Goal: Task Accomplishment & Management: Complete application form

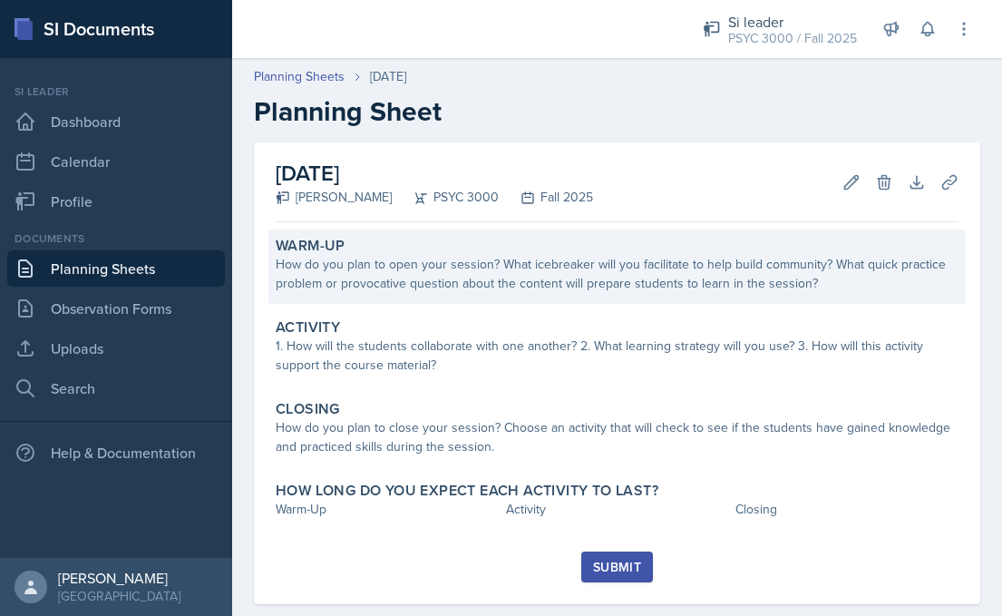
click at [545, 273] on div "How do you plan to open your session? What icebreaker will you facilitate to he…" at bounding box center [617, 274] width 683 height 38
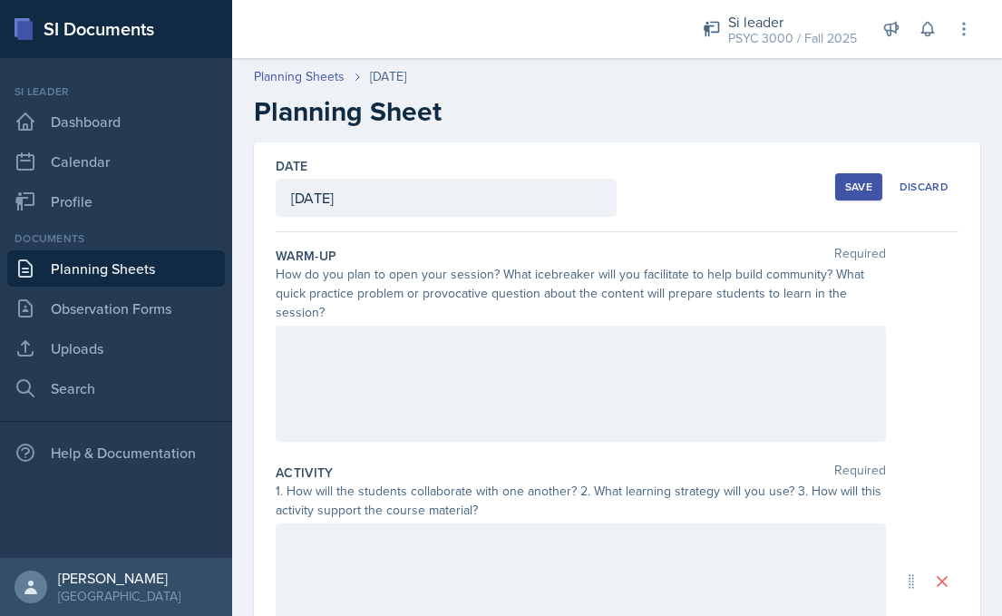
click at [376, 340] on div at bounding box center [581, 384] width 610 height 116
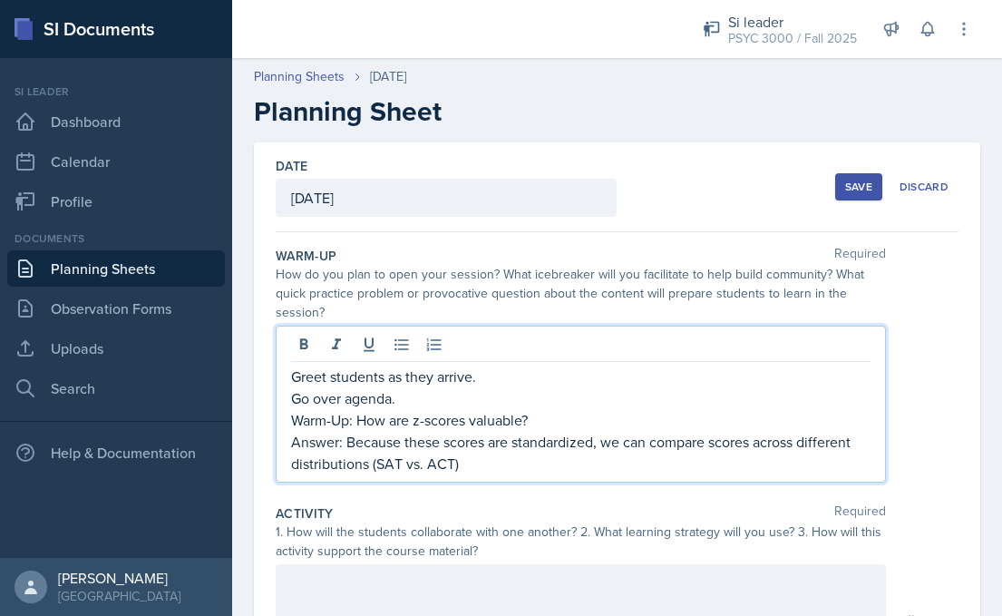
click at [375, 465] on p "Answer: Because these scores are standardized, we can compare scores across dif…" at bounding box center [580, 453] width 579 height 44
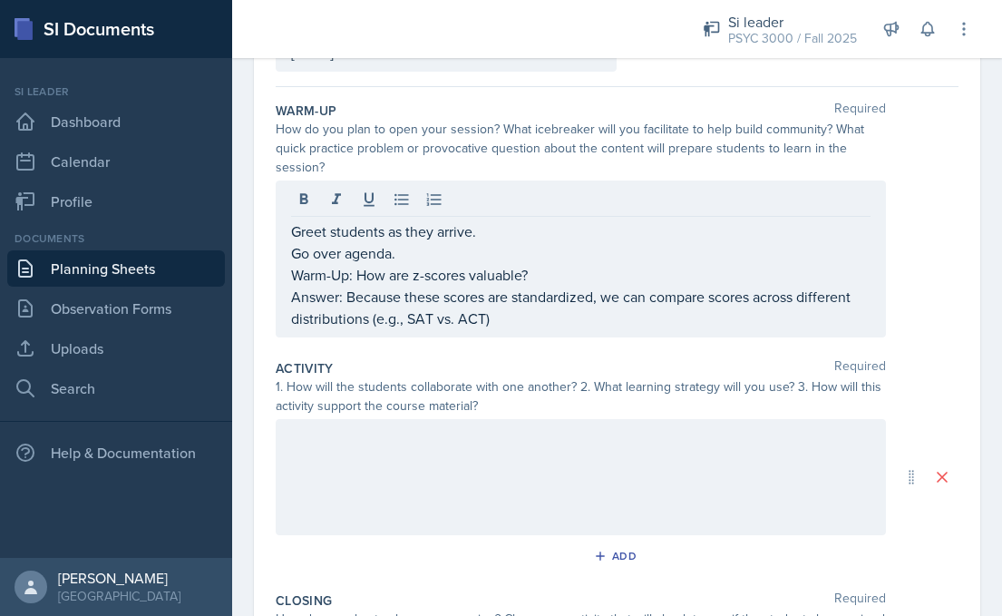
click at [587, 459] on div at bounding box center [581, 477] width 610 height 116
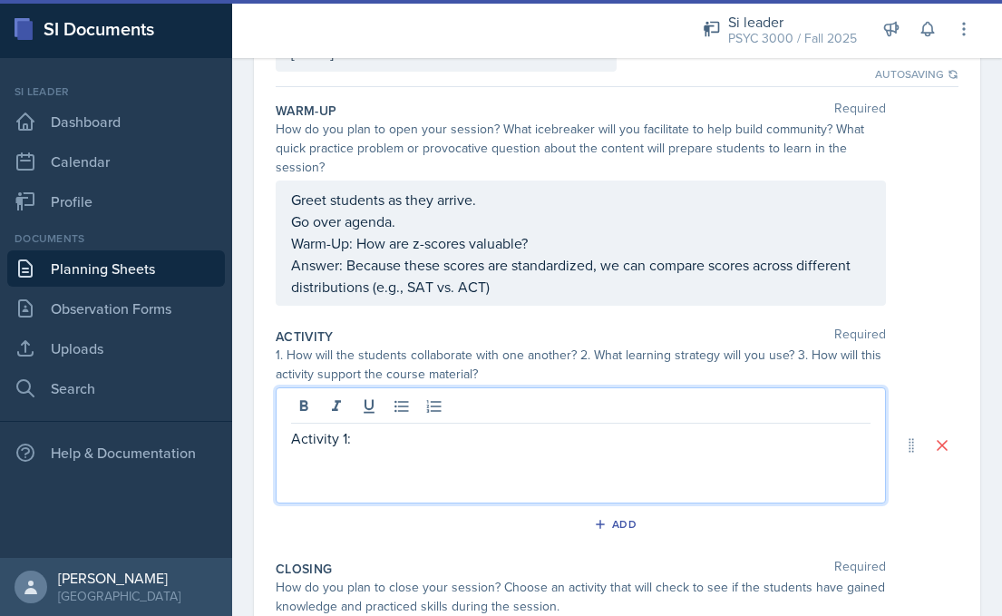
click at [442, 439] on p "Activity 1:" at bounding box center [580, 438] width 579 height 22
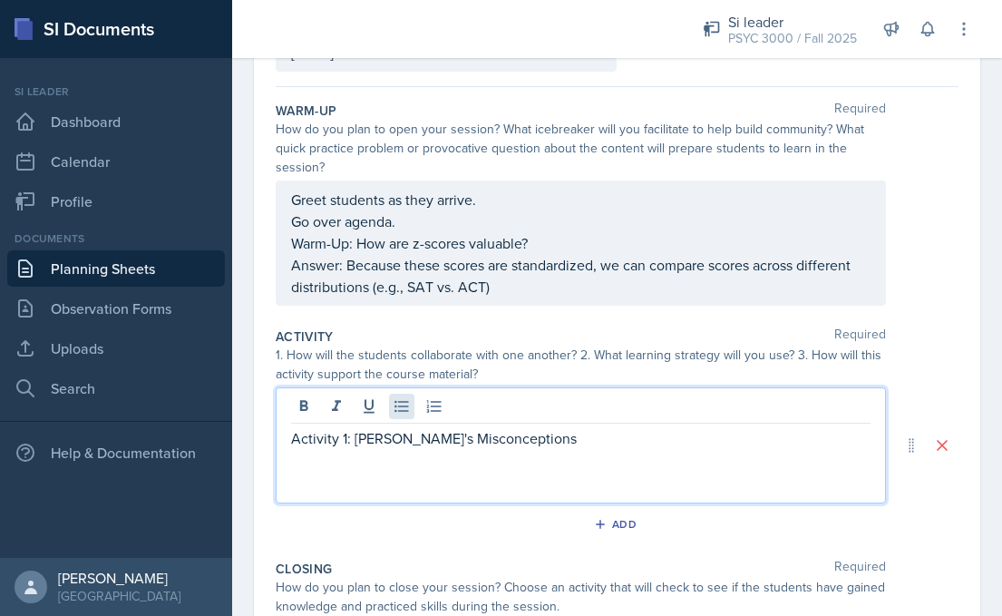
click at [401, 406] on icon at bounding box center [401, 407] width 14 height 12
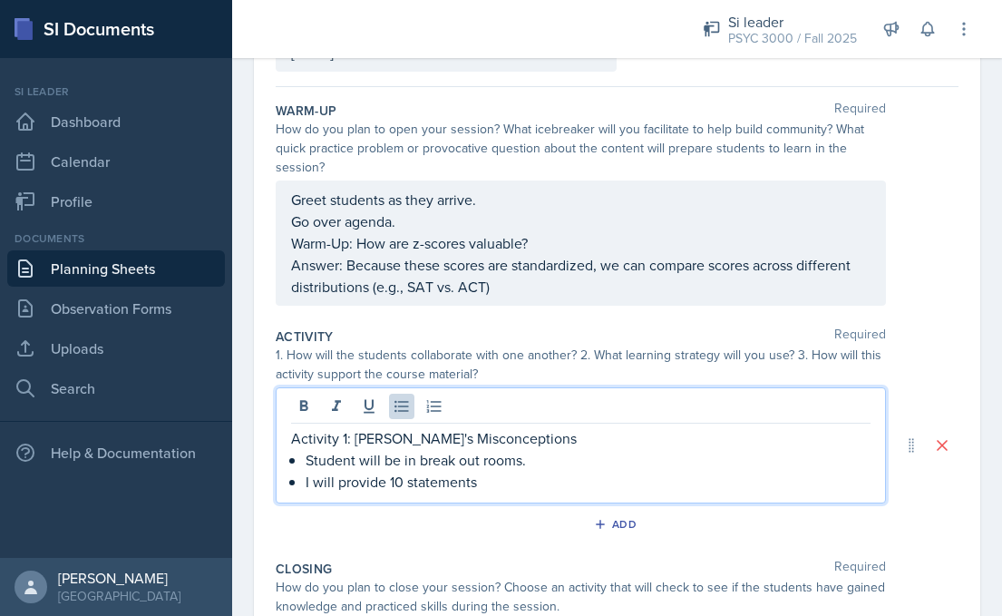
click at [403, 476] on p "I will provide 10 statements" at bounding box center [588, 482] width 565 height 22
click at [537, 482] on p "I will provide 10 incorrect statements" at bounding box center [588, 482] width 565 height 22
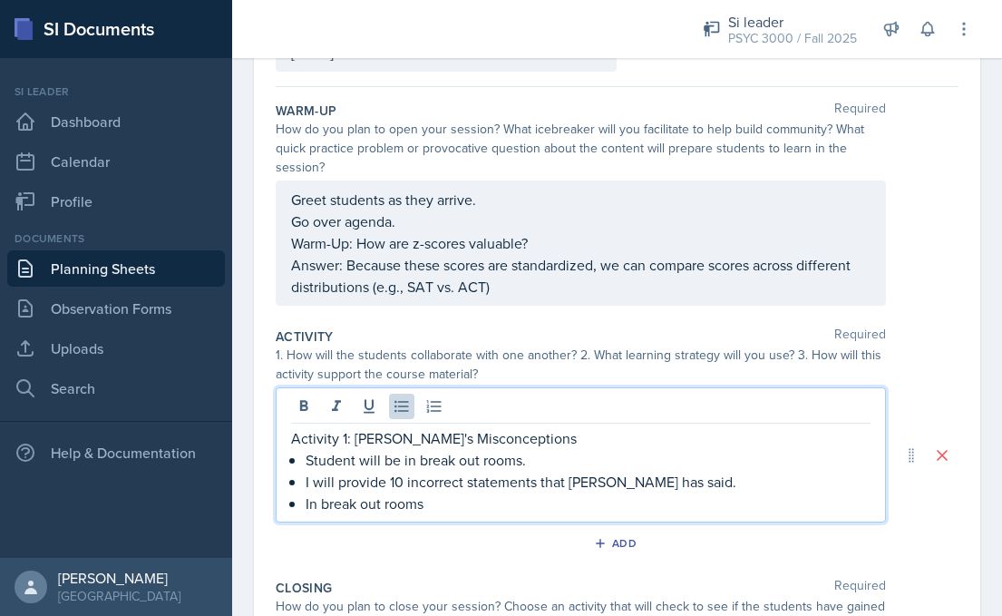
click at [705, 466] on p "Student will be in break out rooms." at bounding box center [588, 460] width 565 height 22
click at [536, 484] on p "I will provide 10 incorrect statements that [PERSON_NAME] has said." at bounding box center [588, 482] width 565 height 22
click at [683, 490] on p "I will provide 10 incorrect statements that [PERSON_NAME] has said." at bounding box center [588, 482] width 565 height 22
click at [449, 508] on p "In break out rooms" at bounding box center [588, 503] width 565 height 22
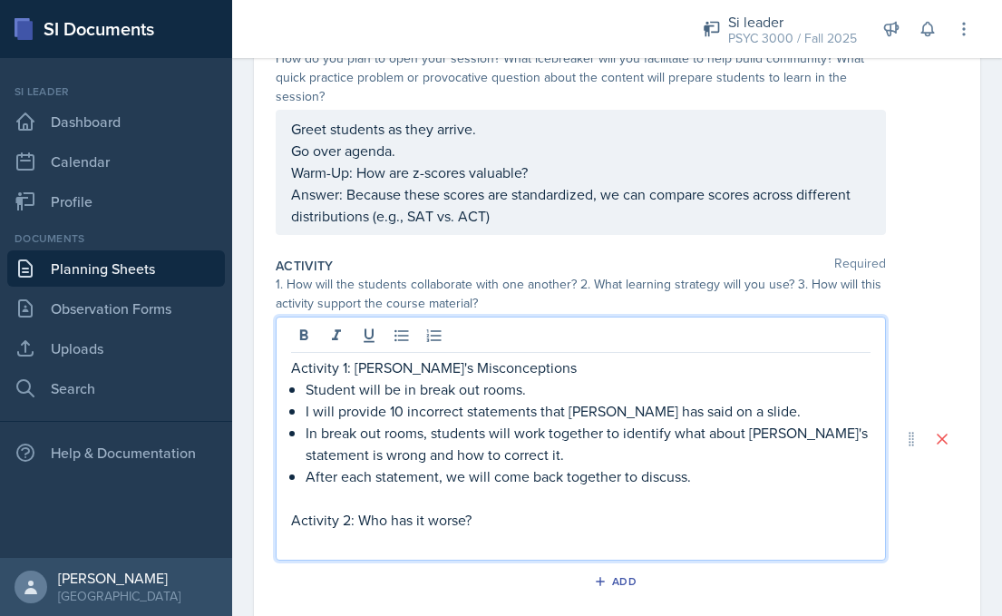
scroll to position [241, 0]
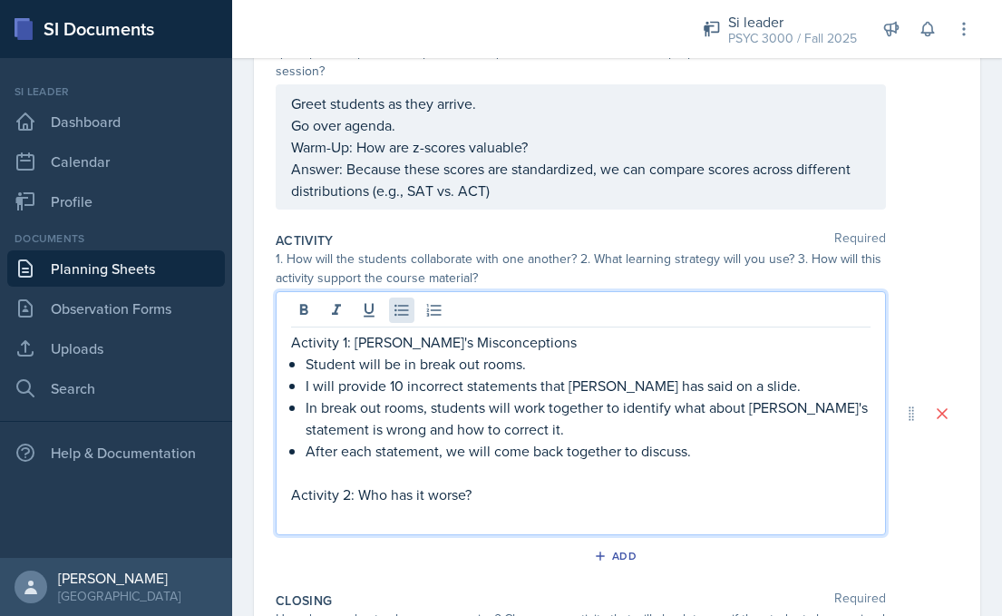
click at [408, 313] on icon at bounding box center [402, 310] width 18 height 18
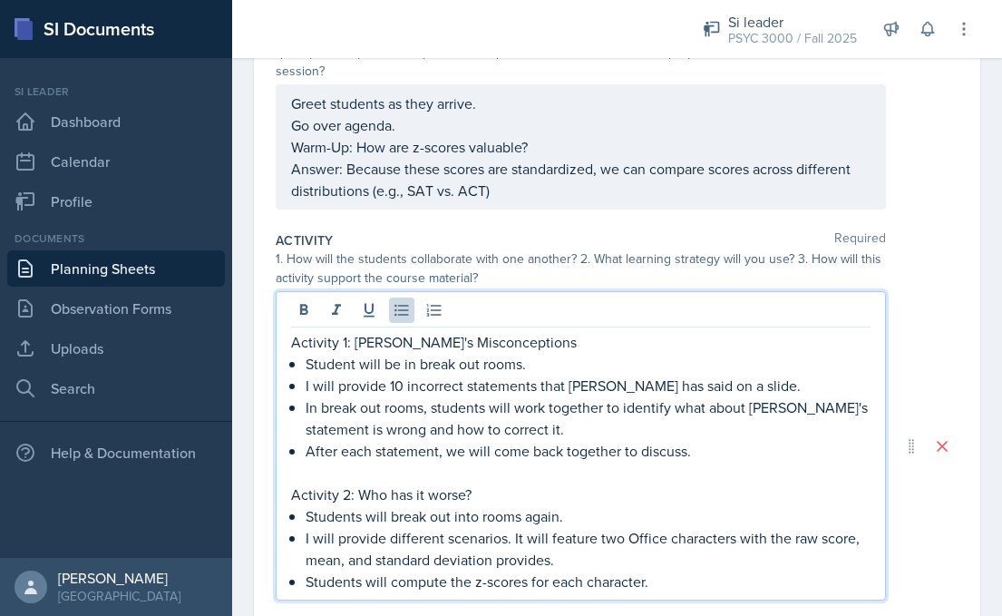
click at [570, 558] on p "I will provide different scenarios. It will feature two Office characters with …" at bounding box center [588, 549] width 565 height 44
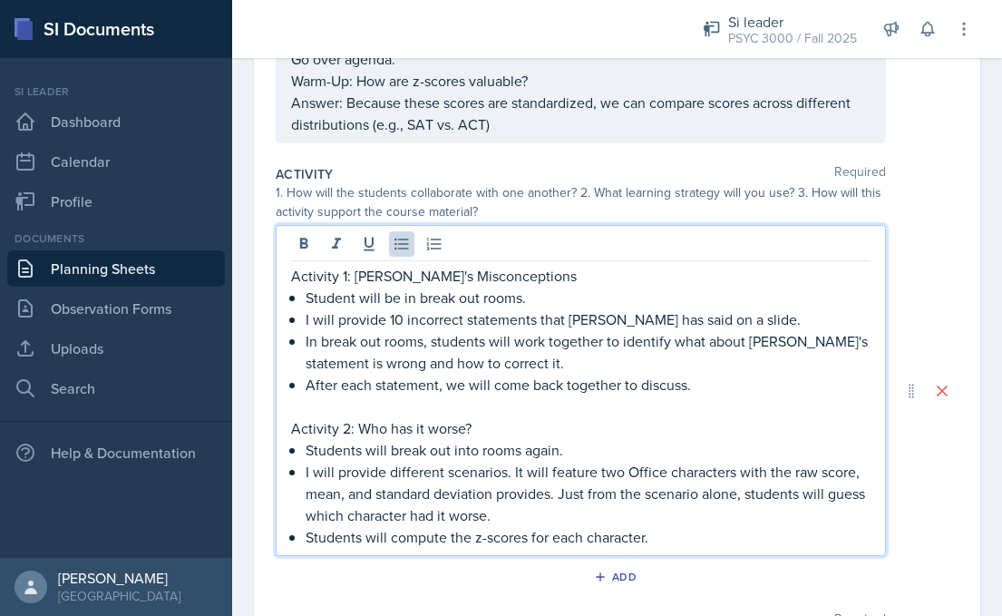
scroll to position [334, 0]
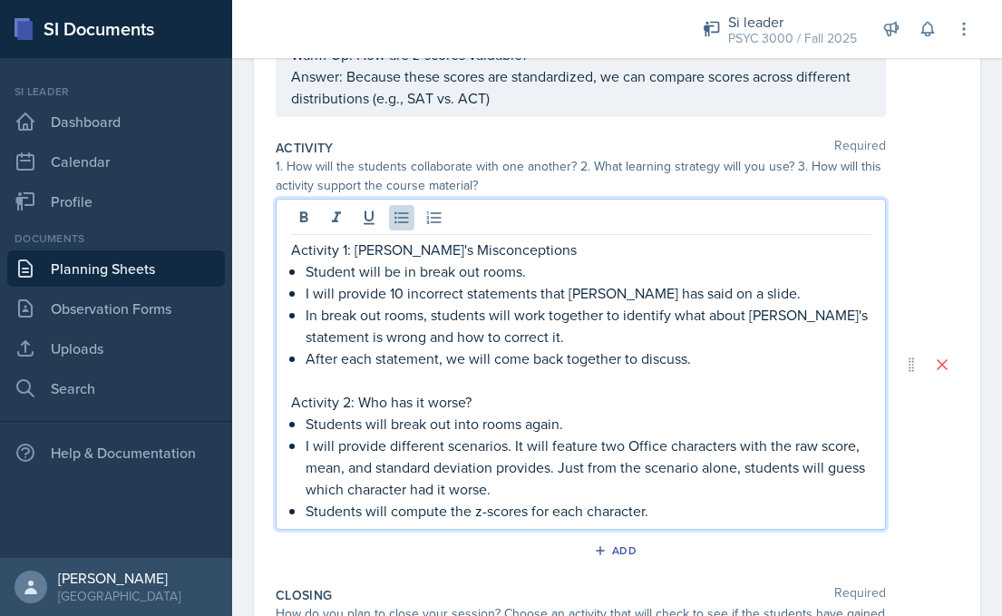
click at [688, 521] on div "Activity 1: [PERSON_NAME]'s Misconceptions Student will be in break out rooms. …" at bounding box center [581, 364] width 610 height 331
click at [673, 504] on p "Students will compute the z-scores for each character." at bounding box center [588, 511] width 565 height 22
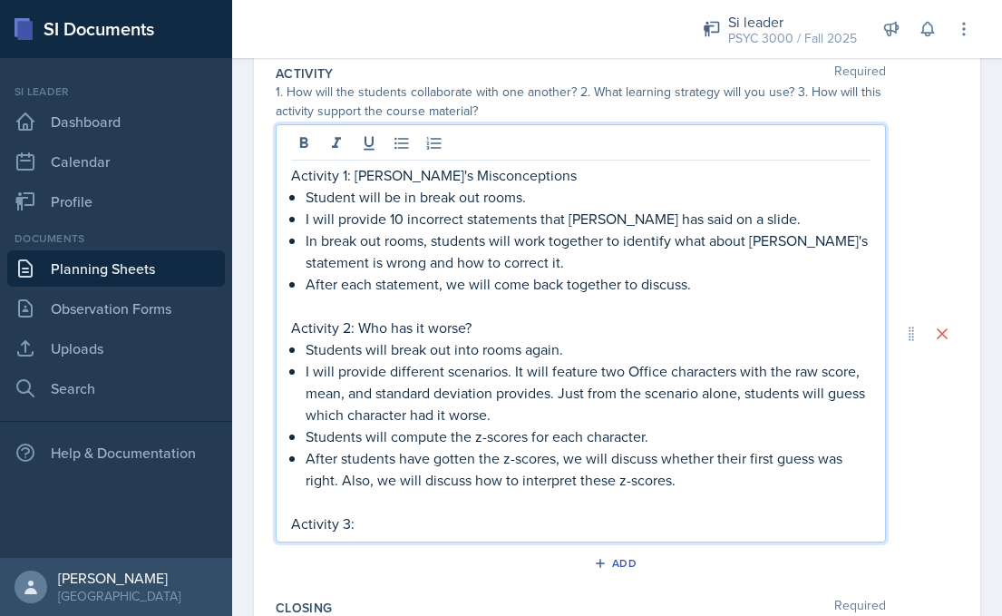
scroll to position [413, 0]
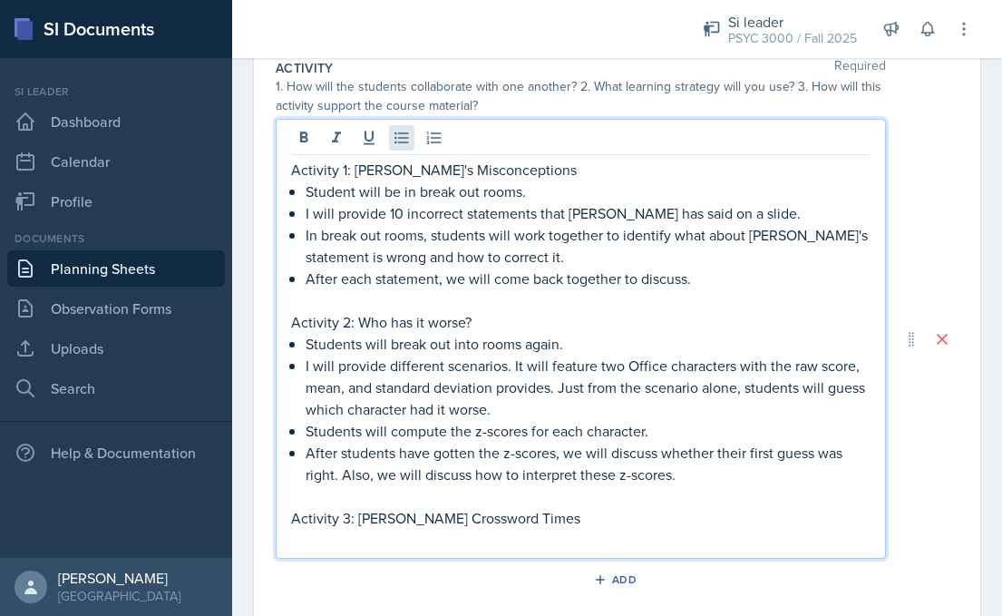
click at [399, 134] on icon at bounding box center [402, 138] width 18 height 18
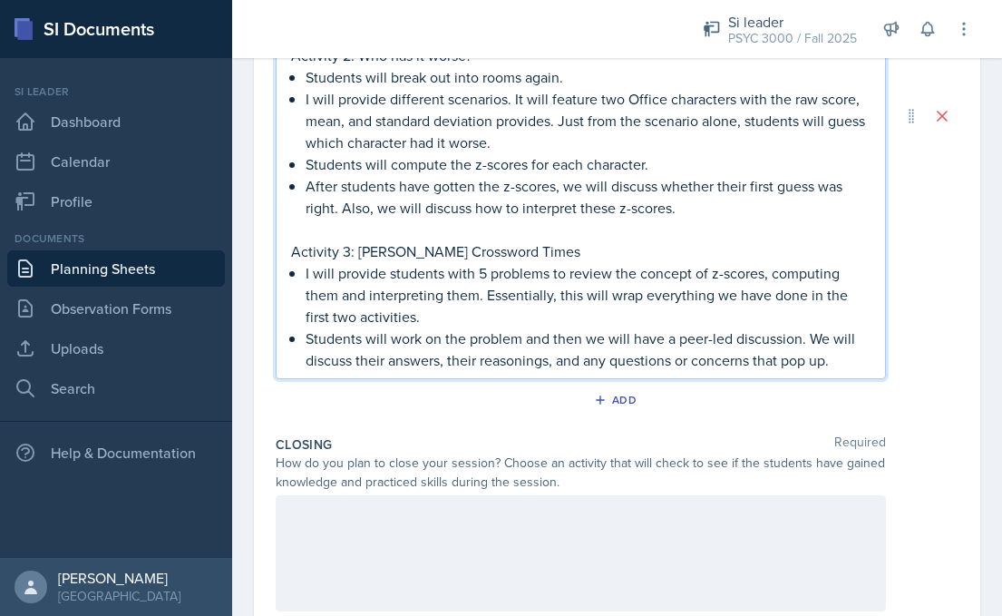
scroll to position [735, 0]
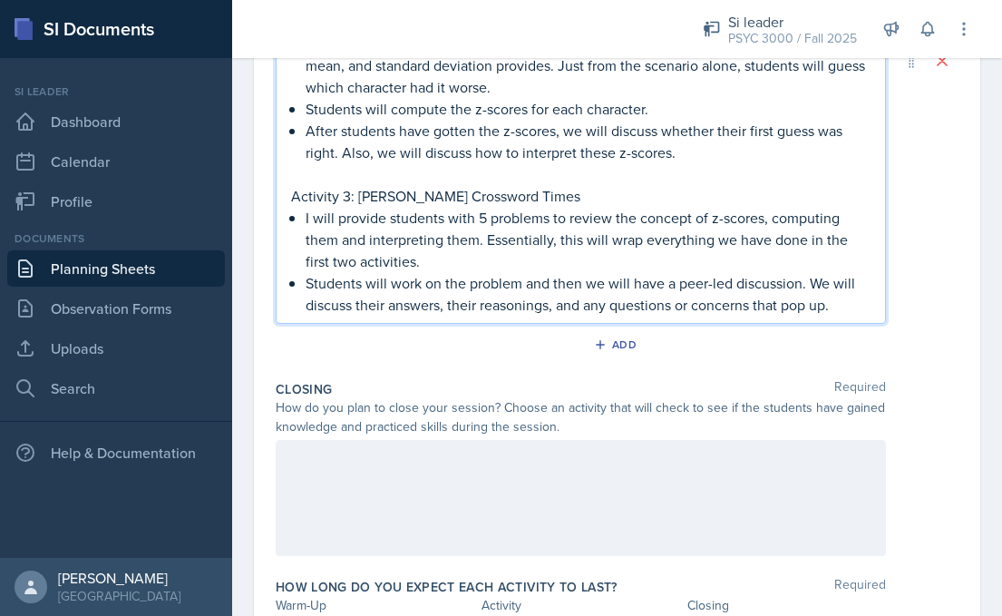
click at [461, 473] on div at bounding box center [581, 498] width 610 height 116
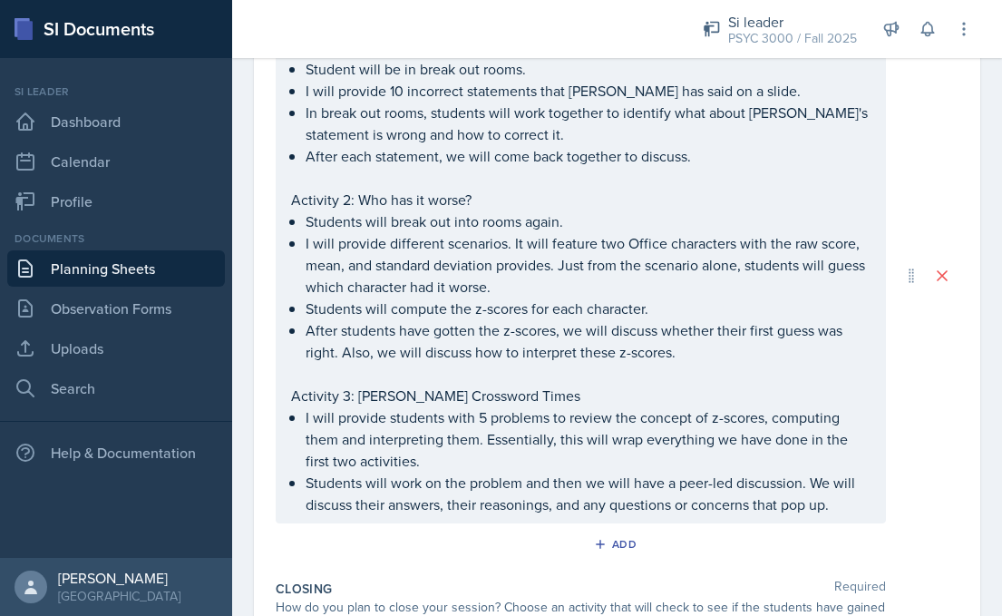
scroll to position [790, 0]
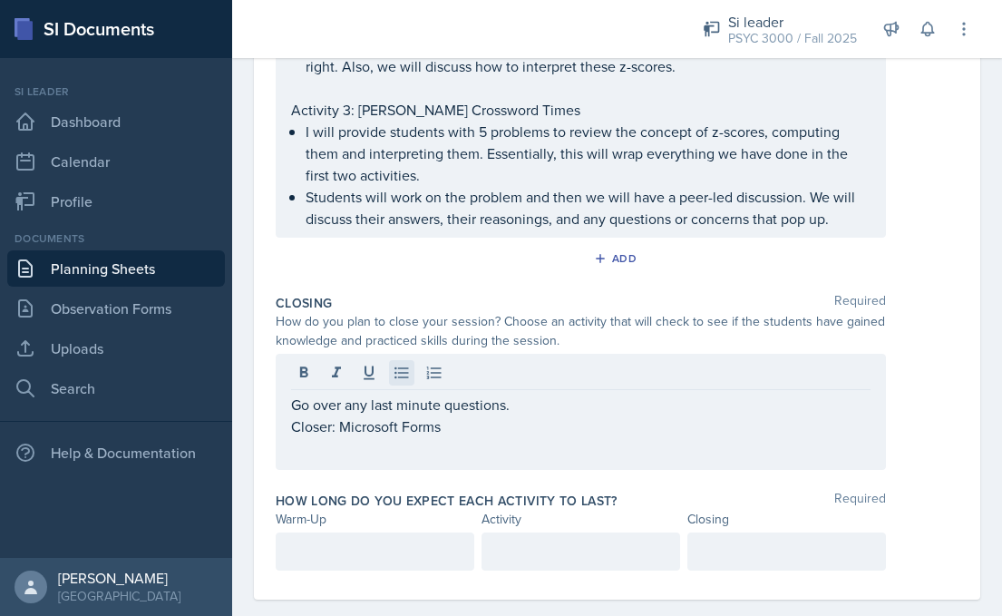
click at [401, 375] on icon at bounding box center [402, 373] width 18 height 18
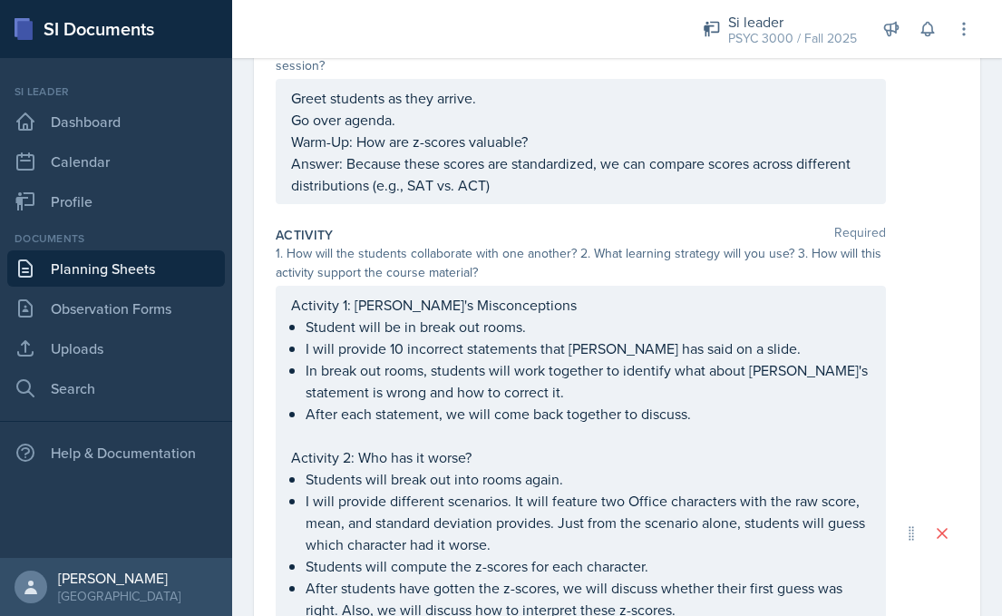
scroll to position [256, 0]
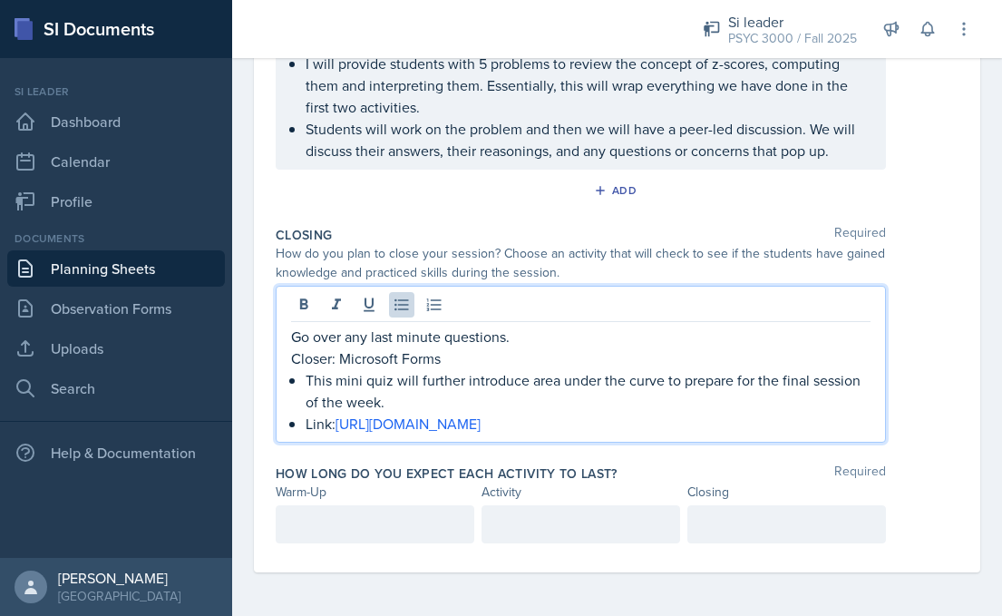
click at [369, 527] on div at bounding box center [375, 524] width 199 height 38
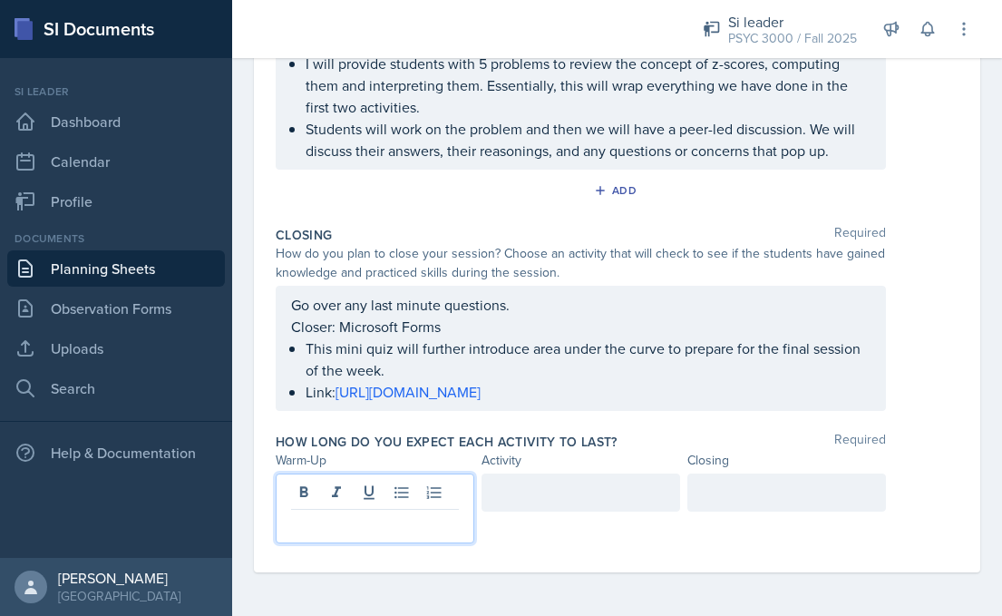
scroll to position [858, 0]
click at [540, 496] on div at bounding box center [580, 492] width 199 height 38
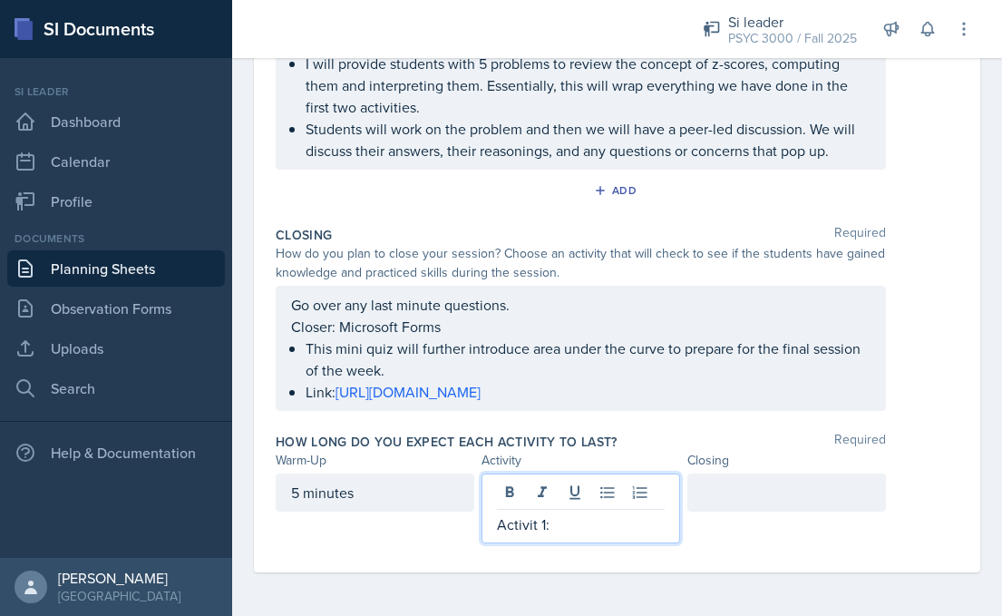
click at [538, 529] on p "Activit 1:" at bounding box center [581, 524] width 168 height 22
click at [569, 530] on p "Activity 1:" at bounding box center [581, 524] width 168 height 22
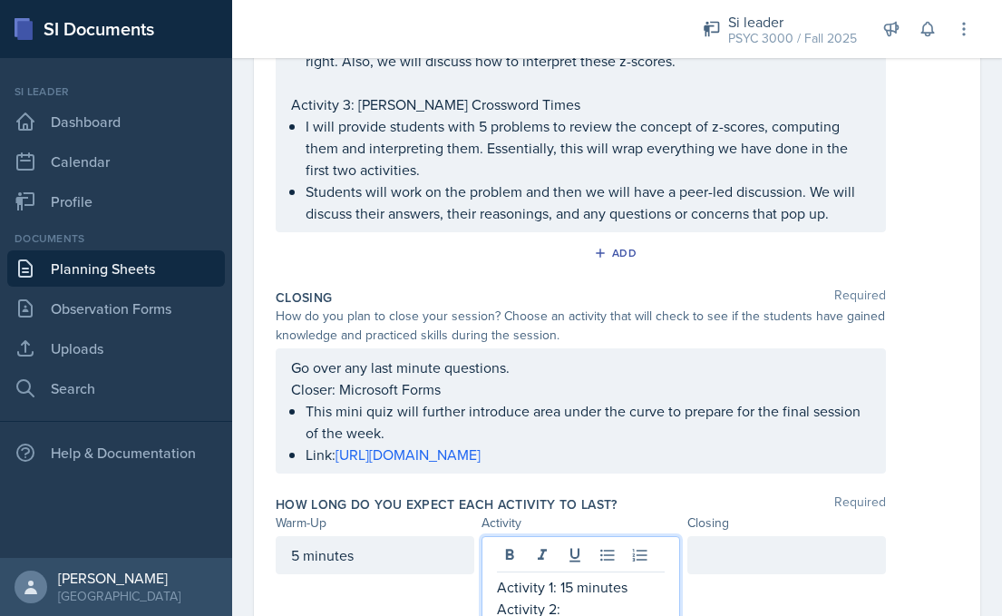
scroll to position [879, 0]
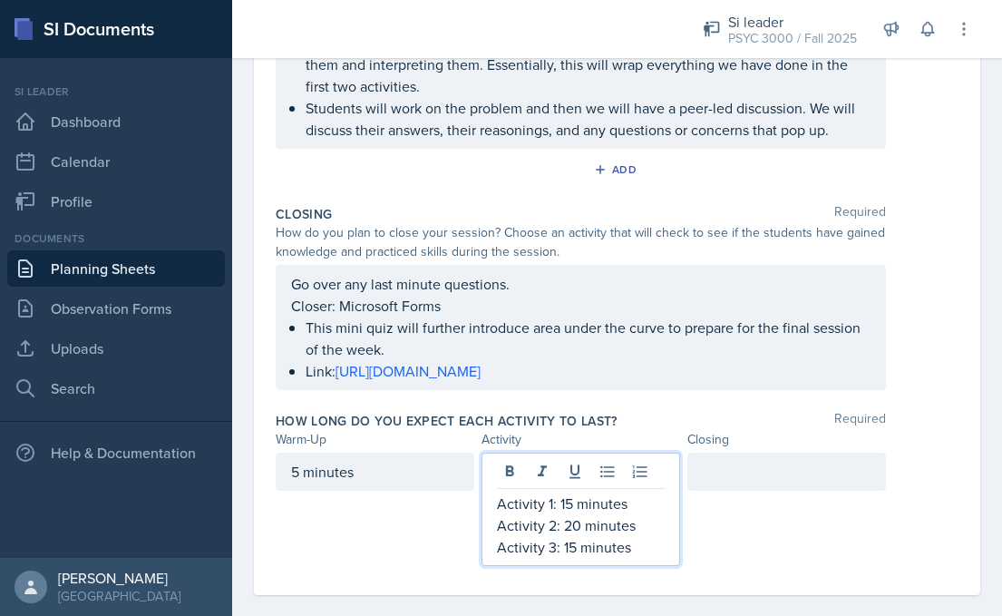
click at [771, 472] on div at bounding box center [786, 471] width 199 height 38
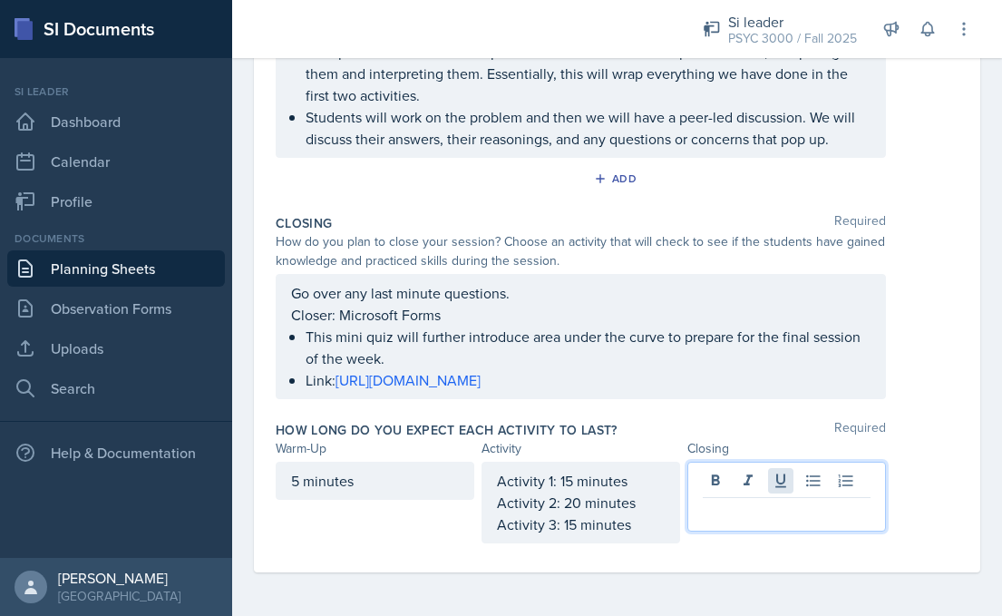
scroll to position [870, 0]
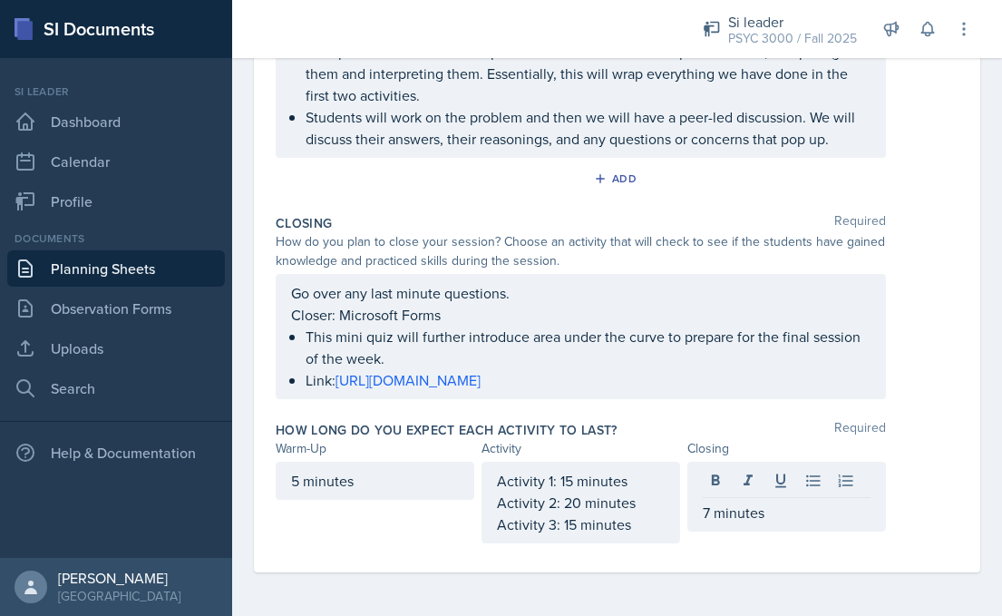
click at [919, 418] on div "How long do you expect each activity to last? Required Warm-Up Activity Closing…" at bounding box center [617, 485] width 683 height 144
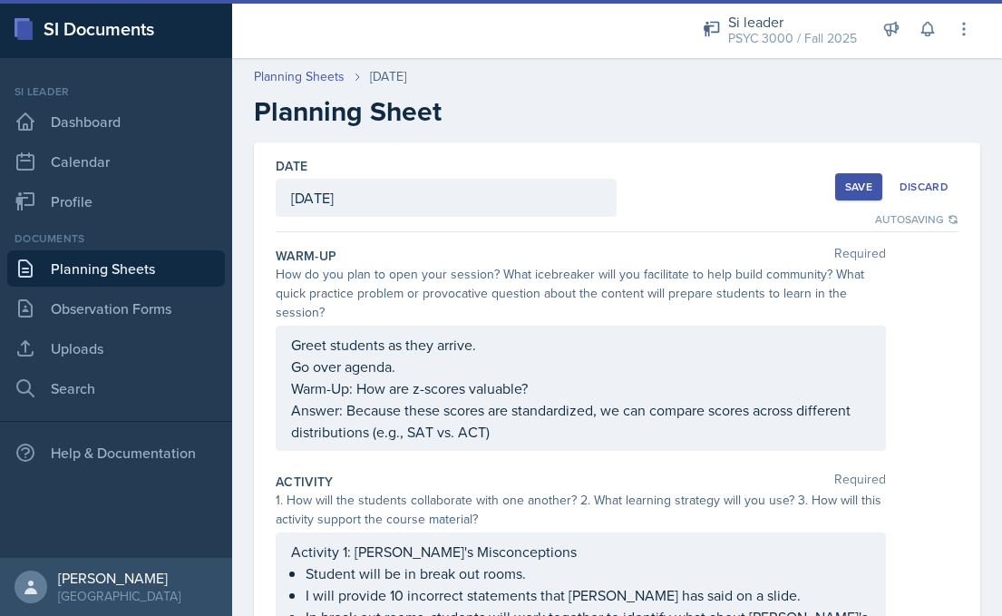
scroll to position [0, 0]
click at [841, 175] on button "Save" at bounding box center [858, 186] width 47 height 27
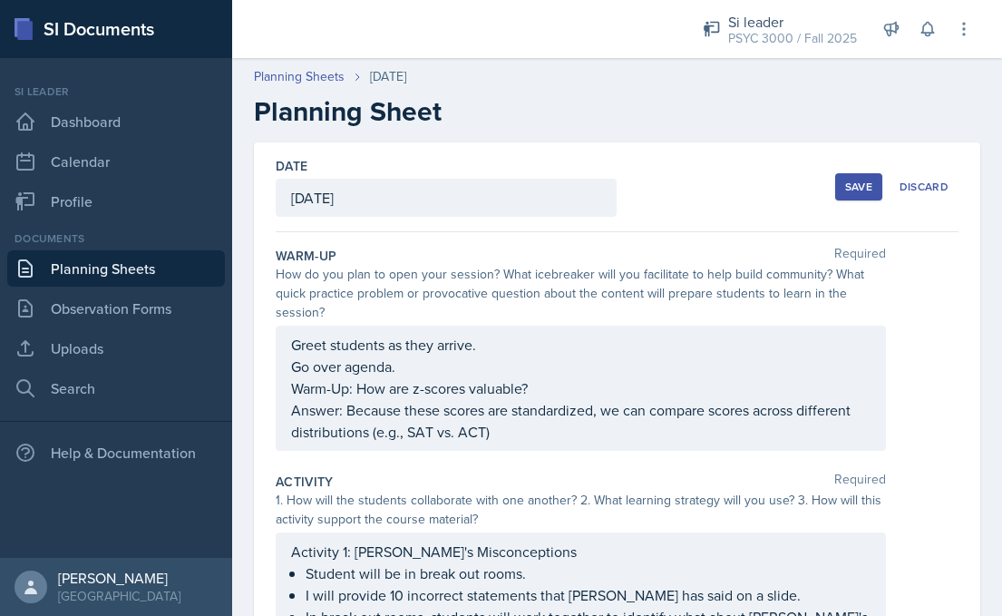
click at [868, 178] on button "Save" at bounding box center [858, 186] width 47 height 27
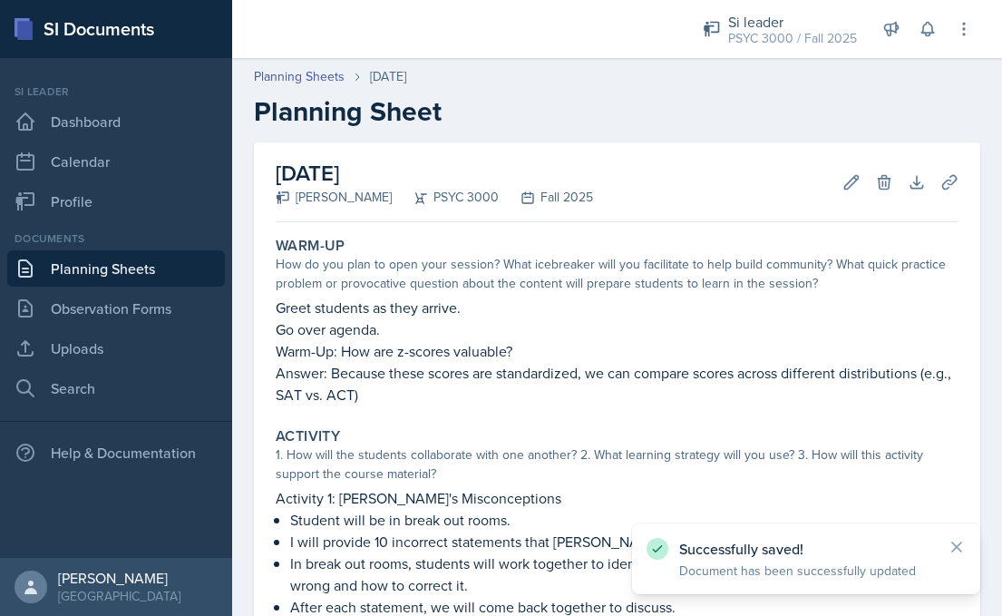
click at [132, 249] on div "Documents Planning Sheets Observation Forms Uploads Search" at bounding box center [116, 318] width 218 height 176
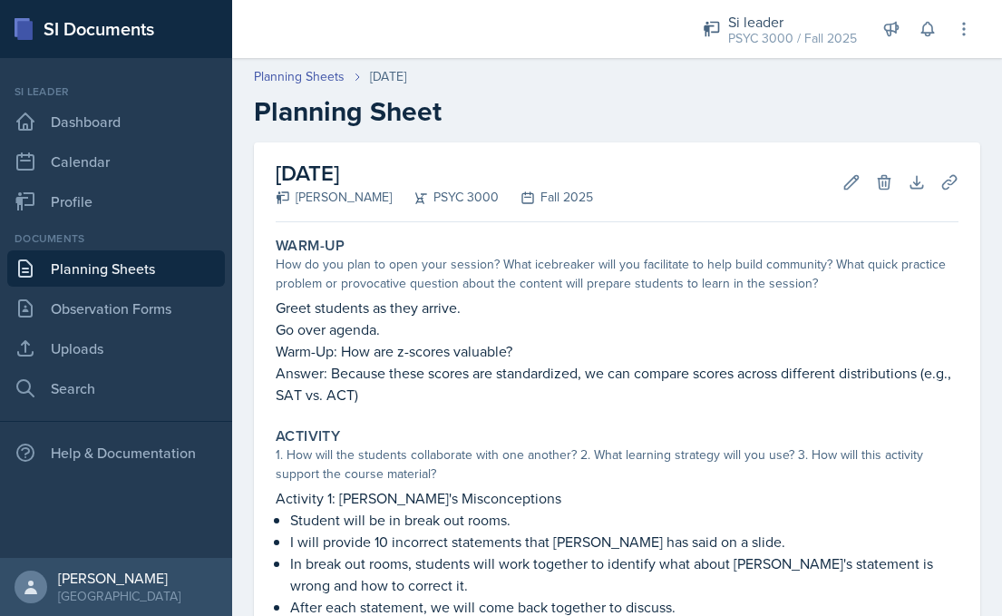
click at [116, 272] on link "Planning Sheets" at bounding box center [116, 268] width 218 height 36
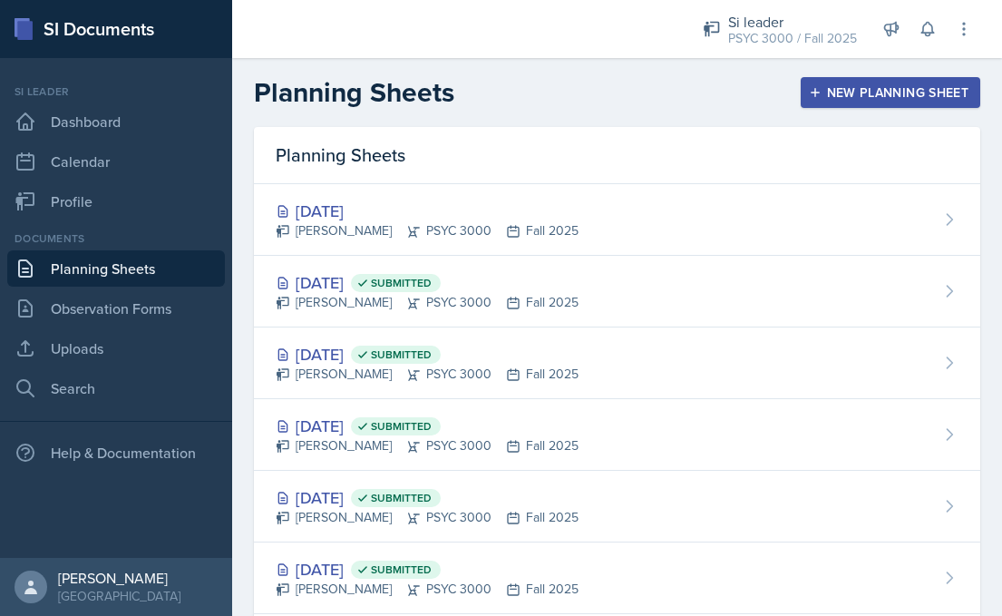
click at [880, 100] on div "New Planning Sheet" at bounding box center [890, 92] width 156 height 15
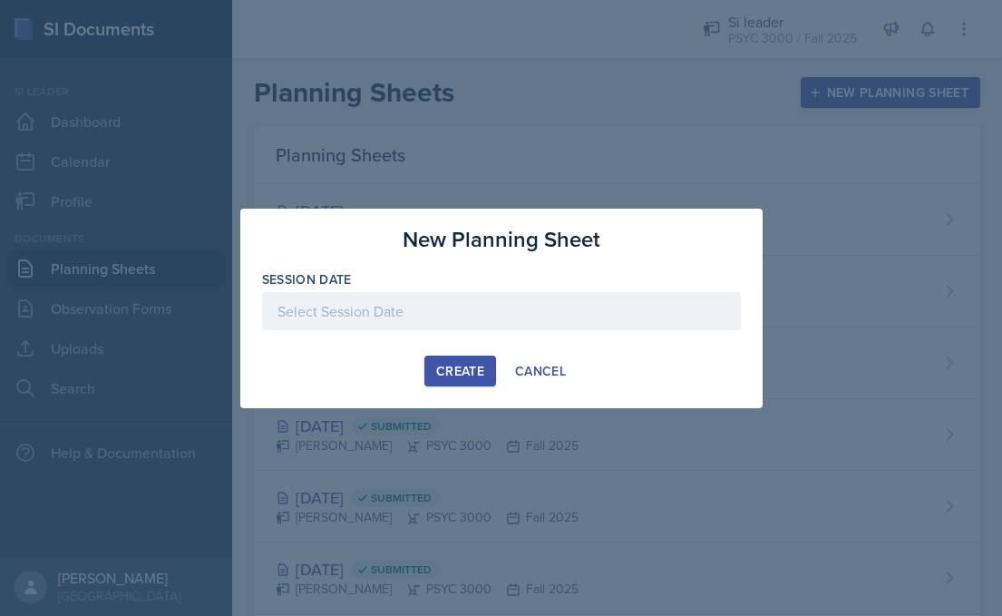
click at [571, 301] on div at bounding box center [501, 311] width 479 height 38
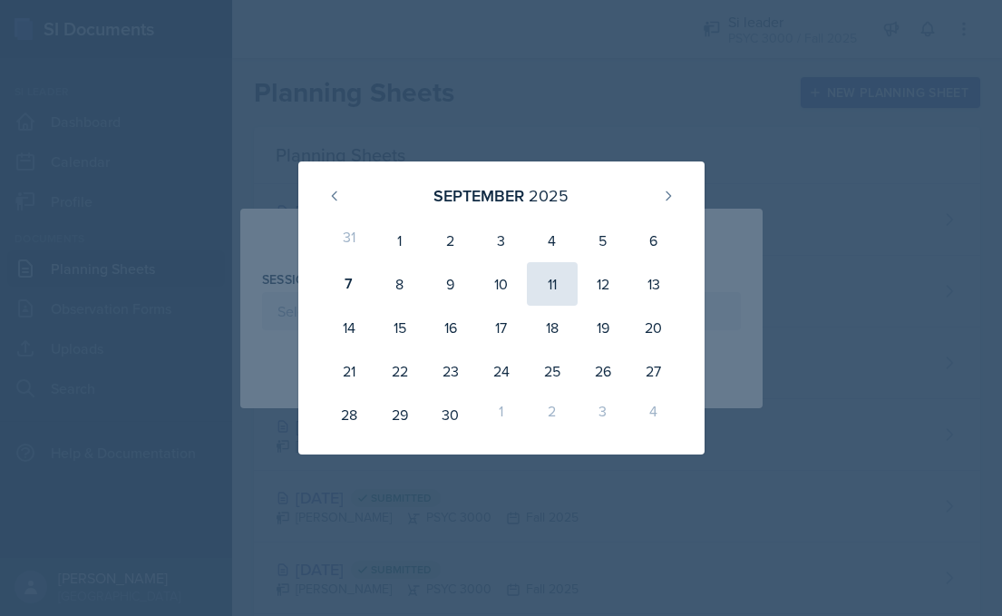
click at [548, 294] on div "11" at bounding box center [552, 284] width 51 height 44
type input "[DATE]"
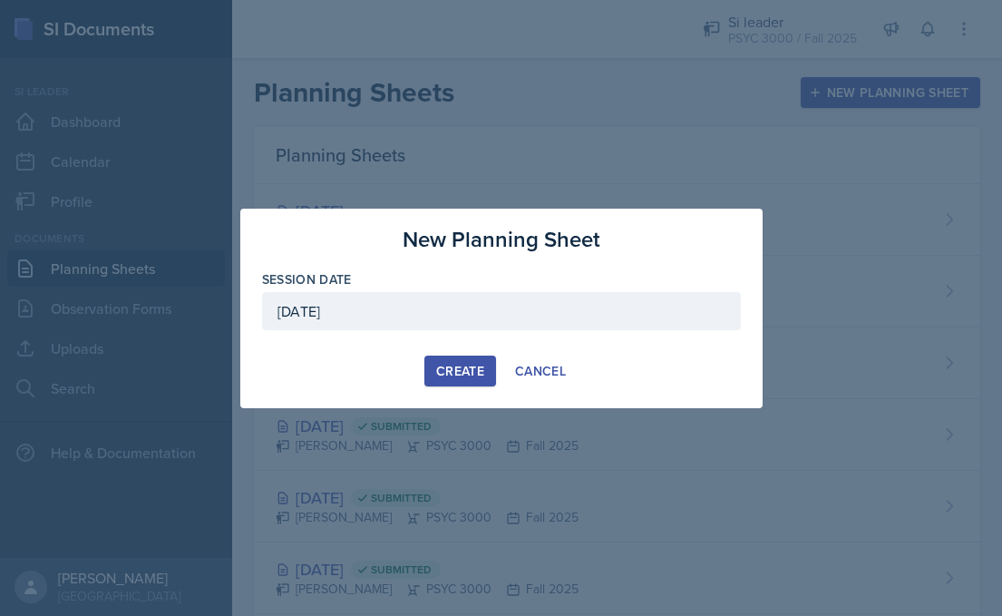
click at [442, 369] on div "Create" at bounding box center [460, 371] width 48 height 15
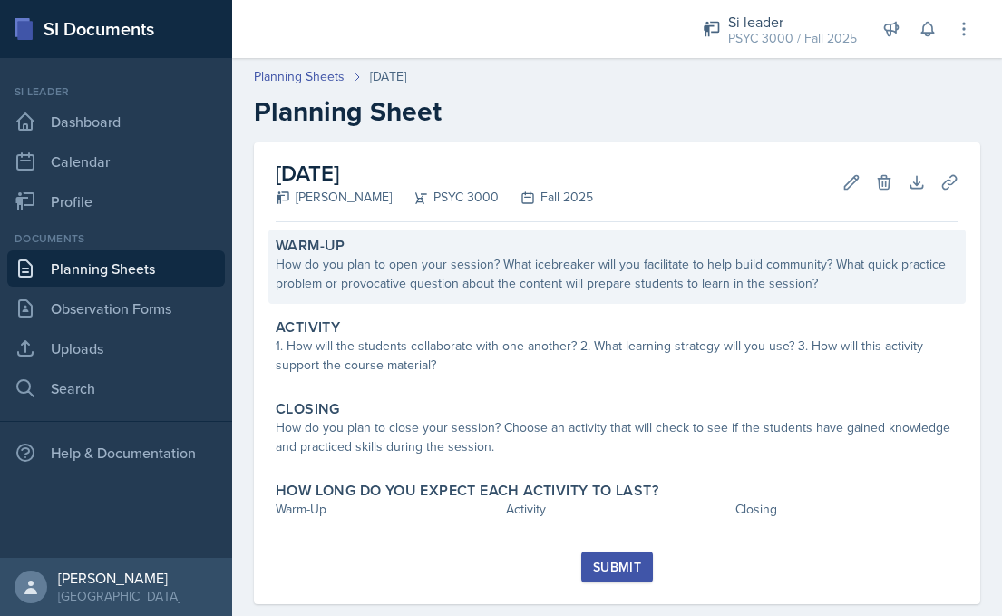
click at [459, 282] on div "How do you plan to open your session? What icebreaker will you facilitate to he…" at bounding box center [617, 274] width 683 height 38
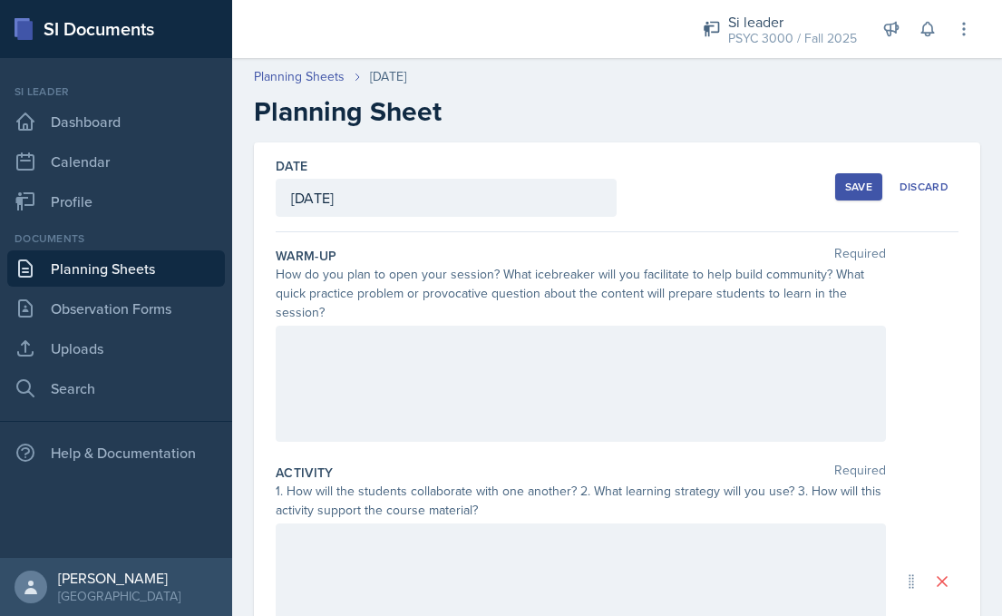
click at [368, 374] on div at bounding box center [581, 384] width 610 height 116
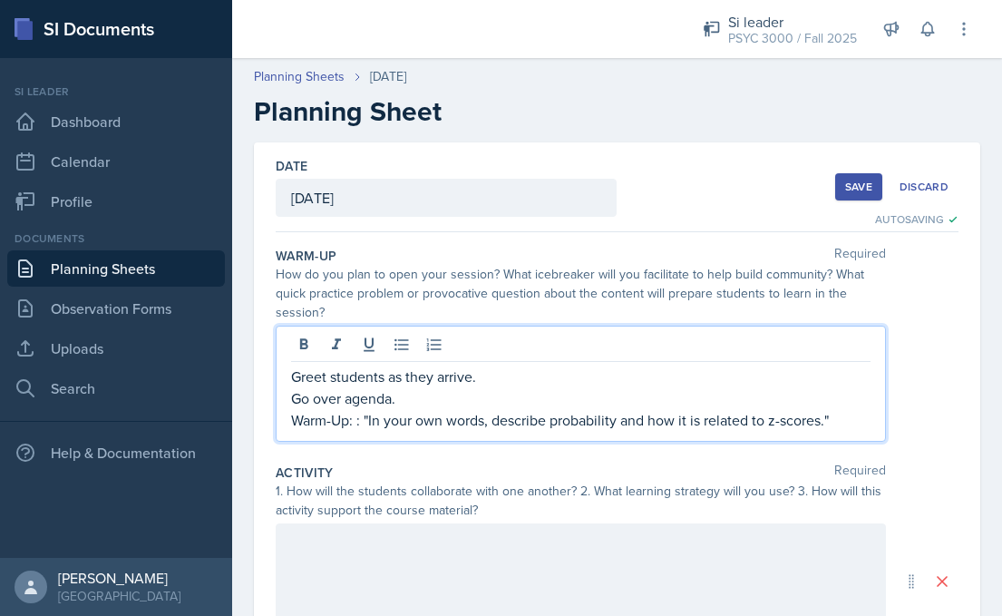
click at [368, 421] on p "Warm-Up: : "In your own words, describe probability and how it is related to z-…" at bounding box center [580, 420] width 579 height 22
click at [829, 418] on p "Warm-Up: : In your own words, describe probability and how it is related to z-s…" at bounding box center [580, 420] width 579 height 22
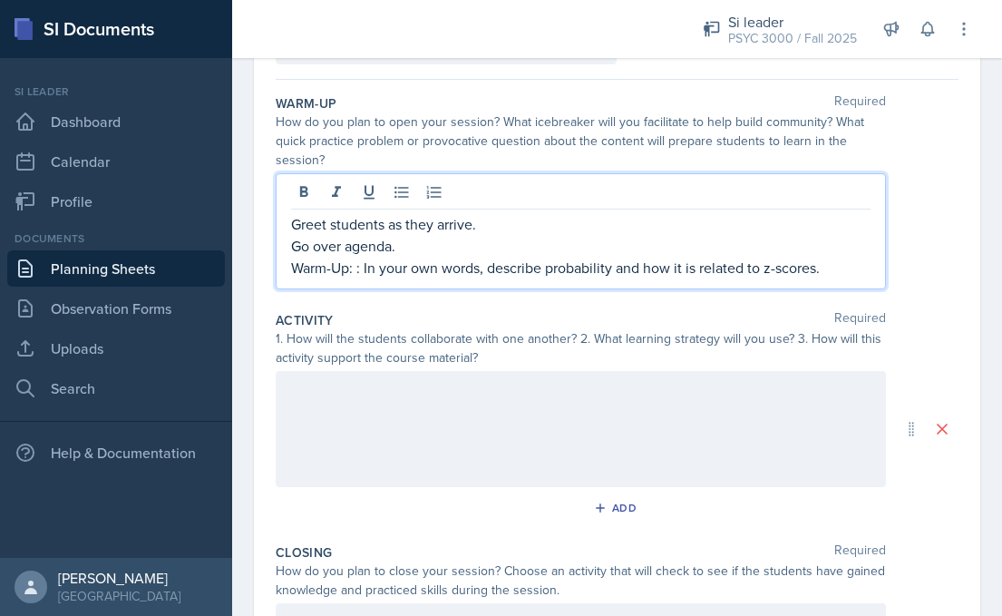
scroll to position [155, 0]
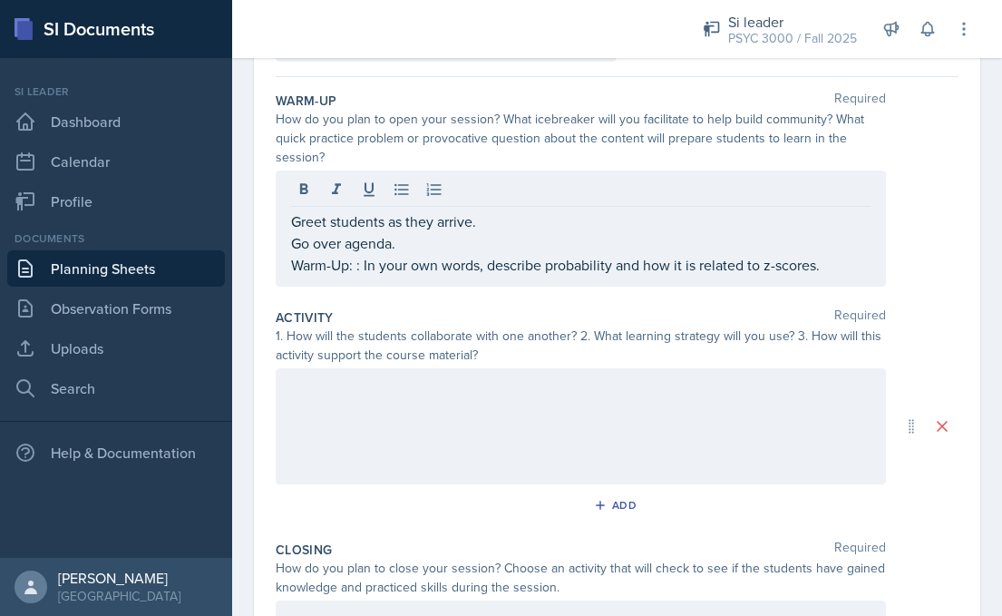
click at [647, 424] on div at bounding box center [581, 426] width 610 height 116
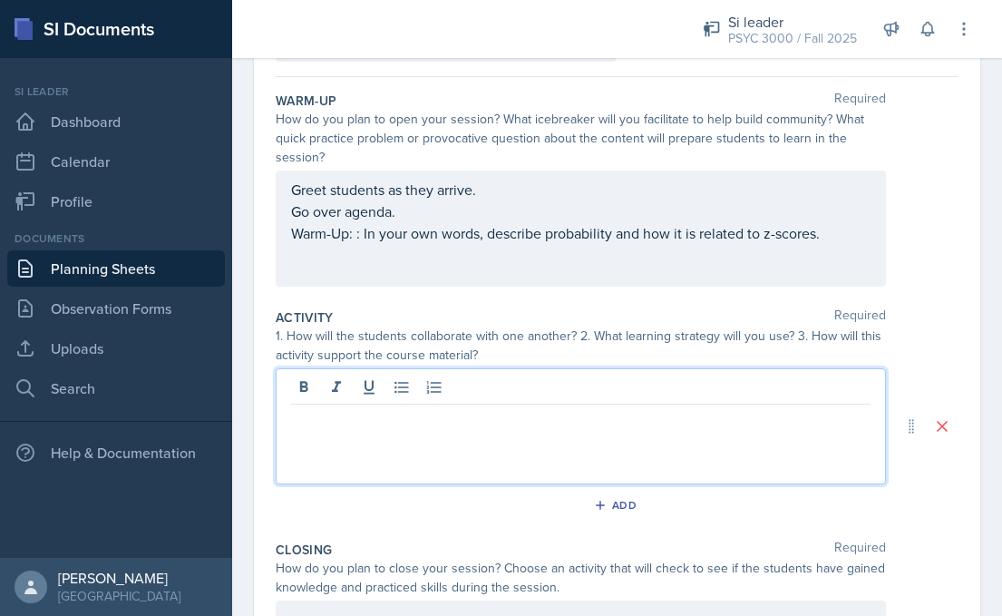
click at [433, 269] on div "Greet students as they arrive. Go over agenda. Warm-Up: : In your own words, de…" at bounding box center [581, 228] width 610 height 116
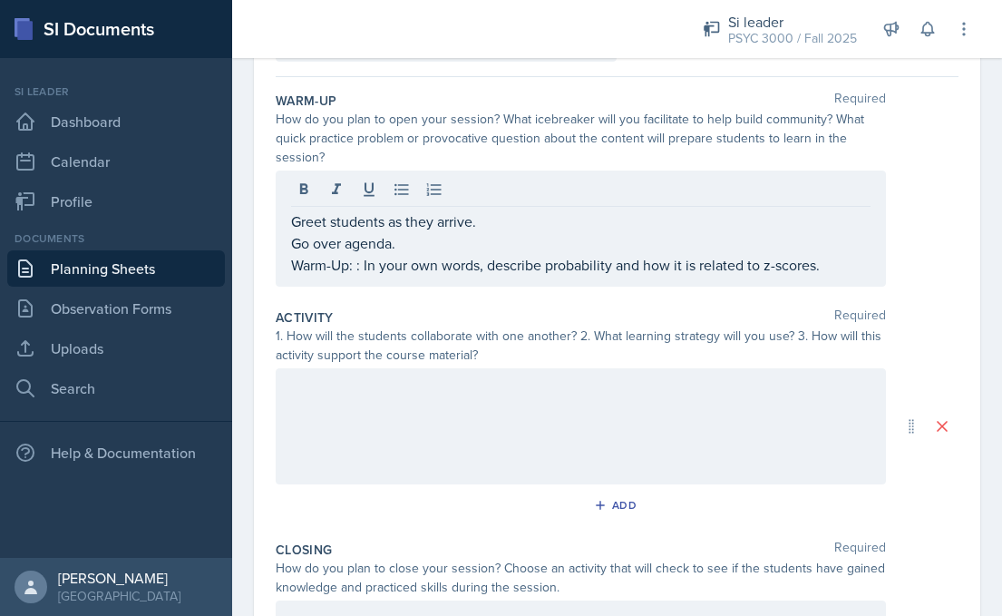
click at [352, 432] on div at bounding box center [581, 426] width 610 height 116
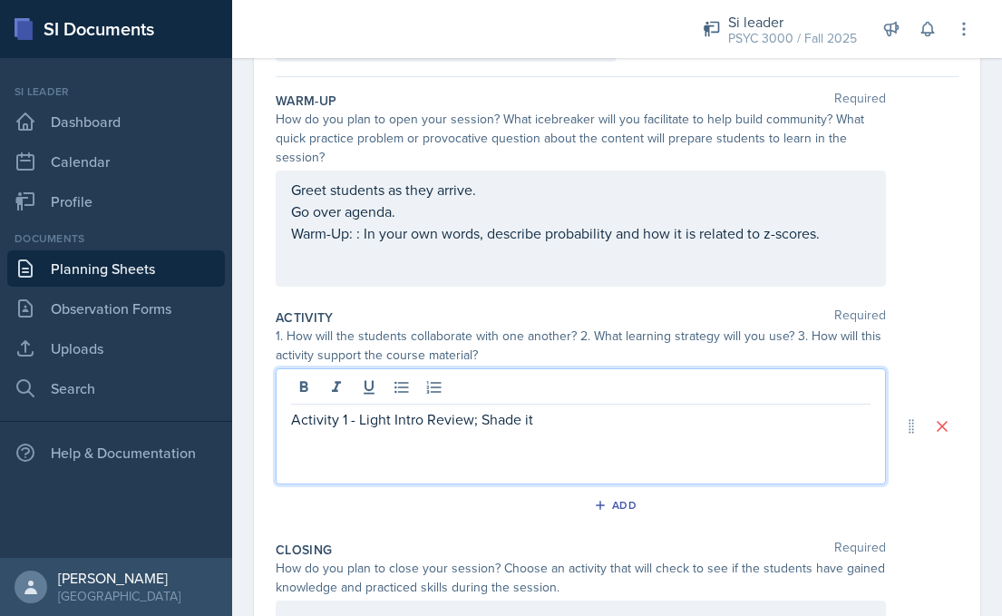
click at [472, 423] on p "Activity 1 - Light Intro Review; Shade it" at bounding box center [580, 419] width 579 height 22
click at [475, 422] on p "Activity 1 - Light Intro Review; Shade it" at bounding box center [580, 419] width 579 height 22
click at [554, 425] on p "Activity 1 - Light Intro Review: Shade it" at bounding box center [580, 419] width 579 height 22
click at [404, 387] on icon at bounding box center [401, 388] width 14 height 12
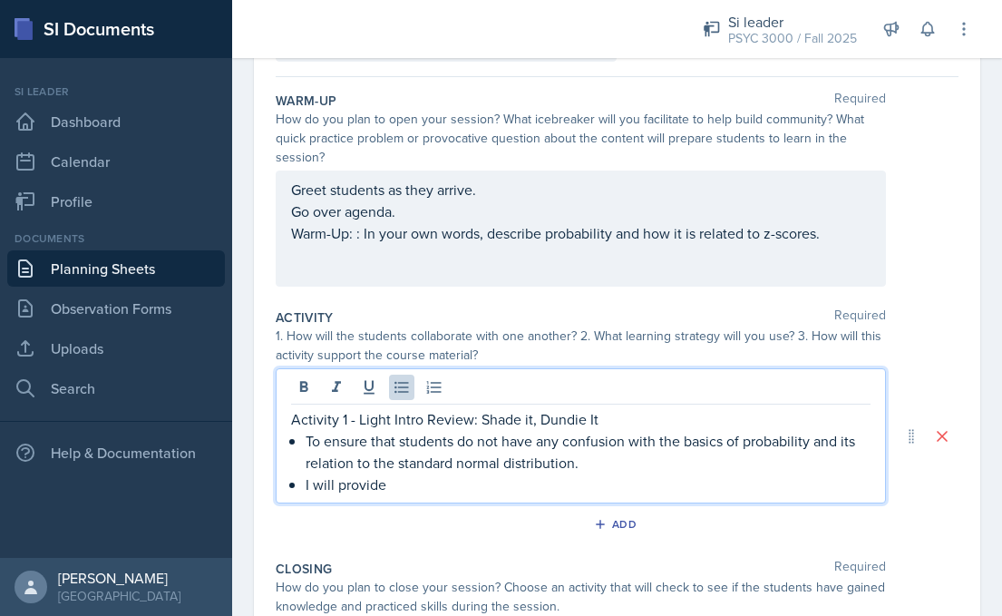
click at [620, 417] on p "Activity 1 - Light Intro Review: Shade it, Dundie It" at bounding box center [580, 419] width 579 height 22
click at [290, 419] on div "Activity 1 - Light Intro Review: Shade it, Dundie It To ensure that students do…" at bounding box center [581, 435] width 610 height 135
click at [295, 420] on p "Activity 1 - Light Intro Review: Shade it, Dundie It" at bounding box center [580, 419] width 579 height 22
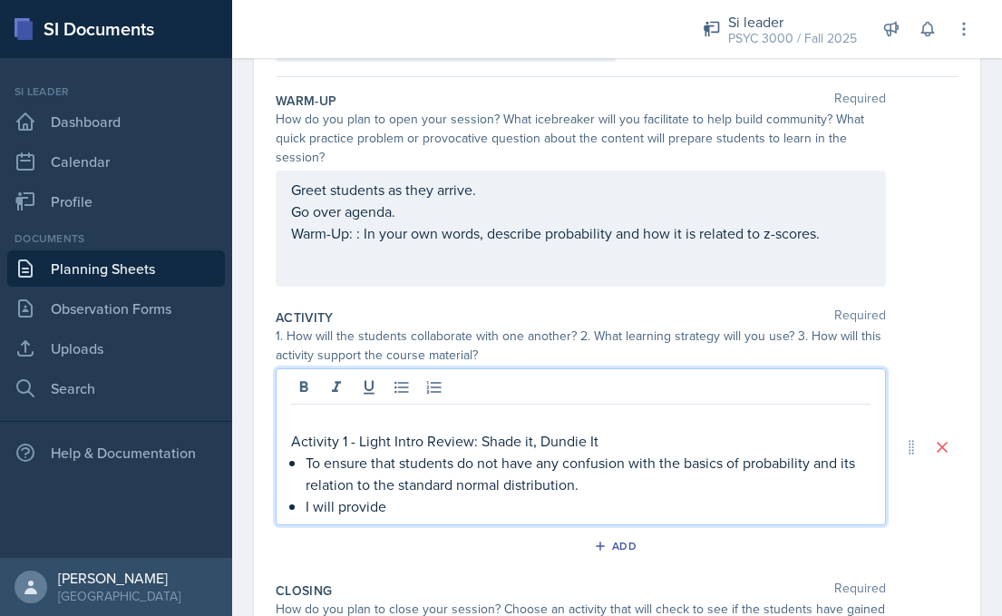
click at [313, 421] on p at bounding box center [580, 419] width 579 height 22
click at [386, 511] on p "I will provide" at bounding box center [588, 506] width 565 height 22
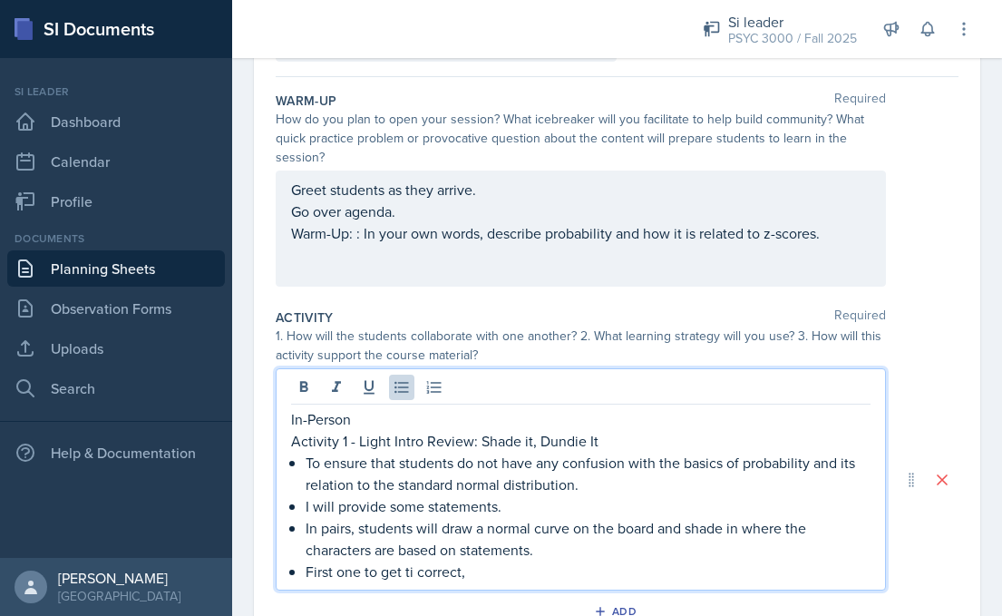
click at [413, 574] on p "First one to get ti correct," at bounding box center [588, 571] width 565 height 22
click at [515, 575] on p "First one to get it correct," at bounding box center [588, 571] width 565 height 22
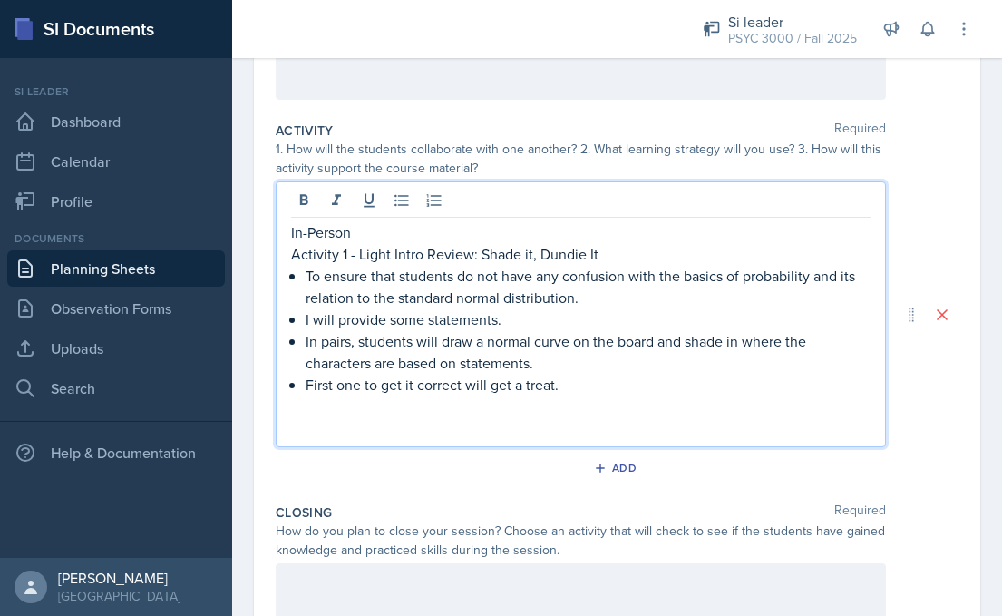
scroll to position [340, 0]
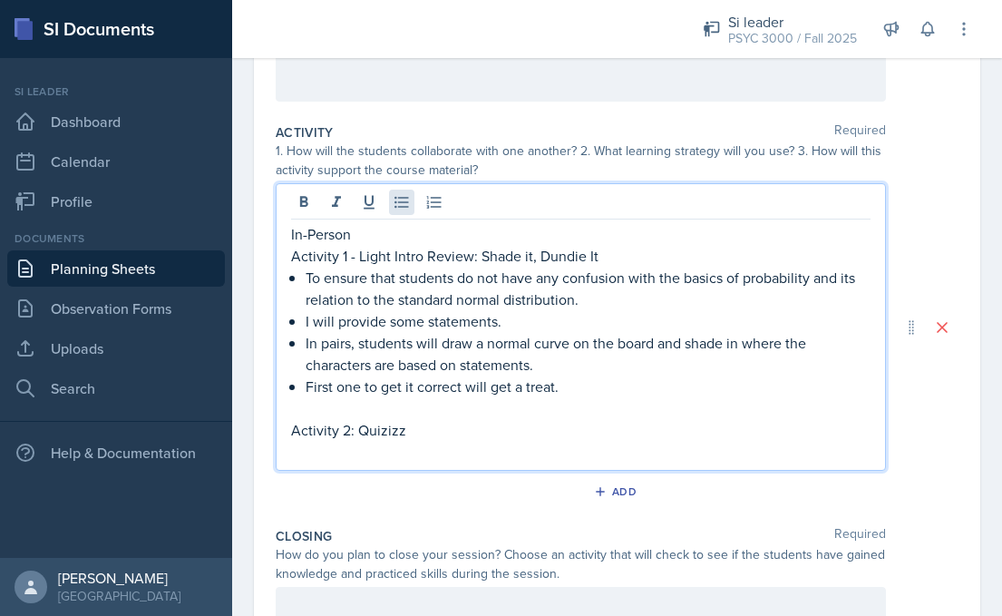
click at [404, 203] on icon at bounding box center [402, 202] width 18 height 18
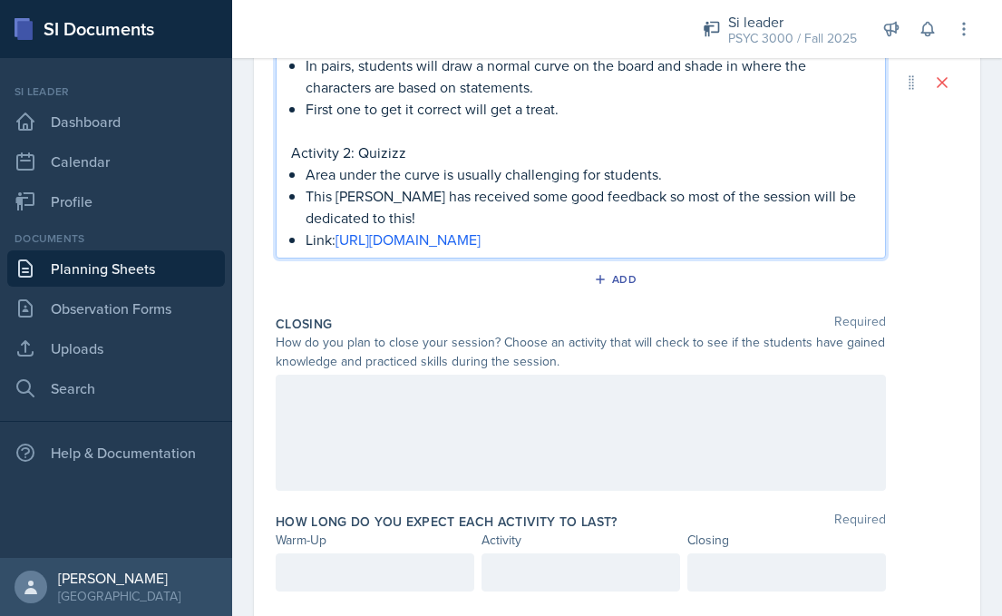
scroll to position [617, 0]
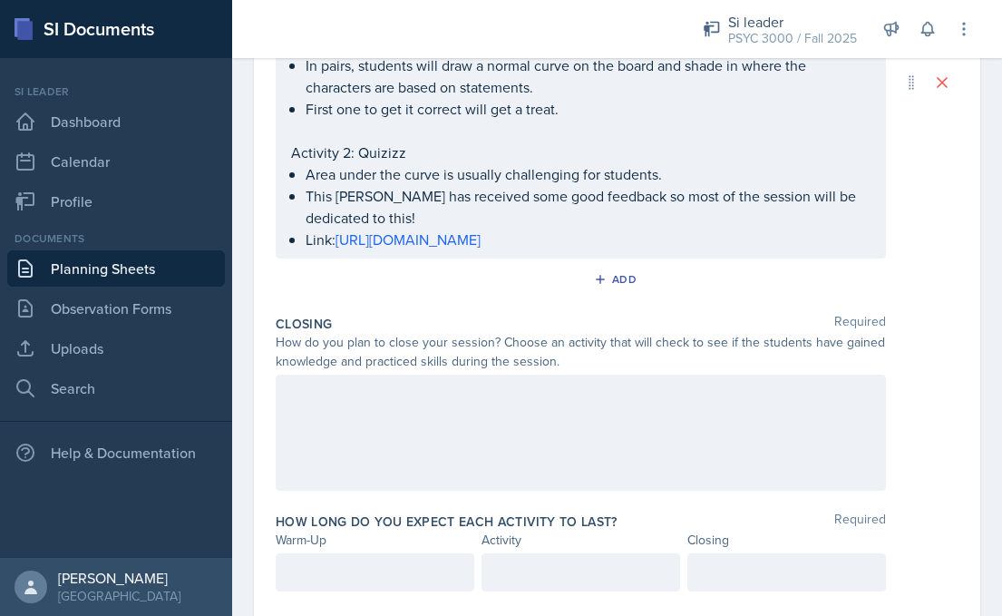
click at [318, 439] on div at bounding box center [581, 432] width 610 height 116
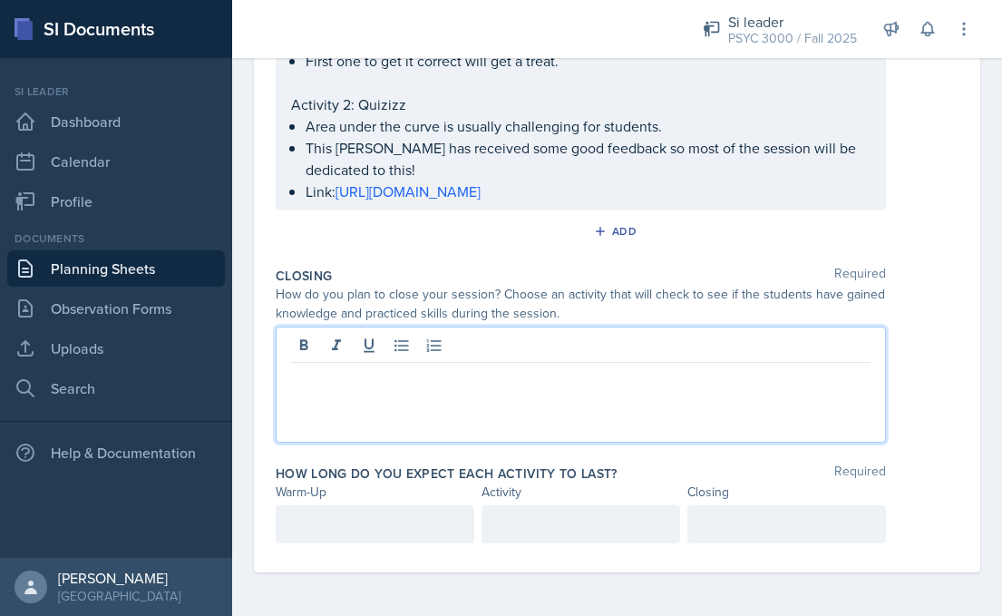
scroll to position [647, 0]
click at [409, 353] on icon at bounding box center [402, 345] width 18 height 18
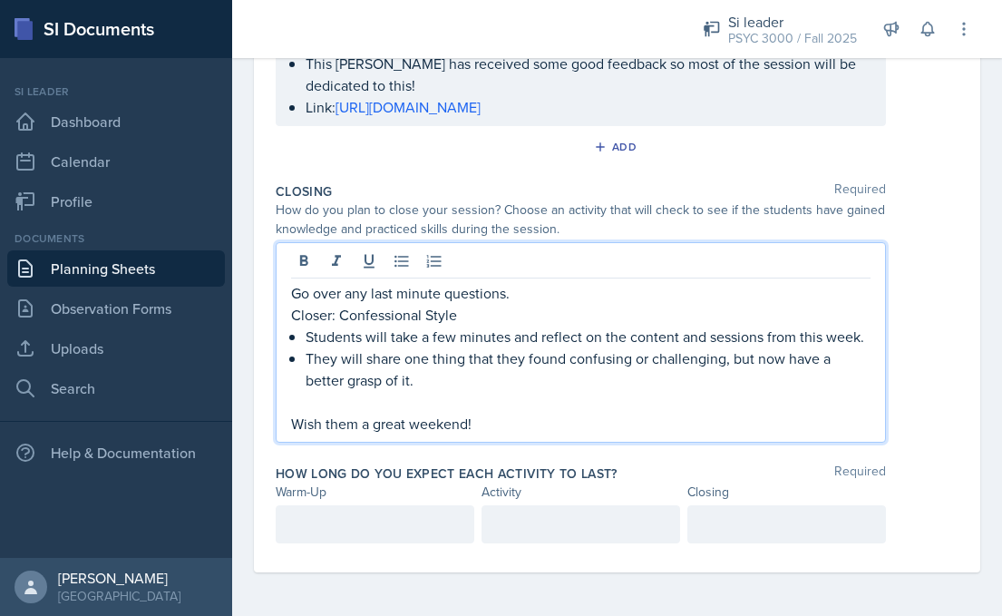
click at [379, 505] on div at bounding box center [375, 524] width 199 height 38
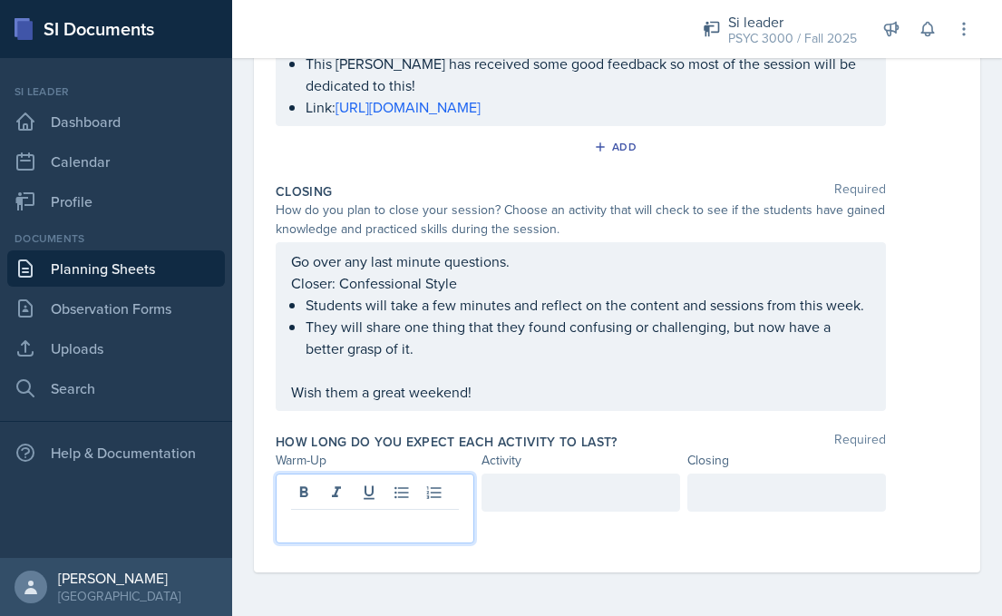
scroll to position [740, 0]
click at [520, 505] on div at bounding box center [580, 492] width 199 height 38
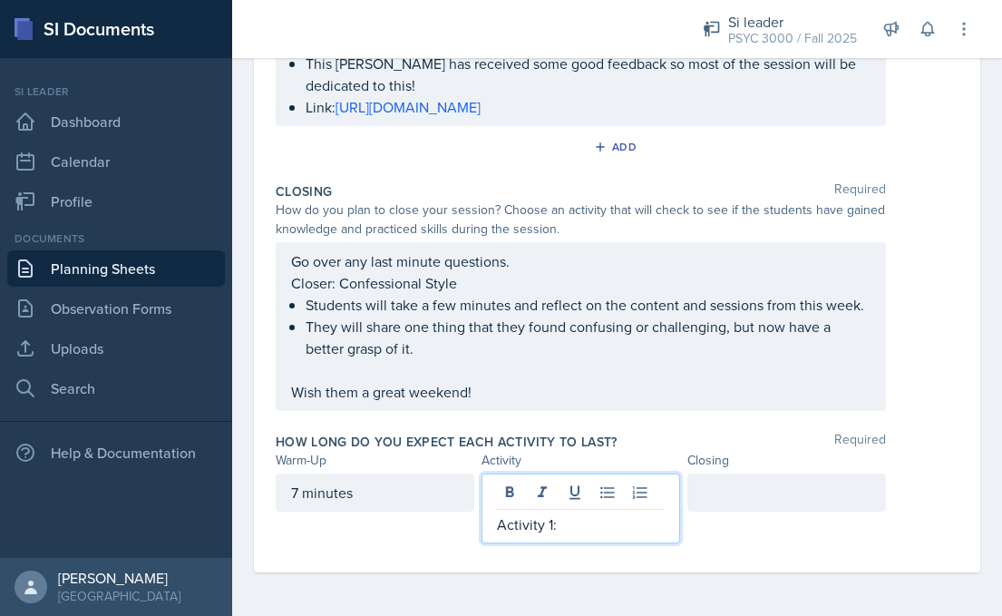
scroll to position [0, 0]
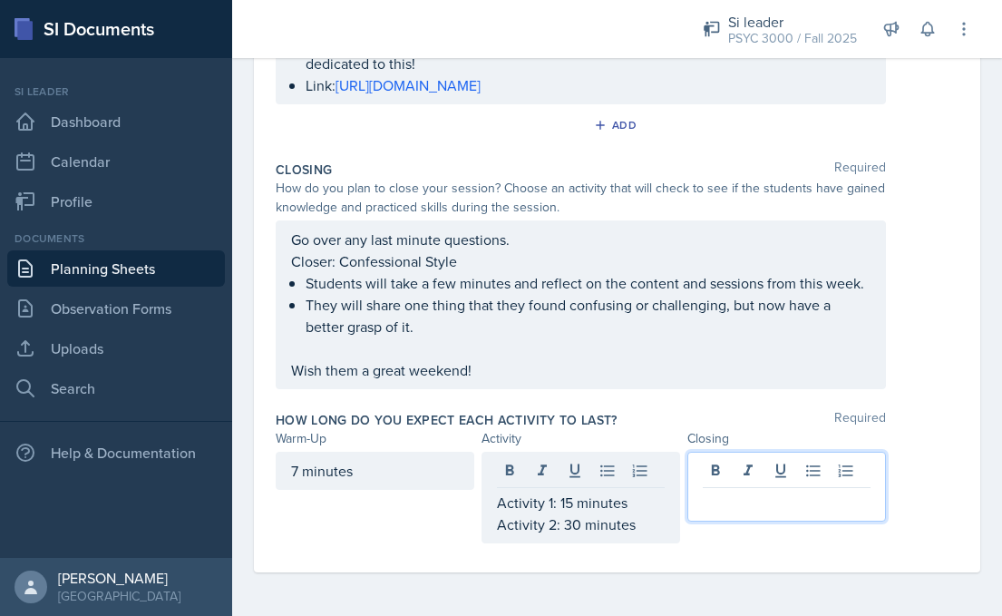
click at [728, 494] on div at bounding box center [786, 487] width 199 height 70
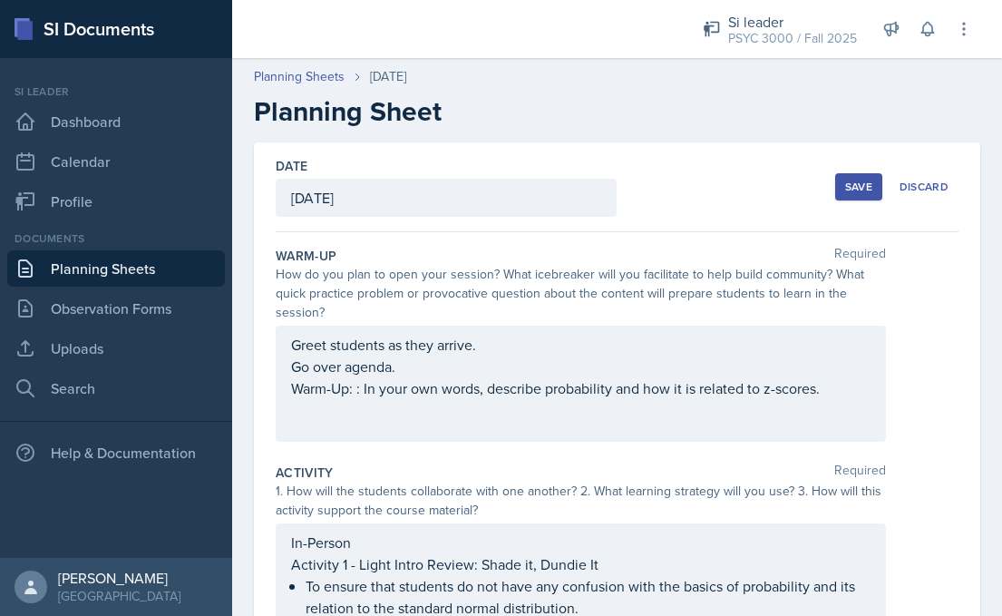
click at [860, 184] on div "Save" at bounding box center [858, 187] width 27 height 15
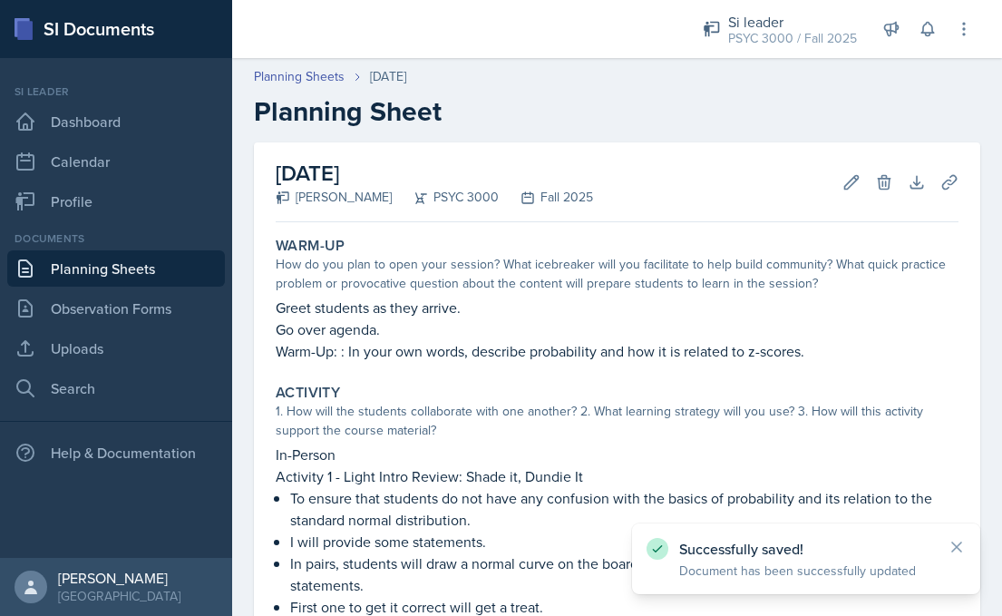
click at [130, 272] on link "Planning Sheets" at bounding box center [116, 268] width 218 height 36
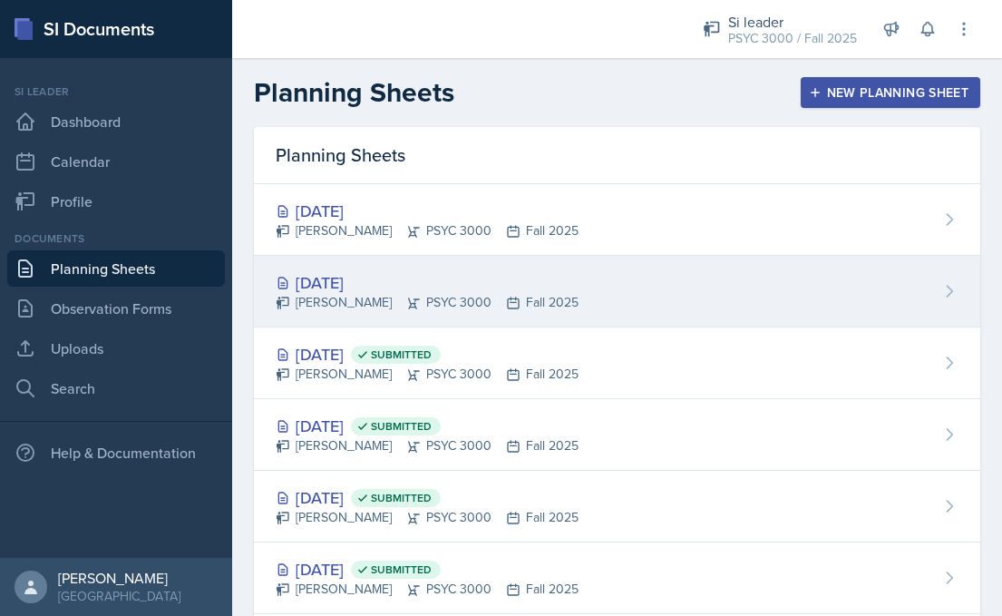
click at [408, 303] on icon at bounding box center [414, 302] width 12 height 11
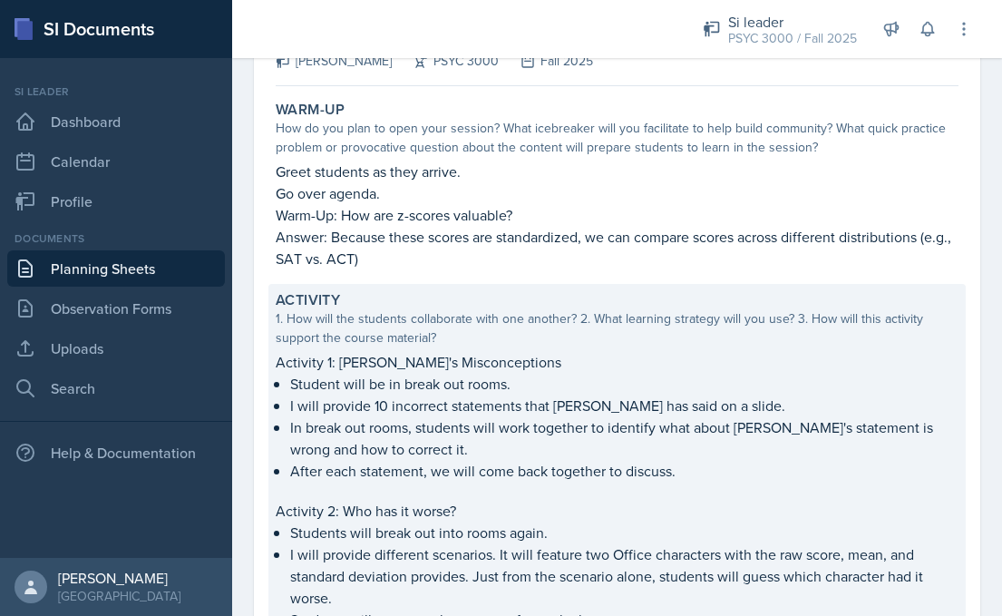
scroll to position [109, 0]
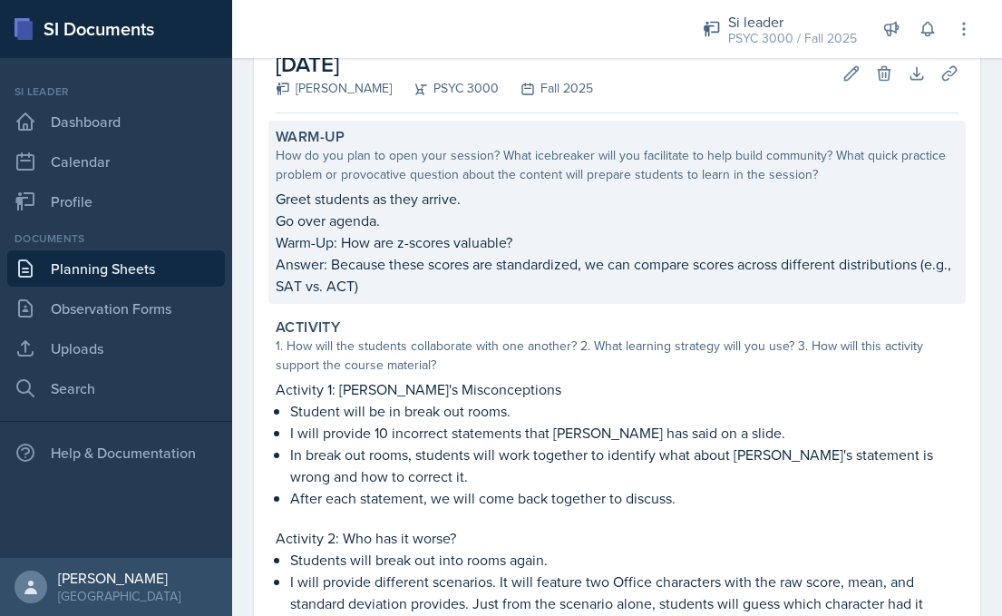
click at [399, 263] on p "Answer: Because these scores are standardized, we can compare scores across dif…" at bounding box center [617, 275] width 683 height 44
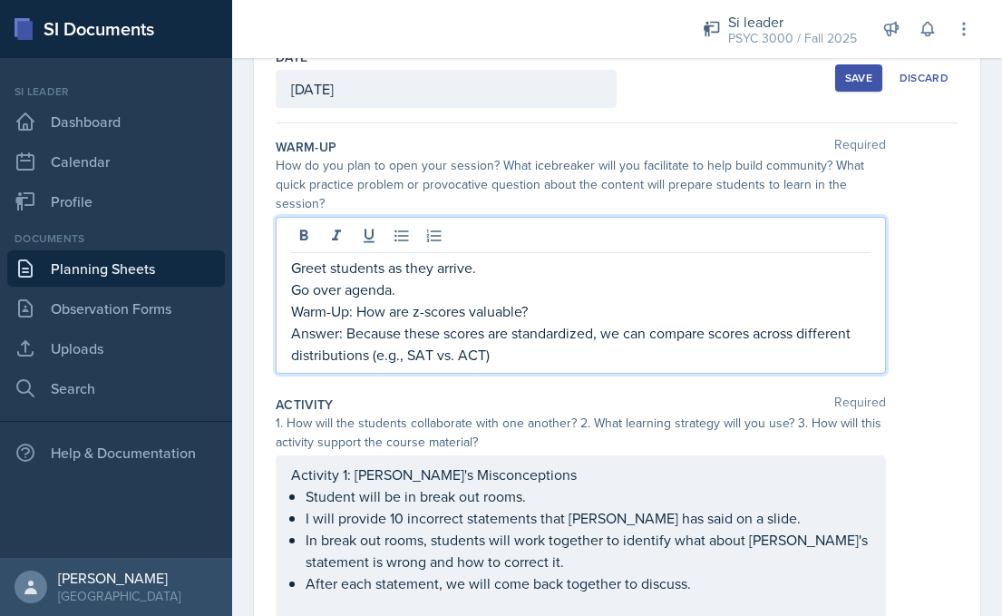
drag, startPoint x: 539, startPoint y: 282, endPoint x: 419, endPoint y: 285, distance: 119.7
click at [419, 285] on div "Greet students as they arrive. Go over agenda. Warm-Up: How are z-scores valuab…" at bounding box center [580, 311] width 579 height 109
drag, startPoint x: 544, startPoint y: 310, endPoint x: 357, endPoint y: 312, distance: 186.8
click at [357, 312] on p "Warm-Up: How are z-scores valuable?" at bounding box center [580, 311] width 579 height 22
copy p "How are z-scores valuable?"
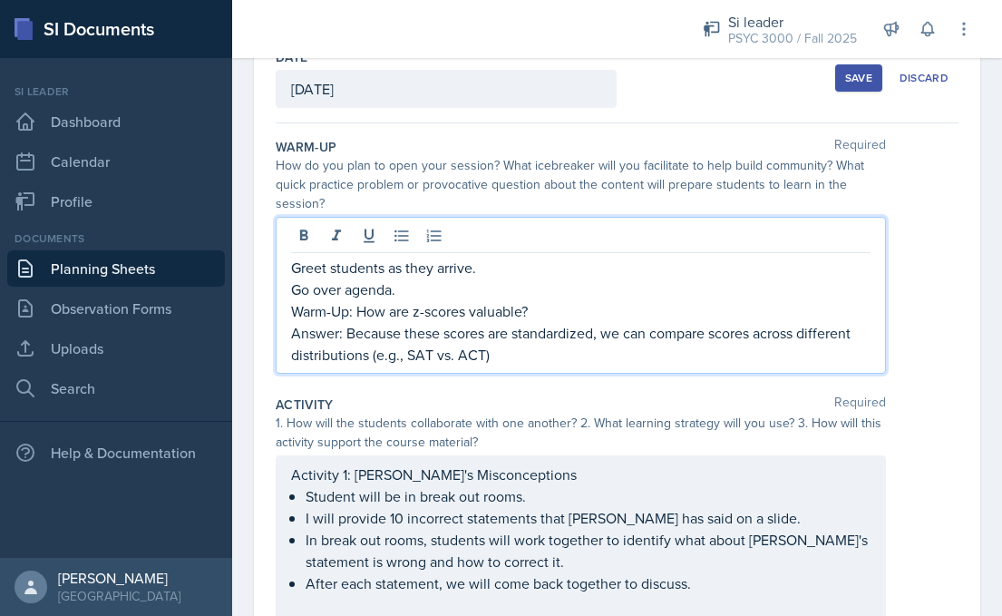
click at [594, 368] on div "Greet students as they arrive. Go over agenda. Warm-Up: How are z-scores valuab…" at bounding box center [581, 295] width 610 height 157
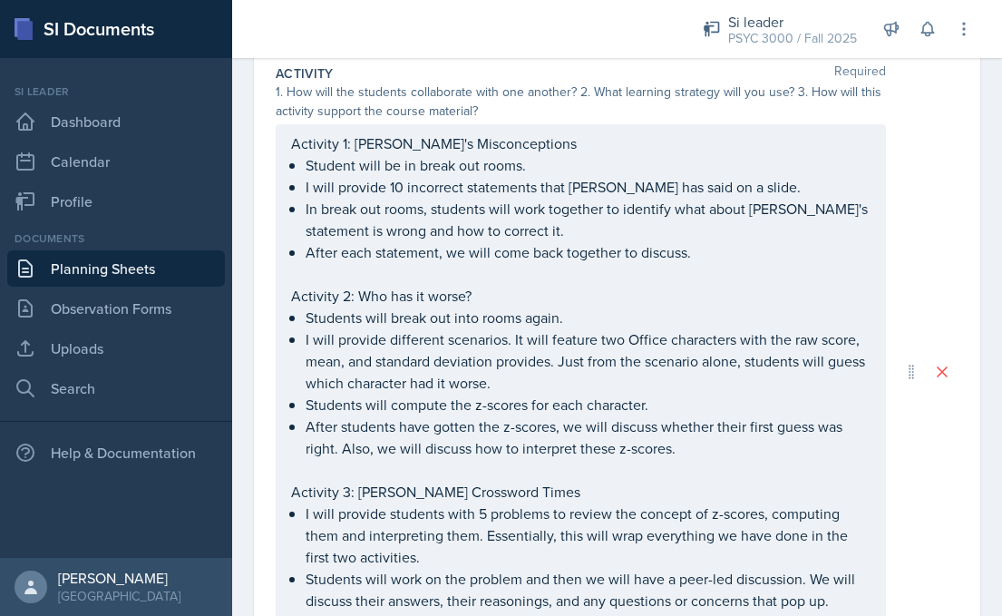
scroll to position [443, 0]
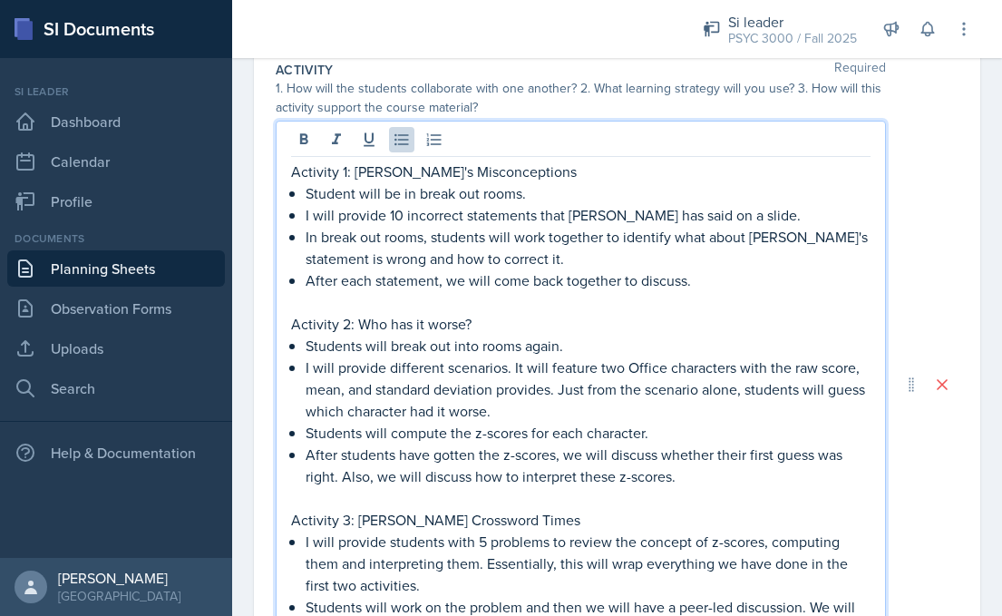
click at [421, 419] on ul "Students will break out into rooms again. I will provide different scenarios. I…" at bounding box center [588, 411] width 565 height 152
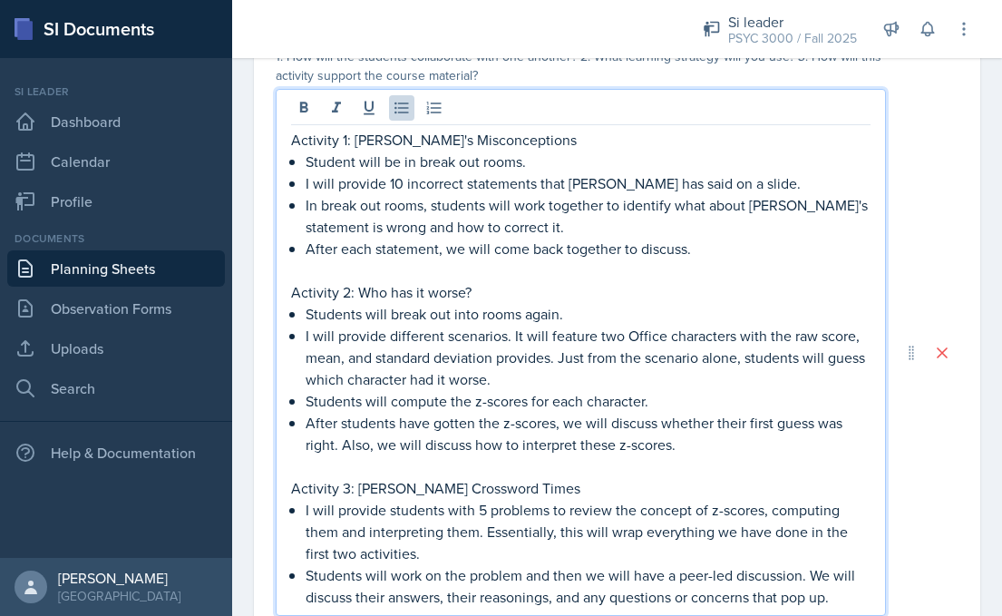
click at [420, 437] on p "After students have gotten the z-scores, we will discuss whether their first gu…" at bounding box center [588, 434] width 565 height 44
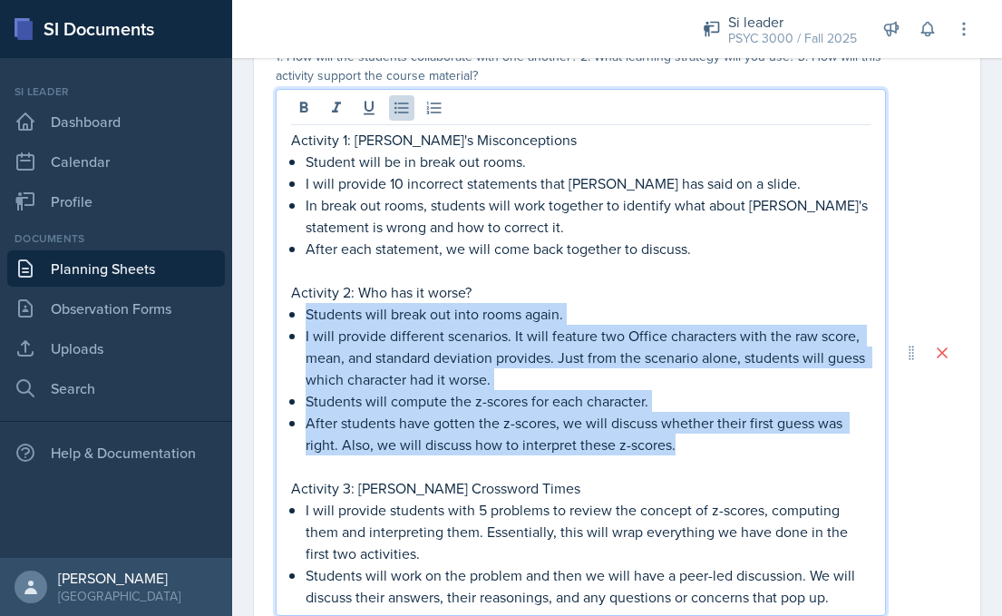
drag, startPoint x: 686, startPoint y: 450, endPoint x: 304, endPoint y: 308, distance: 407.1
click at [304, 308] on div "Activity 1: [PERSON_NAME]'s Misconceptions Student will be in break out rooms. …" at bounding box center [580, 368] width 579 height 479
copy ul "Students will break out into rooms again. I will provide different scenarios. I…"
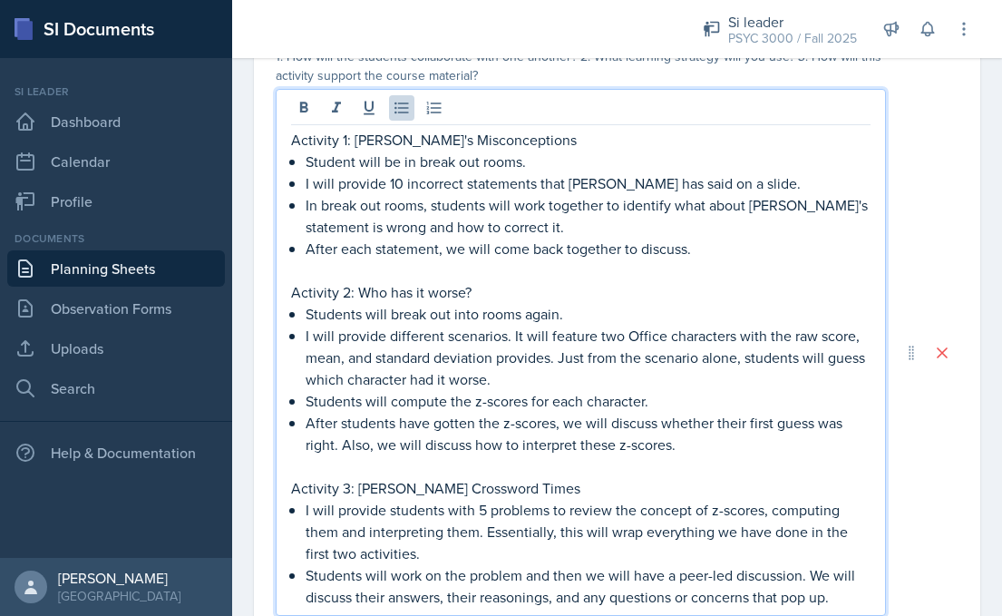
click at [493, 358] on p "I will provide different scenarios. It will feature two Office characters with …" at bounding box center [588, 357] width 565 height 65
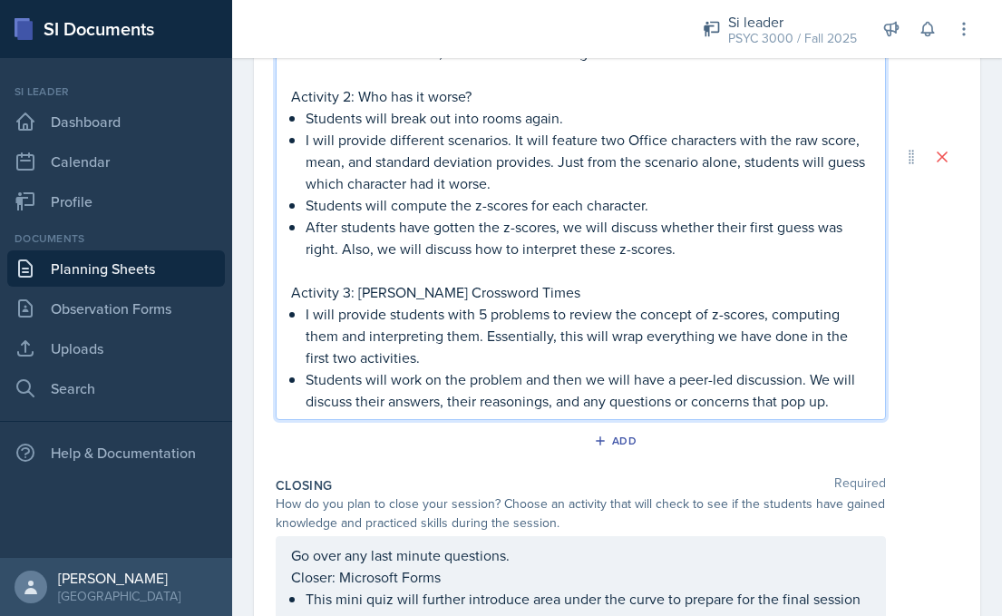
scroll to position [643, 0]
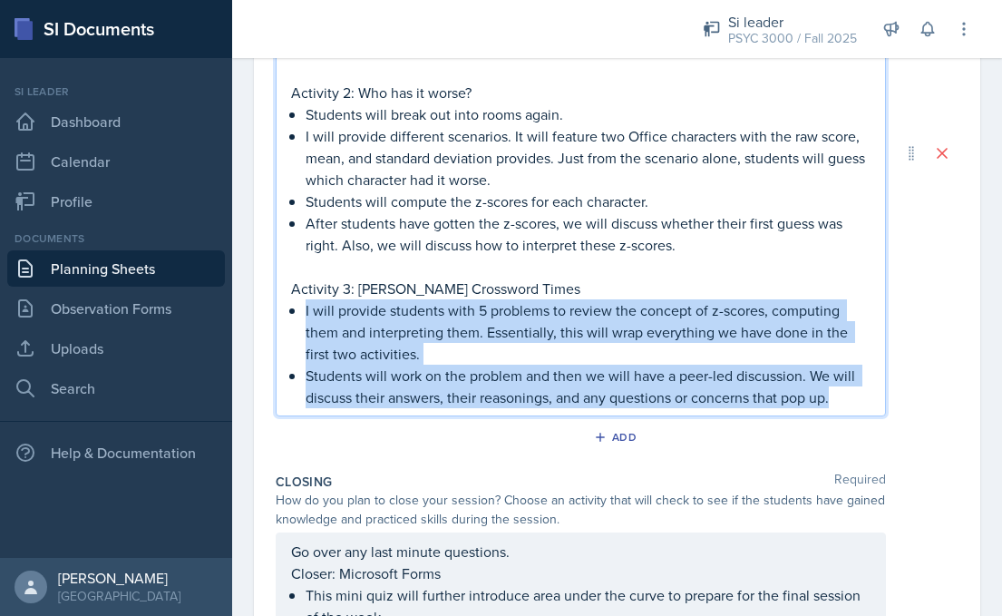
drag, startPoint x: 303, startPoint y: 308, endPoint x: 850, endPoint y: 402, distance: 554.7
click at [850, 402] on div "Activity 1: [PERSON_NAME]'s Misconceptions Student will be in break out rooms. …" at bounding box center [580, 168] width 579 height 479
copy ul "I will provide students with 5 problems to review the concept of z-scores, comp…"
click at [444, 286] on p "Activity 3: [PERSON_NAME] Crossword Times" at bounding box center [580, 288] width 579 height 22
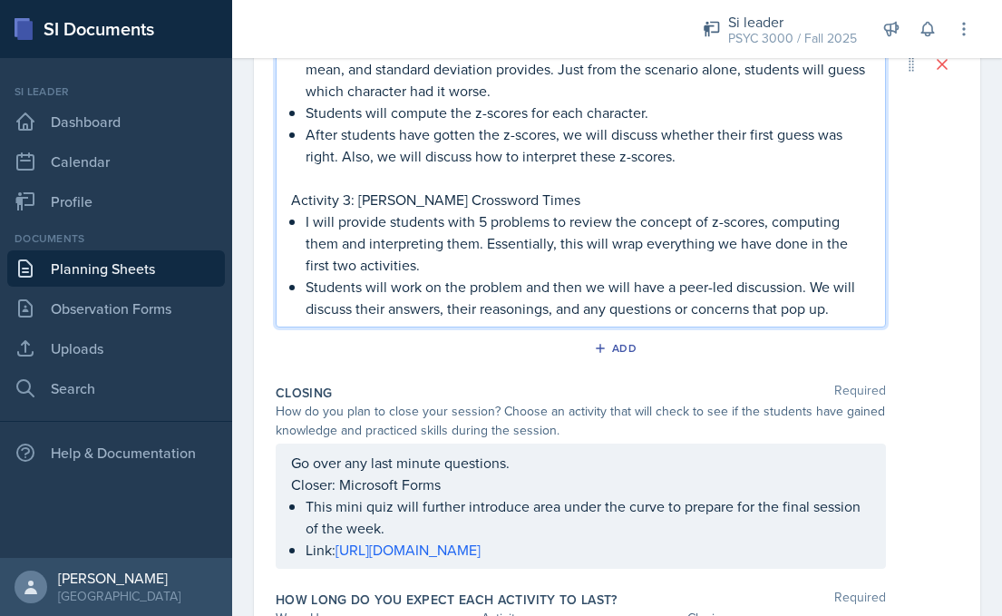
scroll to position [733, 0]
click at [91, 354] on link "Uploads" at bounding box center [116, 348] width 218 height 36
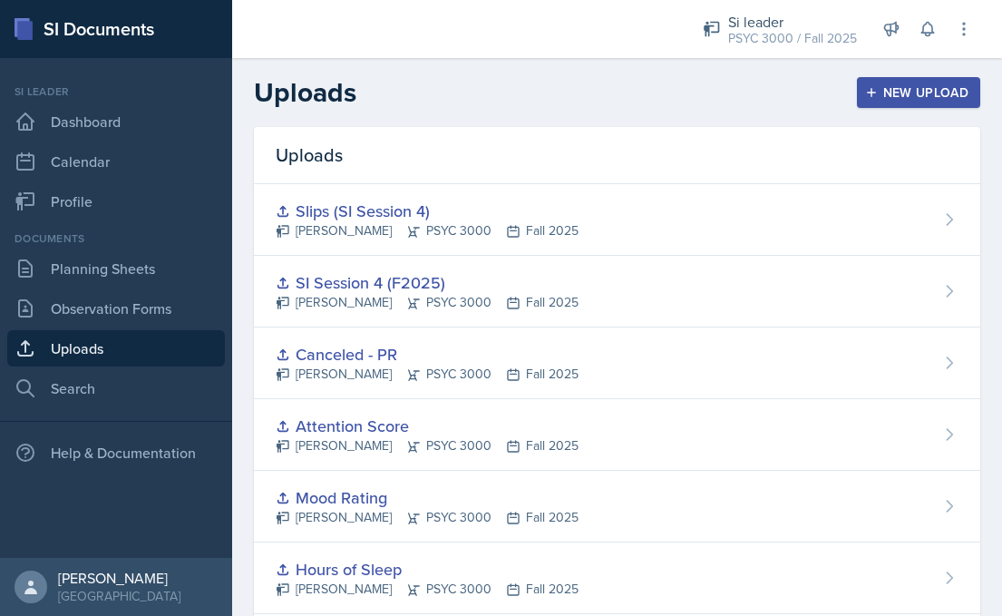
click at [892, 88] on div "New Upload" at bounding box center [919, 92] width 101 height 15
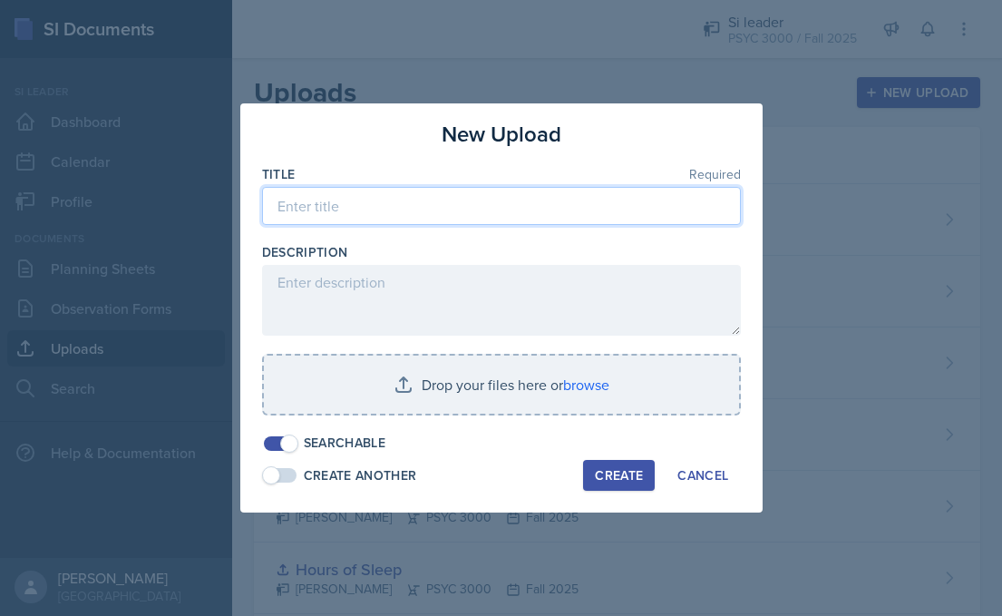
click at [431, 194] on input at bounding box center [501, 206] width 479 height 38
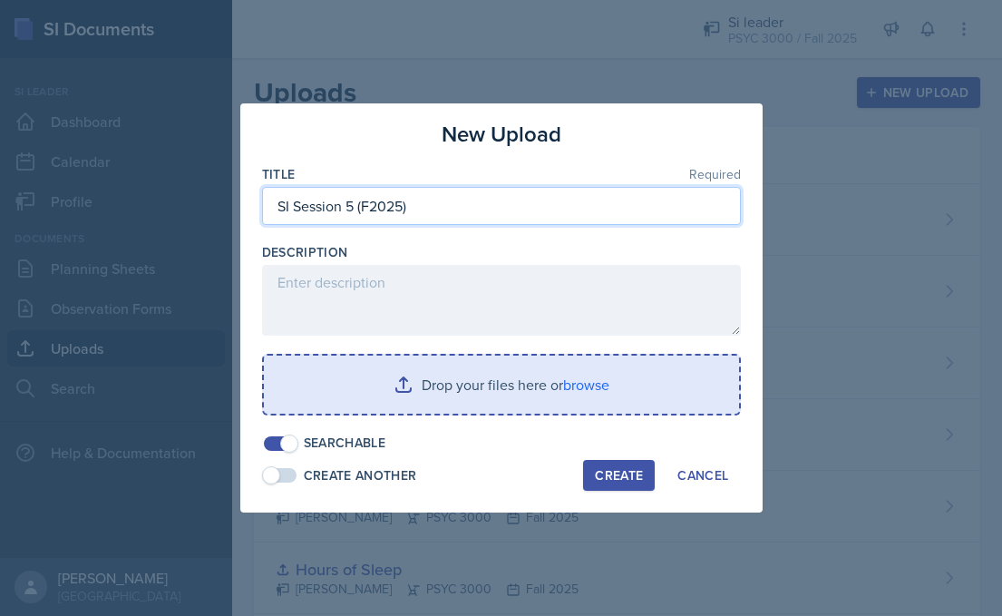
type input "SI Session 5 (F2025)"
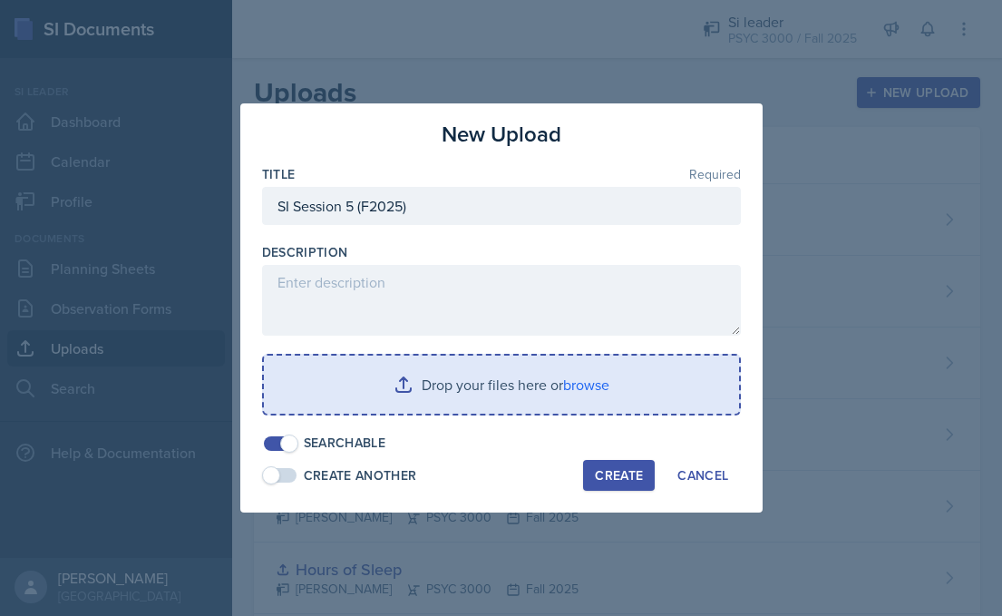
click at [382, 385] on input "file" at bounding box center [501, 384] width 475 height 58
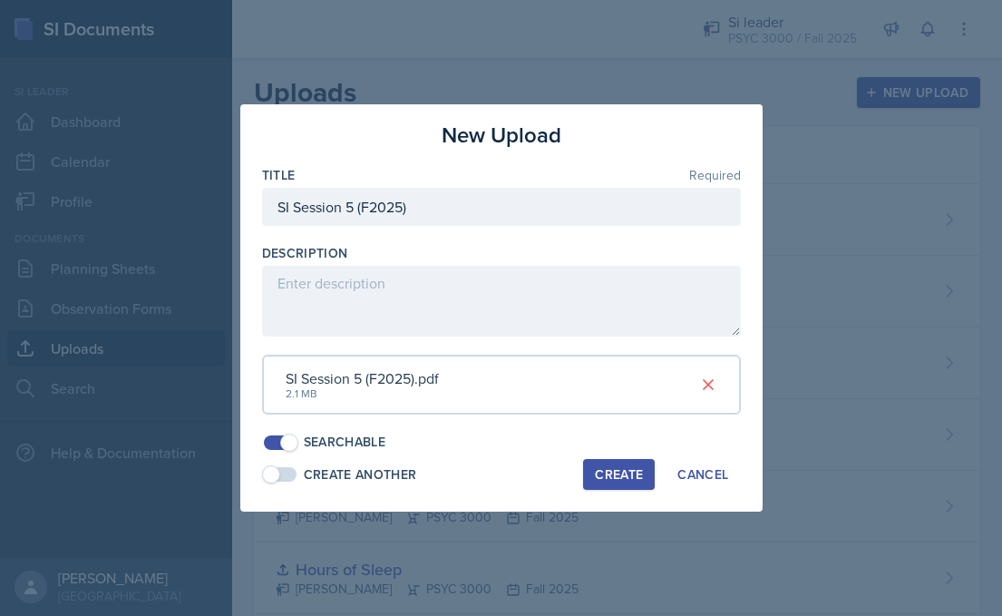
click at [627, 467] on div "Create" at bounding box center [619, 474] width 48 height 15
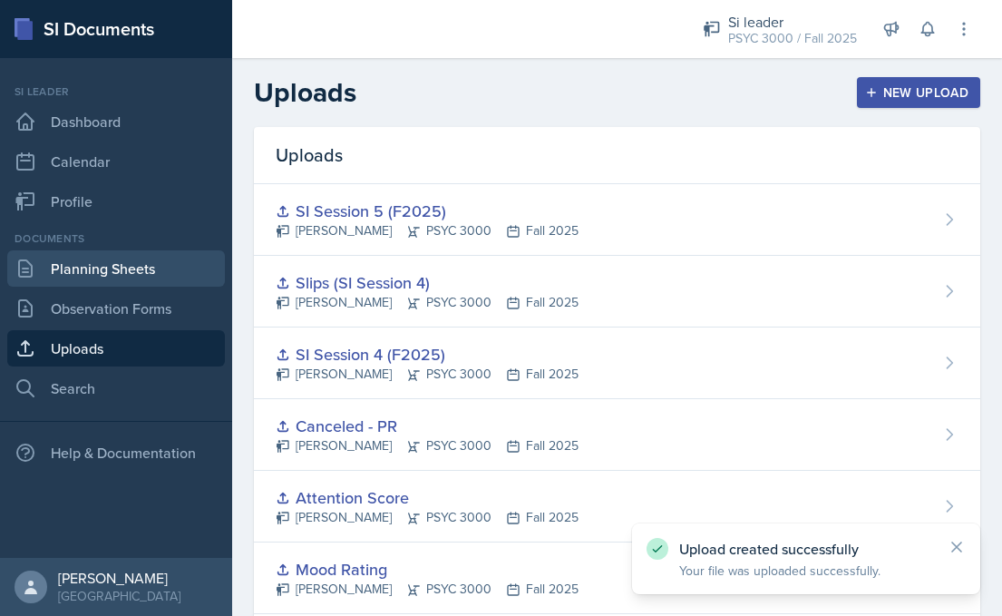
click at [131, 278] on link "Planning Sheets" at bounding box center [116, 268] width 218 height 36
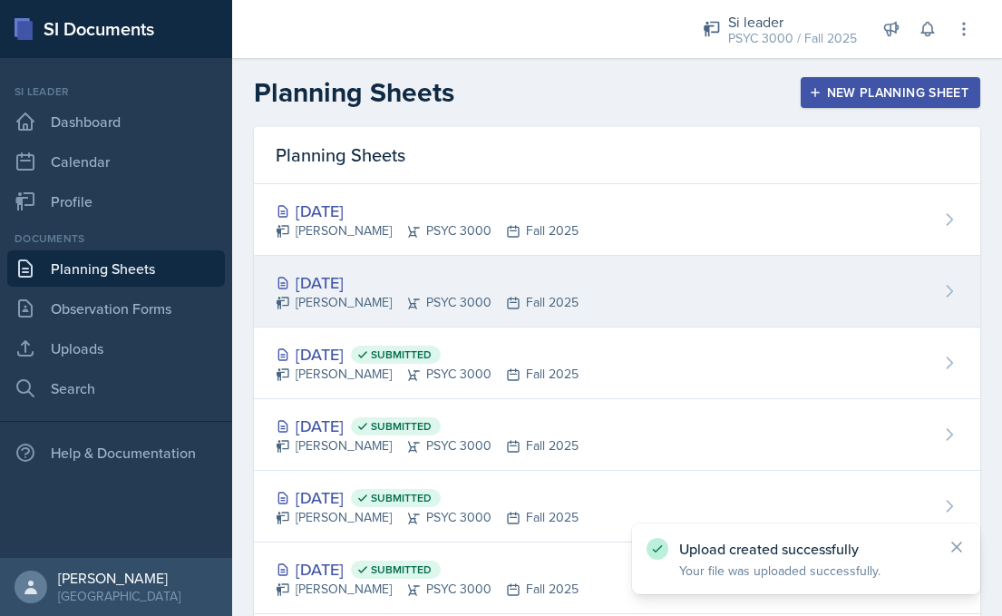
click at [383, 287] on div "[DATE]" at bounding box center [427, 282] width 303 height 24
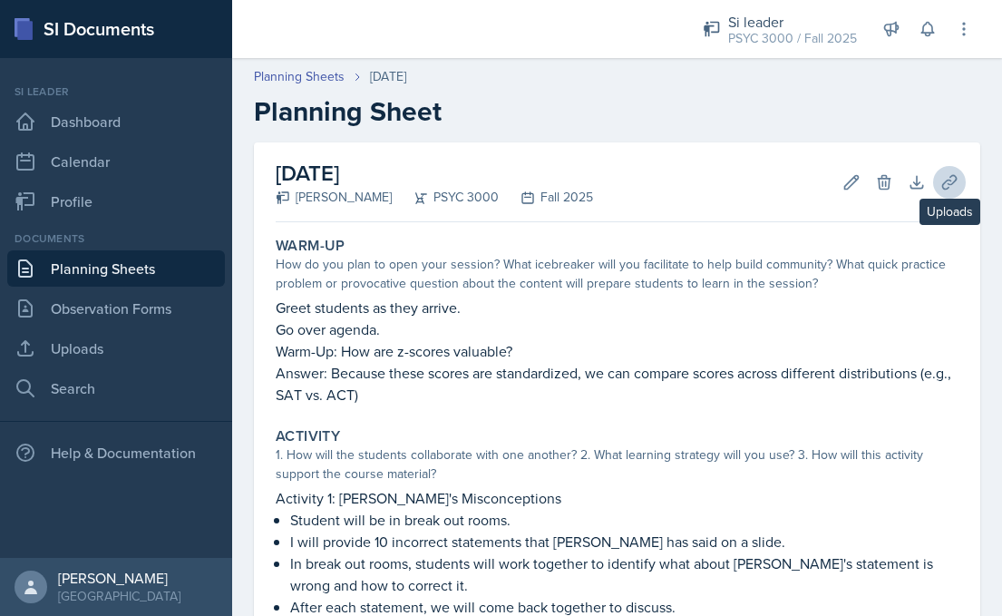
click at [954, 175] on icon at bounding box center [949, 182] width 14 height 14
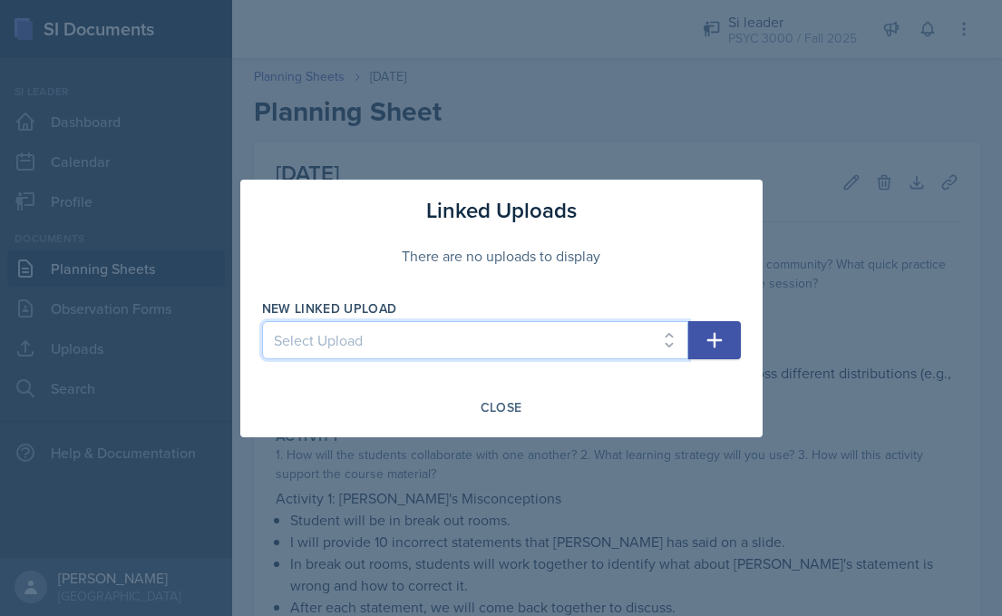
select select "2a71a269-c6a4-4010-8a4f-030245f077e2"
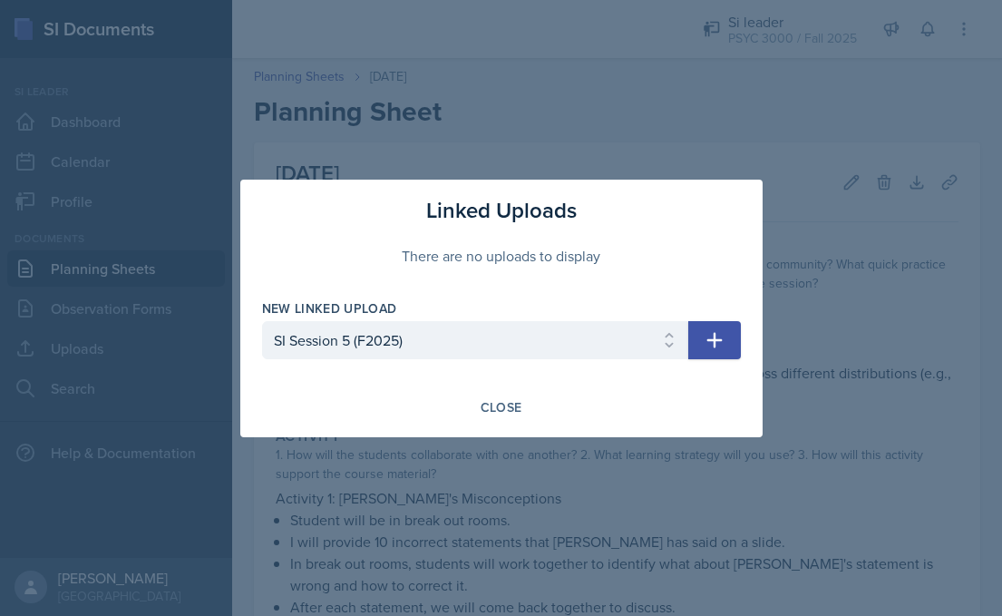
click at [717, 345] on icon "button" at bounding box center [715, 340] width 22 height 22
select select
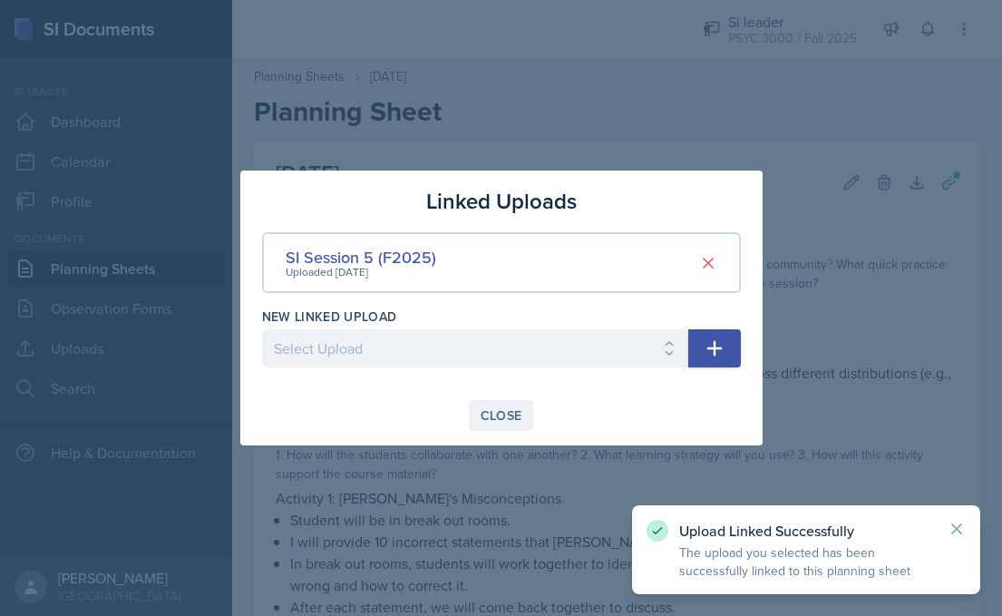
click at [501, 414] on div "Close" at bounding box center [502, 415] width 42 height 15
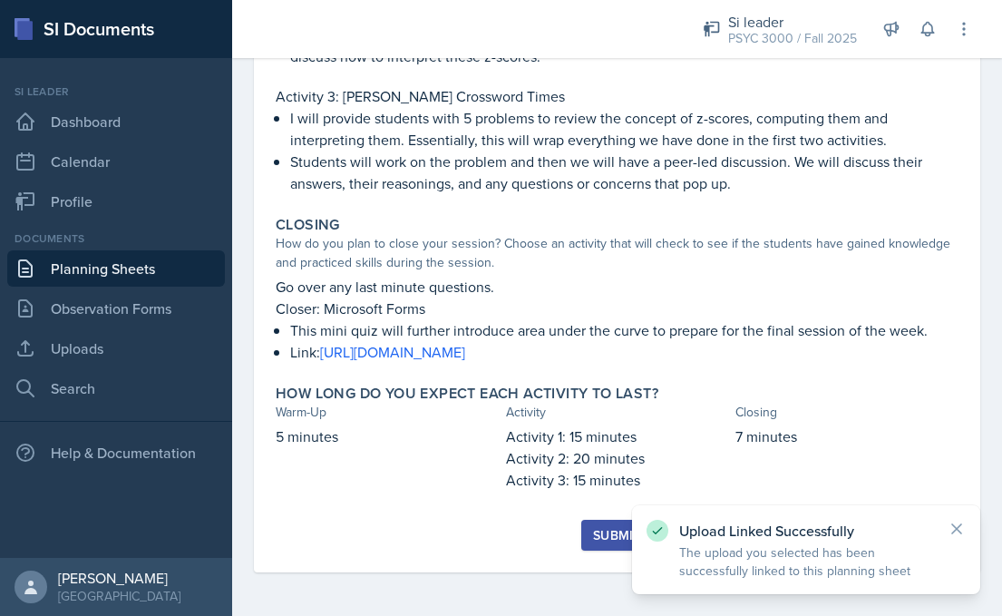
scroll to position [743, 0]
click at [602, 535] on div "Submit" at bounding box center [617, 535] width 48 height 15
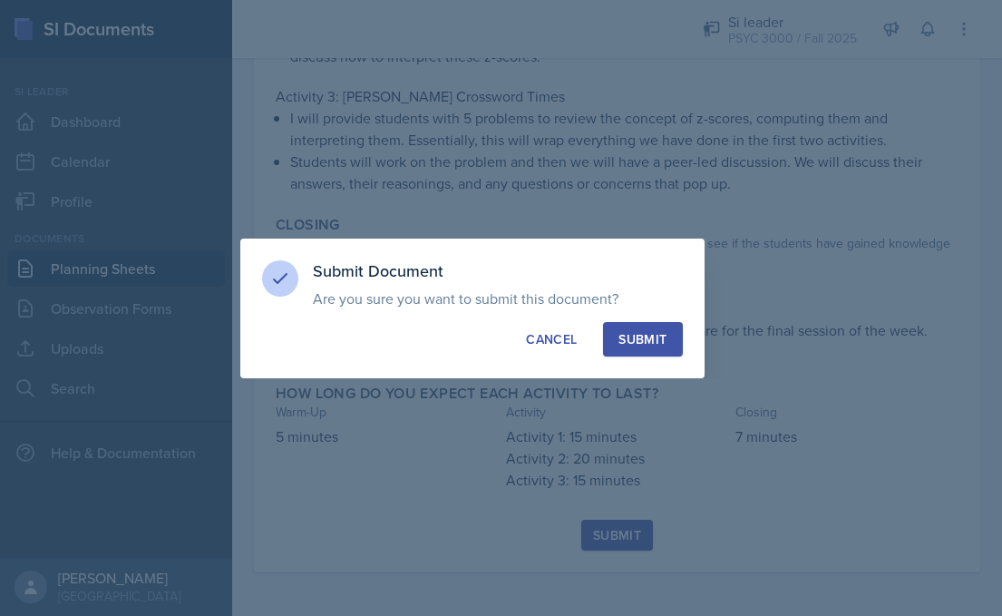
click at [650, 340] on div "Submit" at bounding box center [642, 339] width 48 height 18
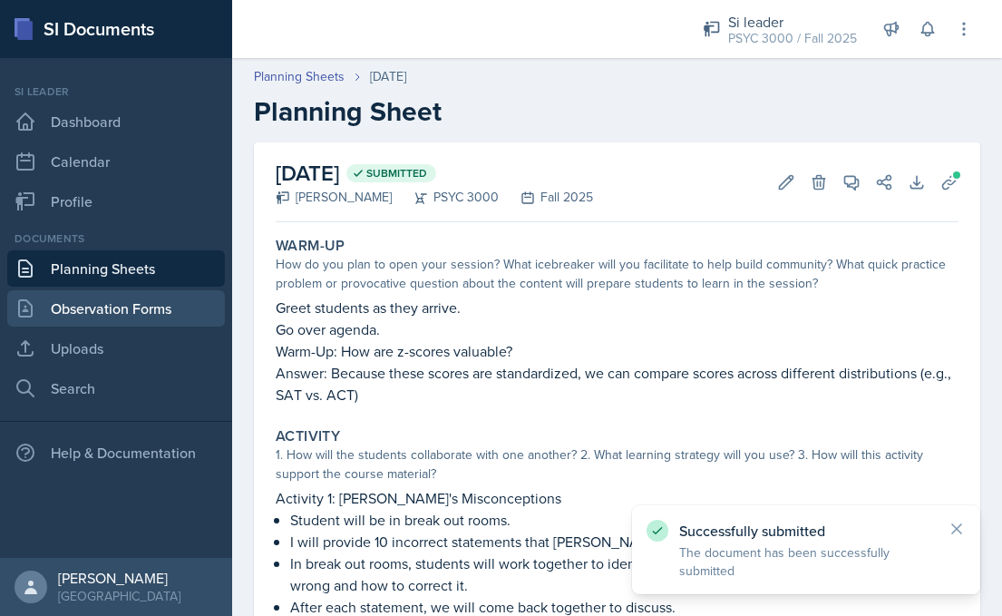
scroll to position [0, 0]
click at [102, 256] on link "Planning Sheets" at bounding box center [116, 268] width 218 height 36
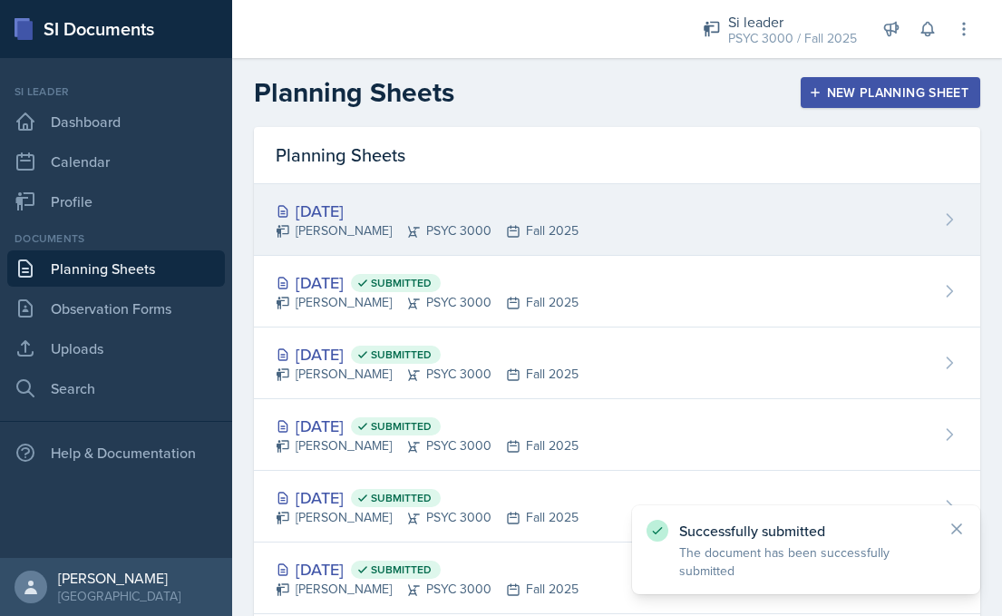
click at [437, 195] on div "[DATE] [PERSON_NAME] PSYC 3000 Fall 2025" at bounding box center [617, 220] width 726 height 72
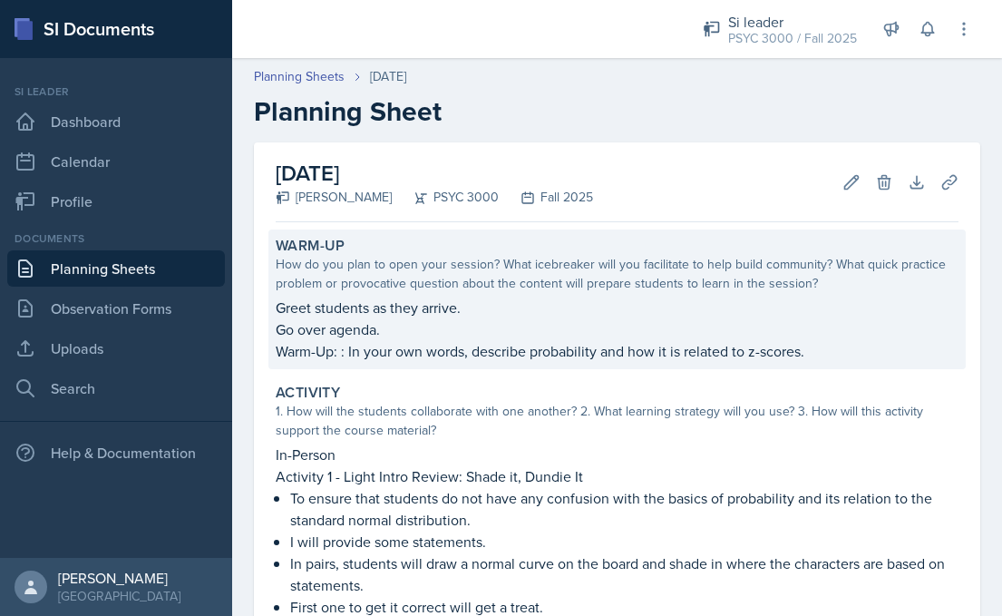
click at [370, 355] on p "Warm-Up: : In your own words, describe probability and how it is related to z-s…" at bounding box center [617, 351] width 683 height 22
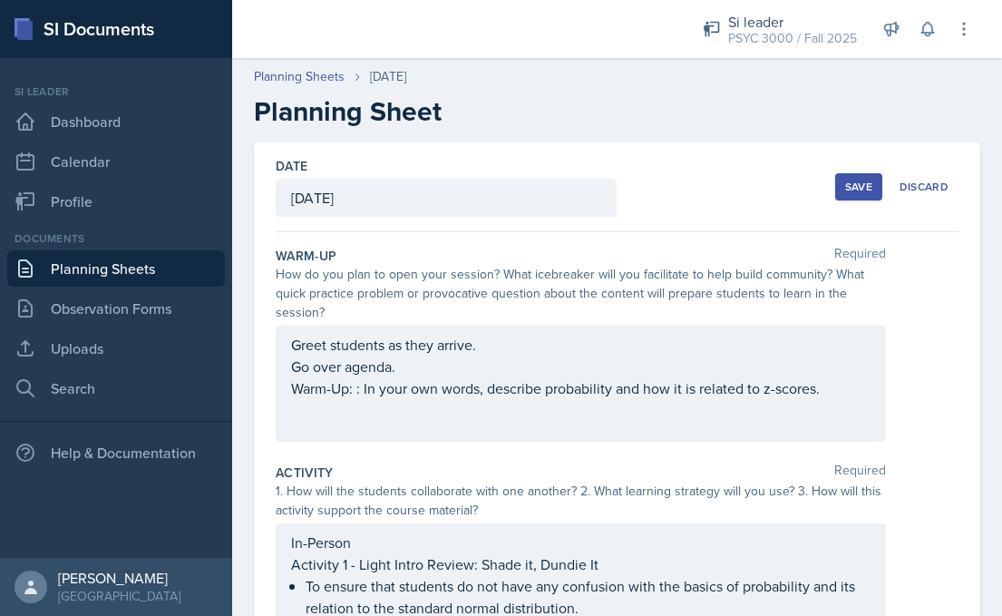
click at [358, 391] on div "Greet students as they arrive. Go over agenda. Warm-Up: : In your own words, de…" at bounding box center [580, 366] width 579 height 65
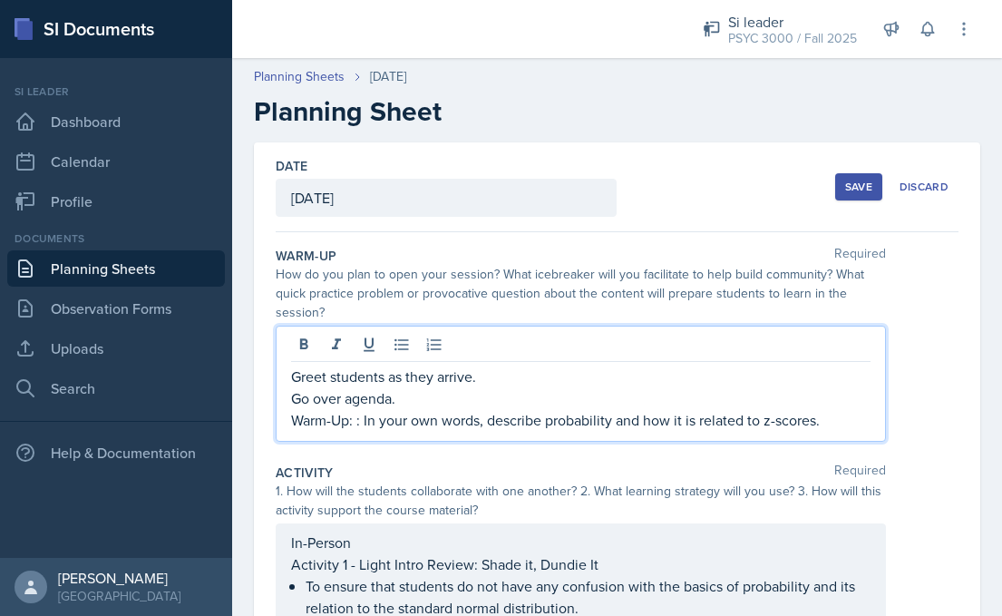
click at [361, 418] on p "Warm-Up: : In your own words, describe probability and how it is related to z-s…" at bounding box center [580, 420] width 579 height 22
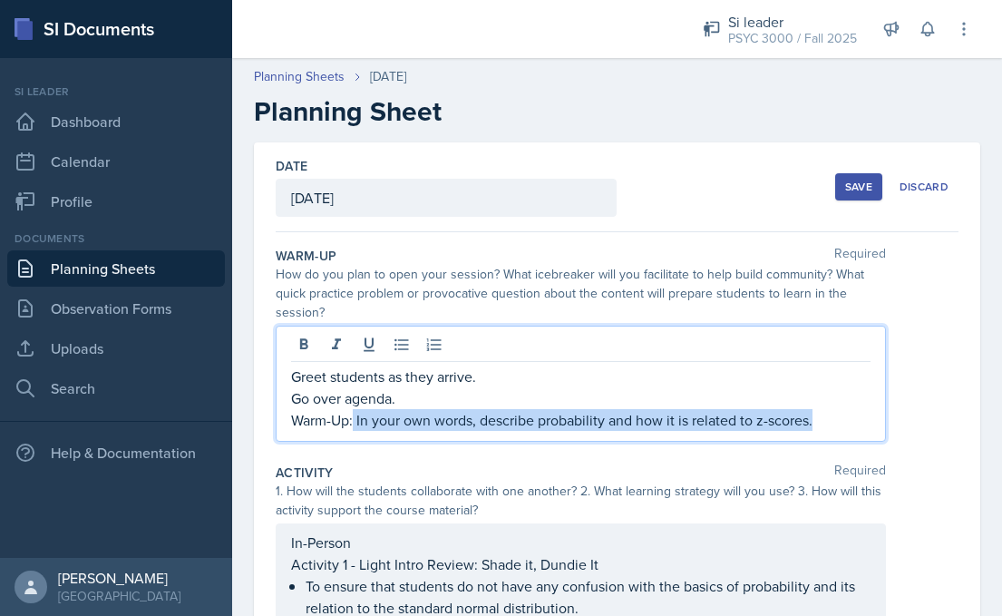
drag, startPoint x: 355, startPoint y: 423, endPoint x: 886, endPoint y: 423, distance: 531.4
click at [886, 423] on div "Greet students as they arrive. Go over agenda. Warm-Up: In your own words, desc…" at bounding box center [617, 384] width 683 height 116
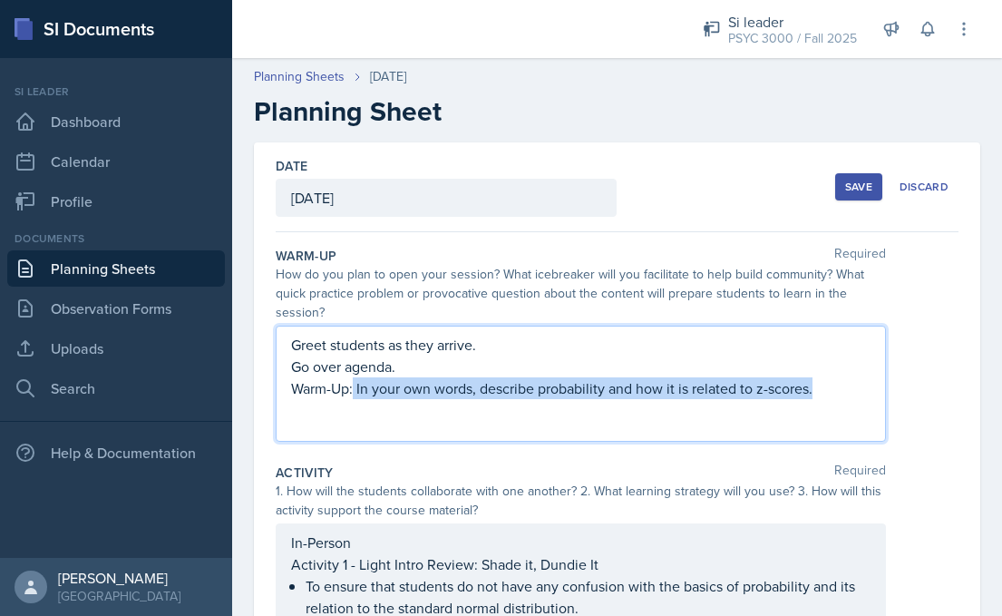
copy p "In your own words, describe probability and how it is related to z-scores."
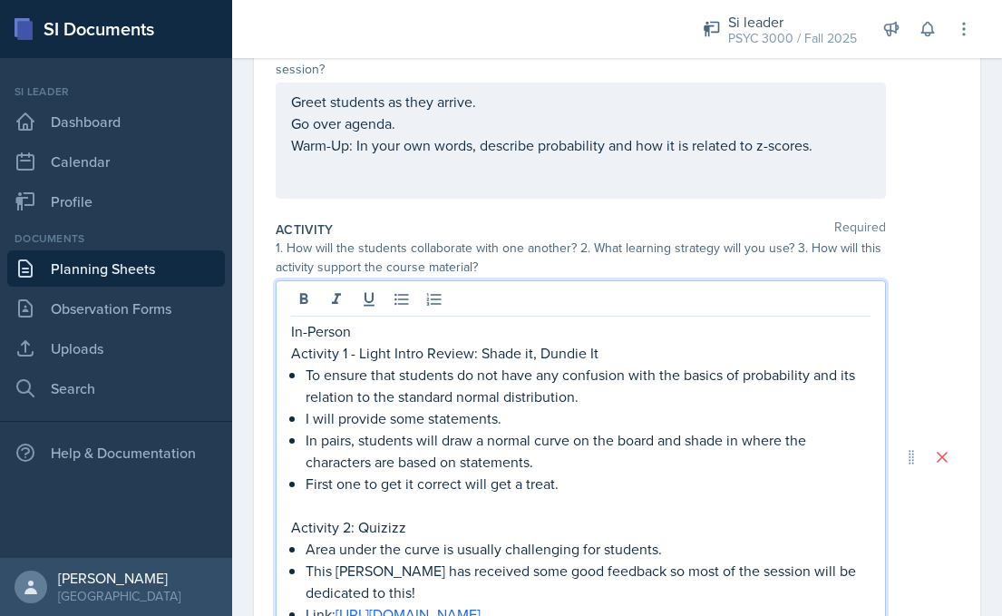
scroll to position [251, 0]
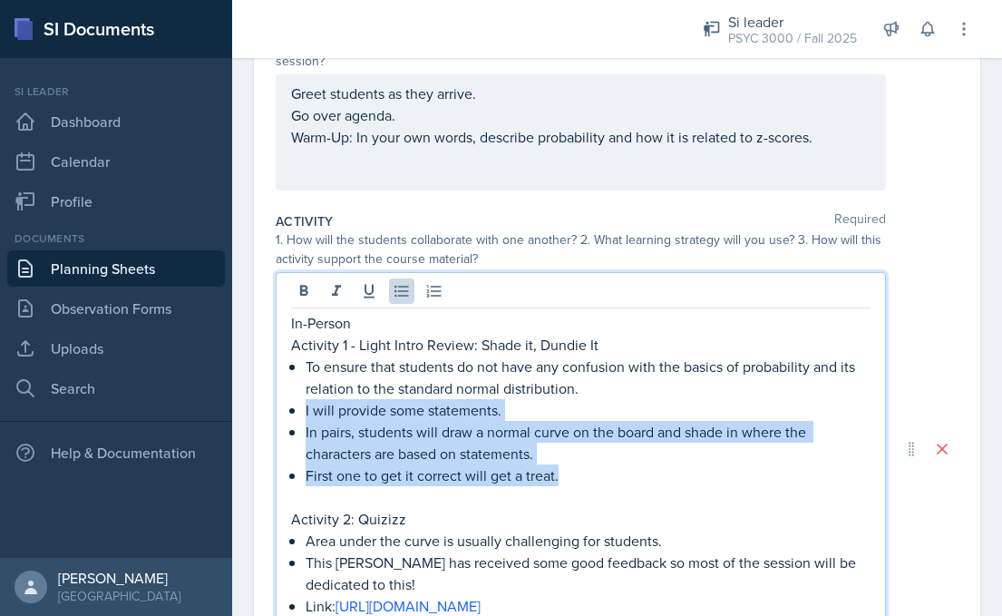
drag, startPoint x: 303, startPoint y: 411, endPoint x: 564, endPoint y: 464, distance: 266.6
click at [564, 464] on div "In-Person Activity 1 - Light Intro Review: Shade it, Dundie It To ensure that s…" at bounding box center [580, 464] width 579 height 305
copy ul "I will provide some statements. In pairs, students will draw a normal curve on …"
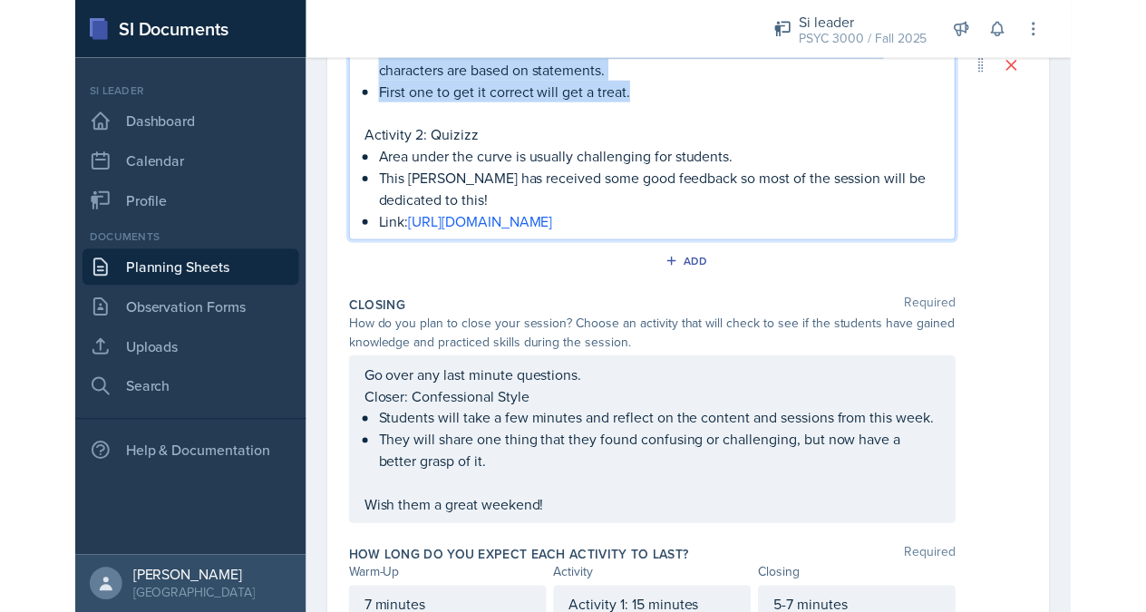
scroll to position [705, 0]
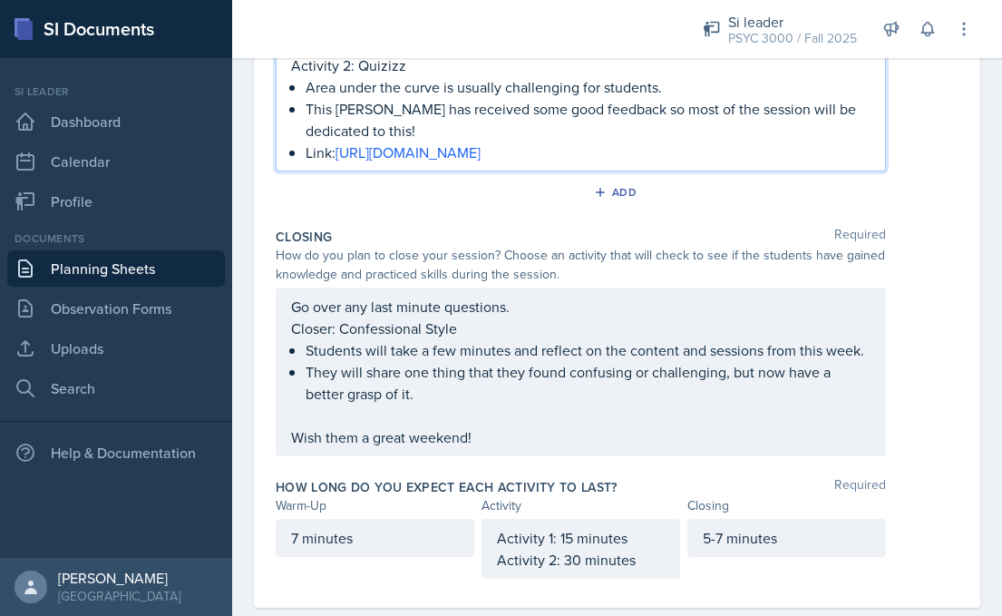
click at [489, 404] on p "They will share one thing that they found confusing or challenging, but now hav…" at bounding box center [588, 383] width 565 height 44
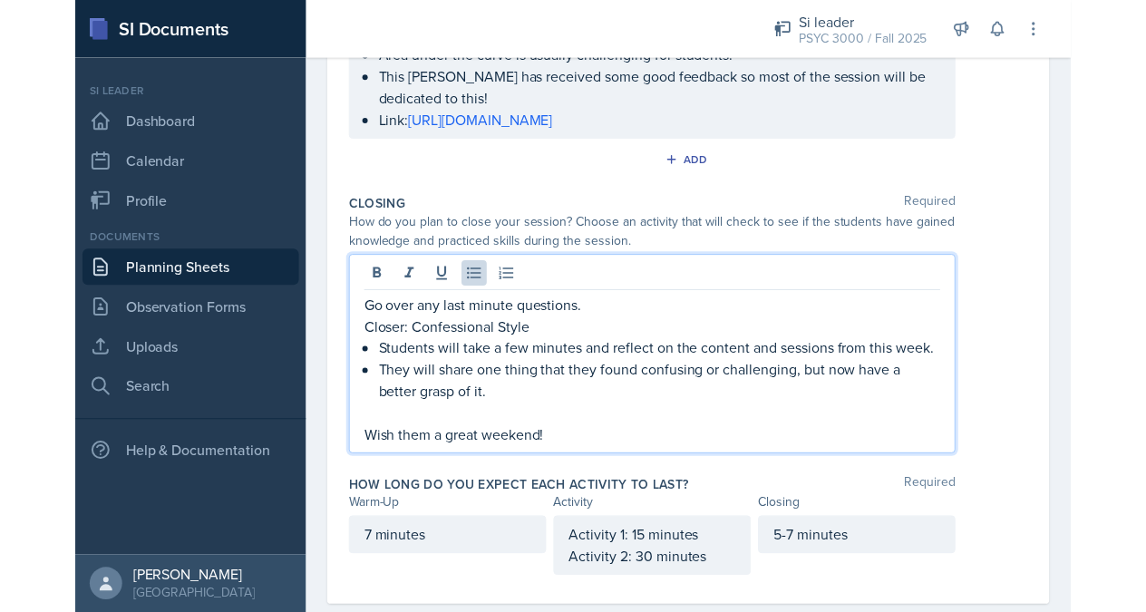
scroll to position [681, 0]
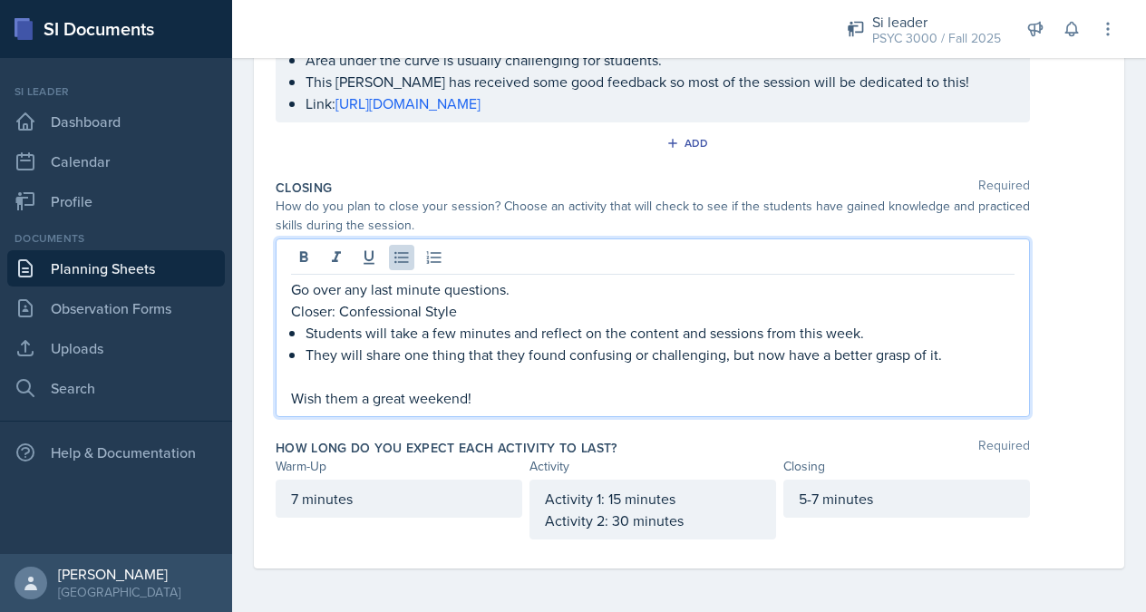
click at [480, 369] on p at bounding box center [653, 376] width 724 height 22
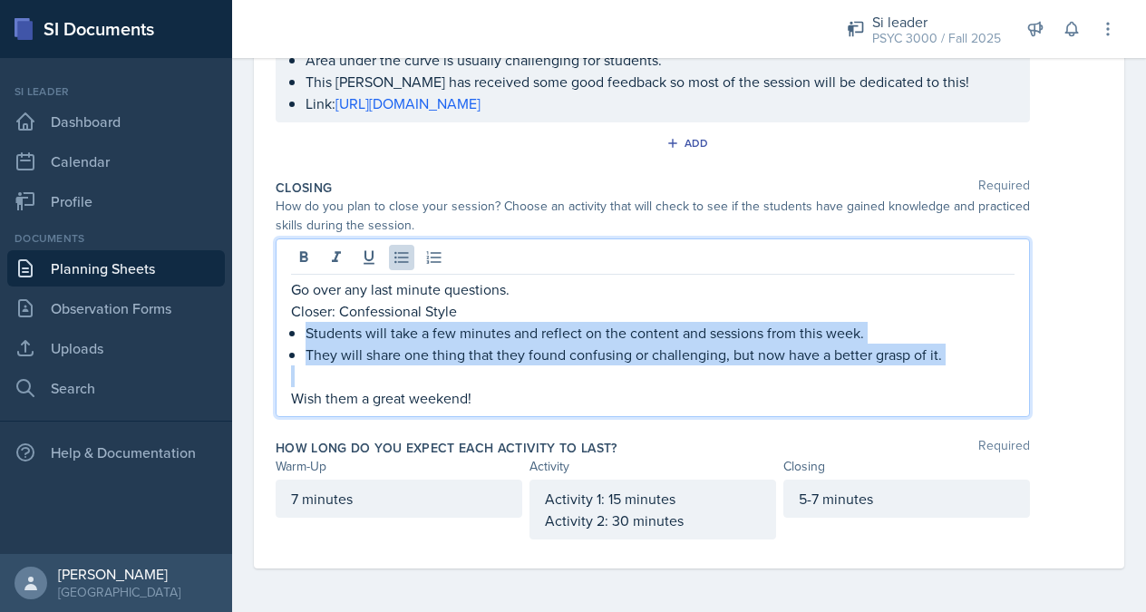
drag, startPoint x: 307, startPoint y: 335, endPoint x: 967, endPoint y: 374, distance: 660.4
click at [967, 374] on div "Go over any last minute questions. Closer: Confessional Style Students will tak…" at bounding box center [653, 343] width 724 height 131
copy ul "Students will take a few minutes and reflect on the content and sessions from t…"
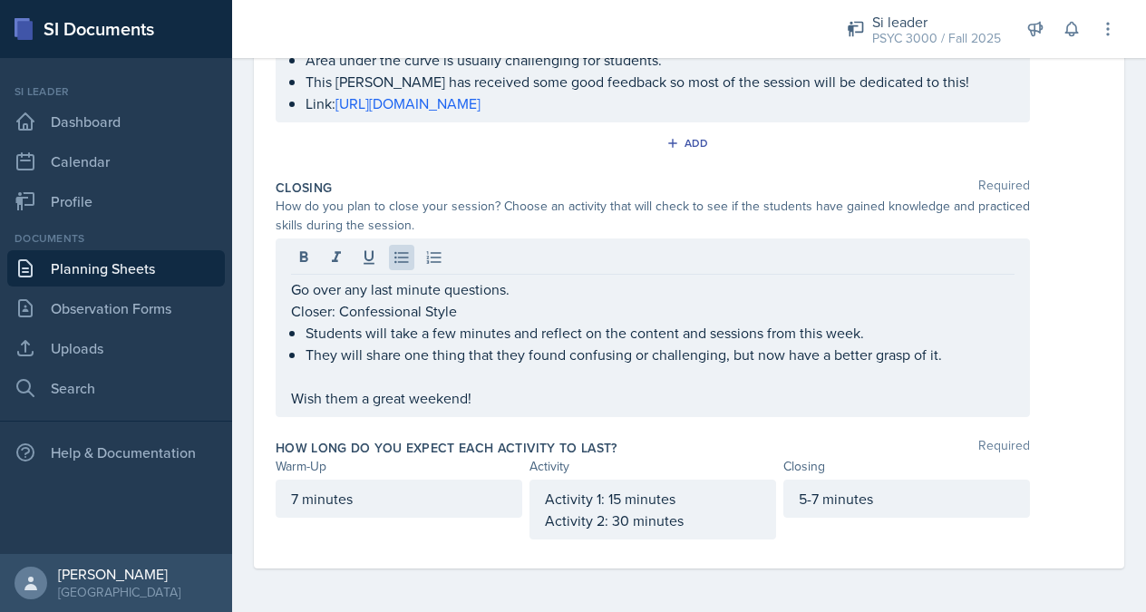
click at [492, 238] on div "Go over any last minute questions. Closer: Confessional Style Students will tak…" at bounding box center [653, 327] width 754 height 179
click at [525, 205] on div "How do you plan to close your session? Choose an activity that will check to se…" at bounding box center [653, 216] width 754 height 38
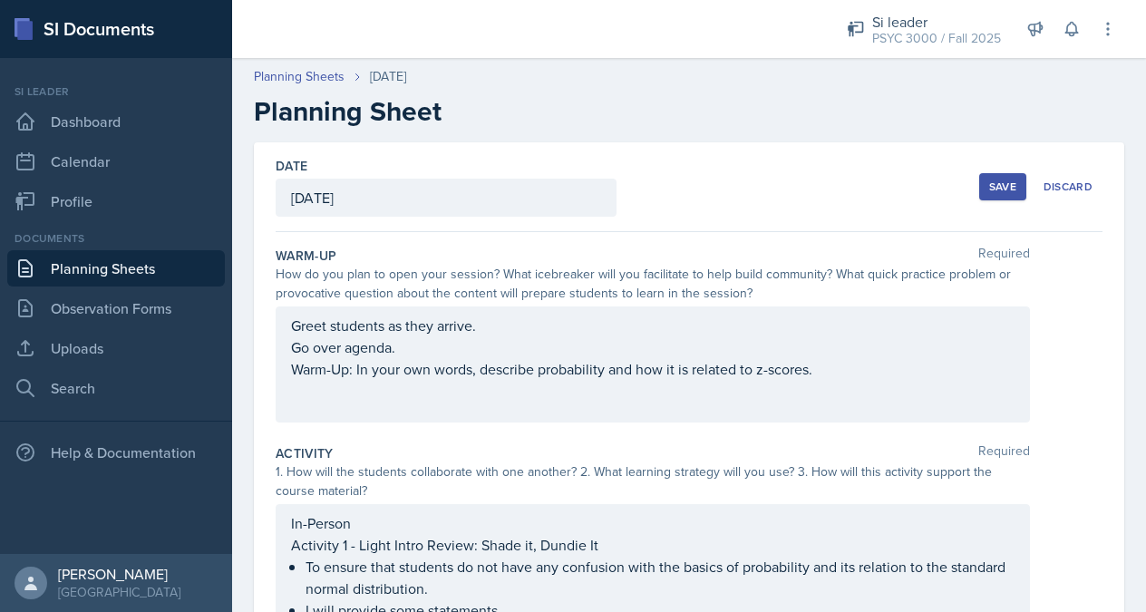
scroll to position [0, 0]
click at [1001, 187] on div "Save" at bounding box center [1002, 187] width 27 height 15
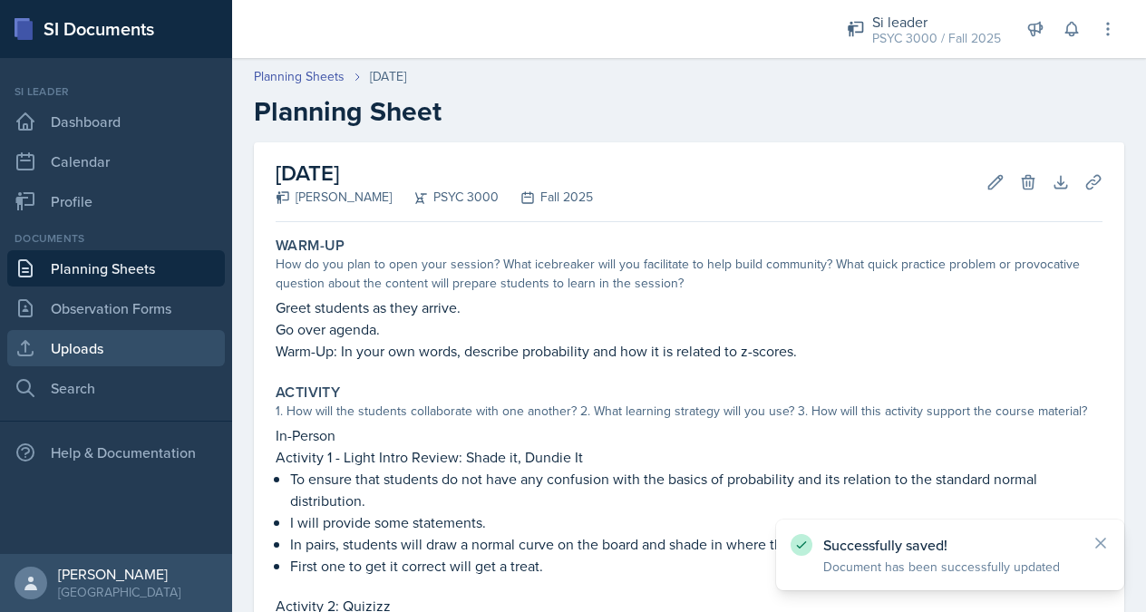
click at [125, 360] on link "Uploads" at bounding box center [116, 348] width 218 height 36
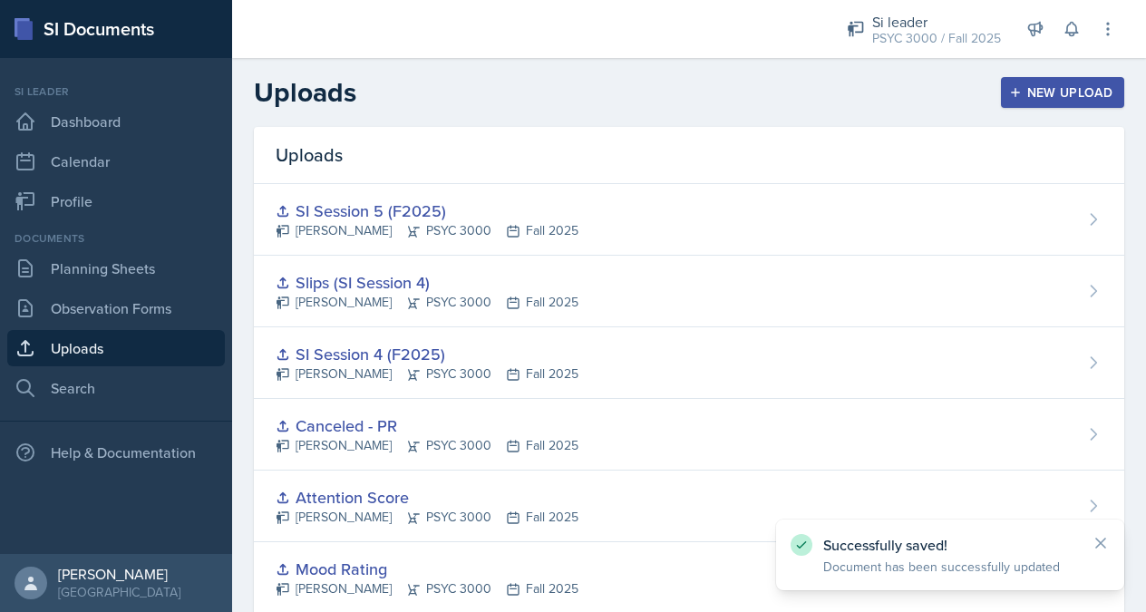
click at [1001, 76] on div "Uploads New Upload" at bounding box center [689, 92] width 914 height 33
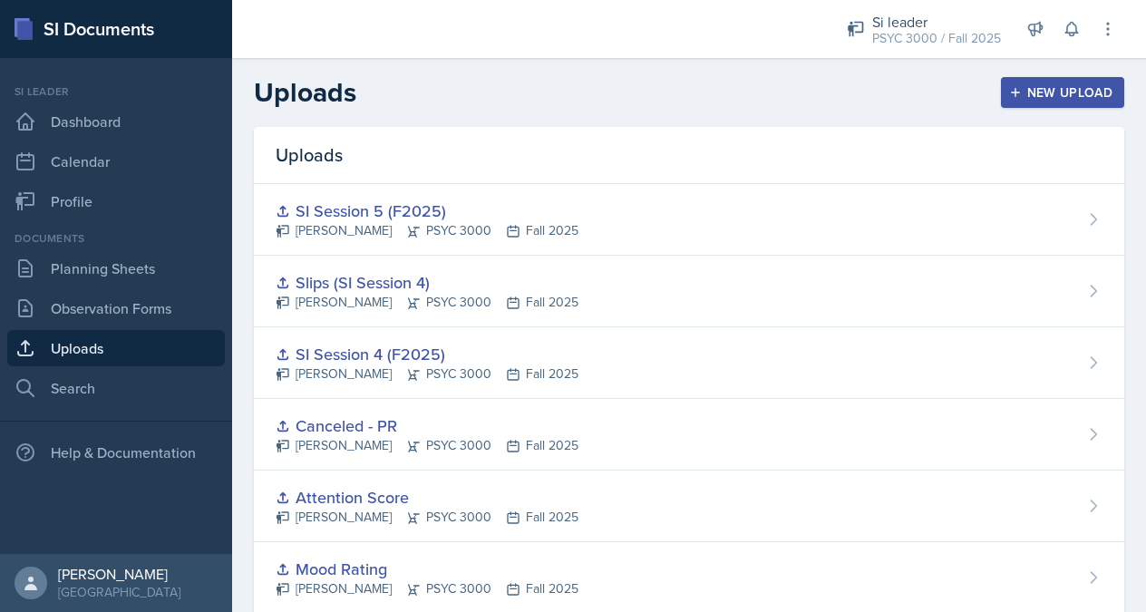
click at [1001, 90] on div "New Upload" at bounding box center [1063, 92] width 101 height 15
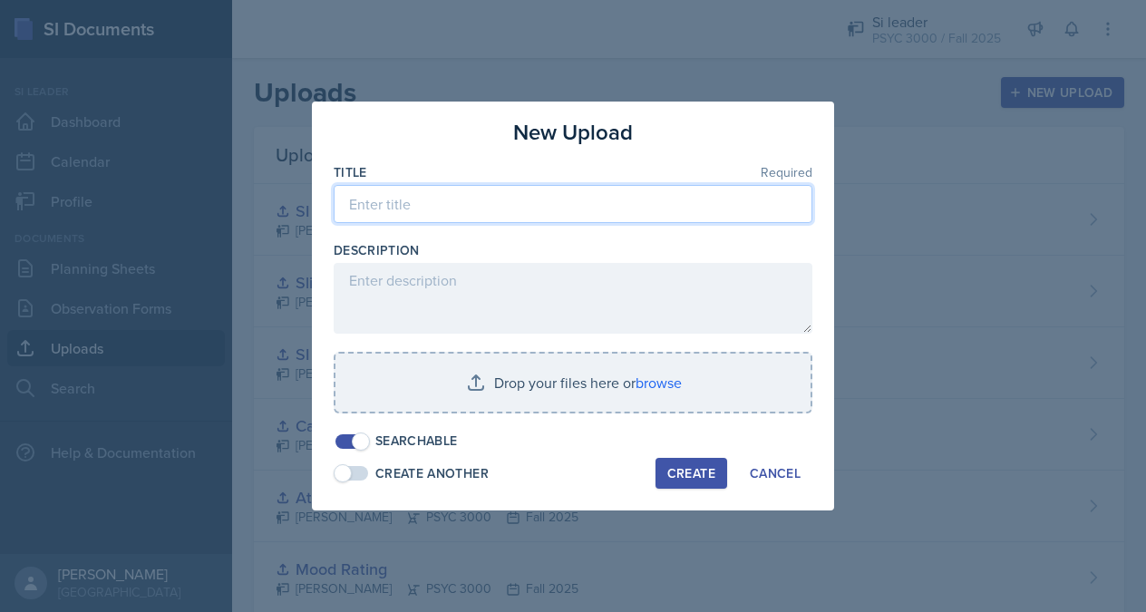
click at [623, 208] on input at bounding box center [573, 204] width 479 height 38
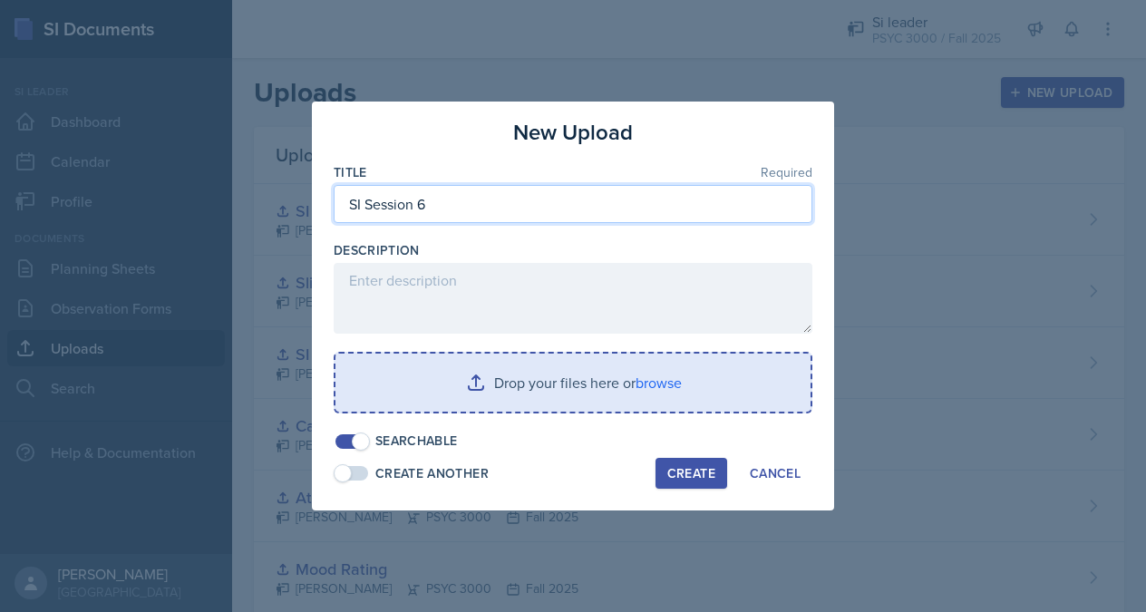
type input "SI Session 6"
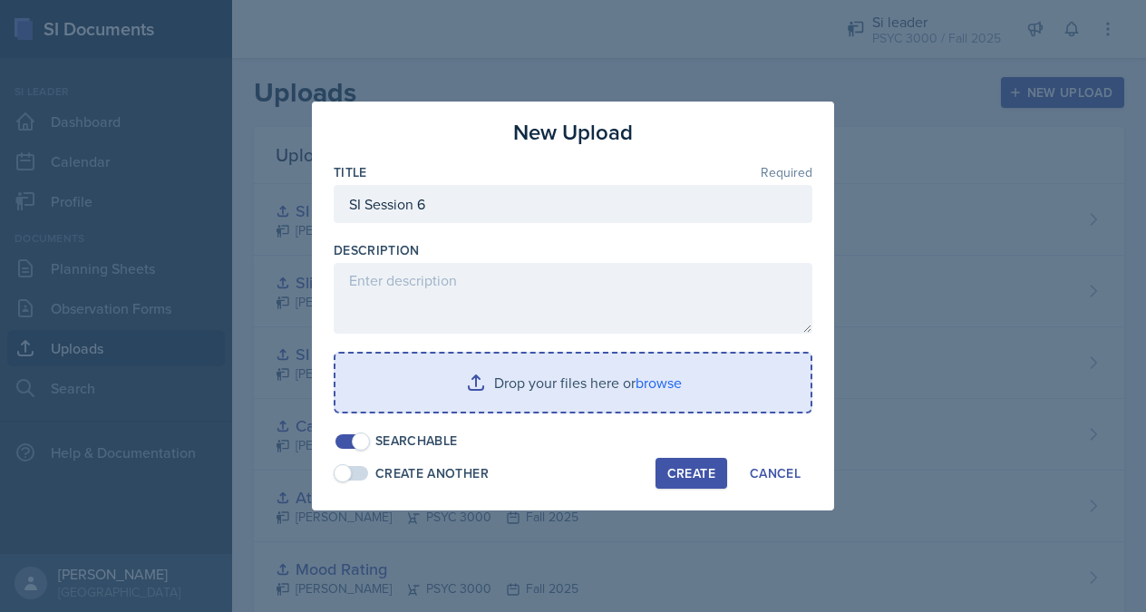
click at [584, 376] on input "file" at bounding box center [572, 383] width 475 height 58
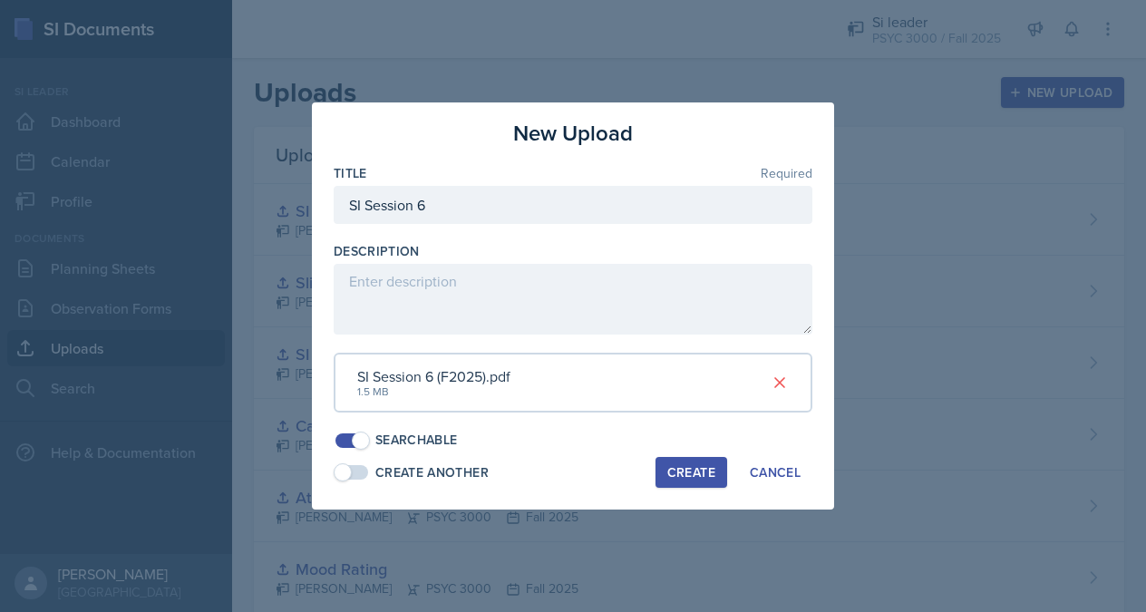
click at [674, 465] on div "Create" at bounding box center [691, 472] width 48 height 15
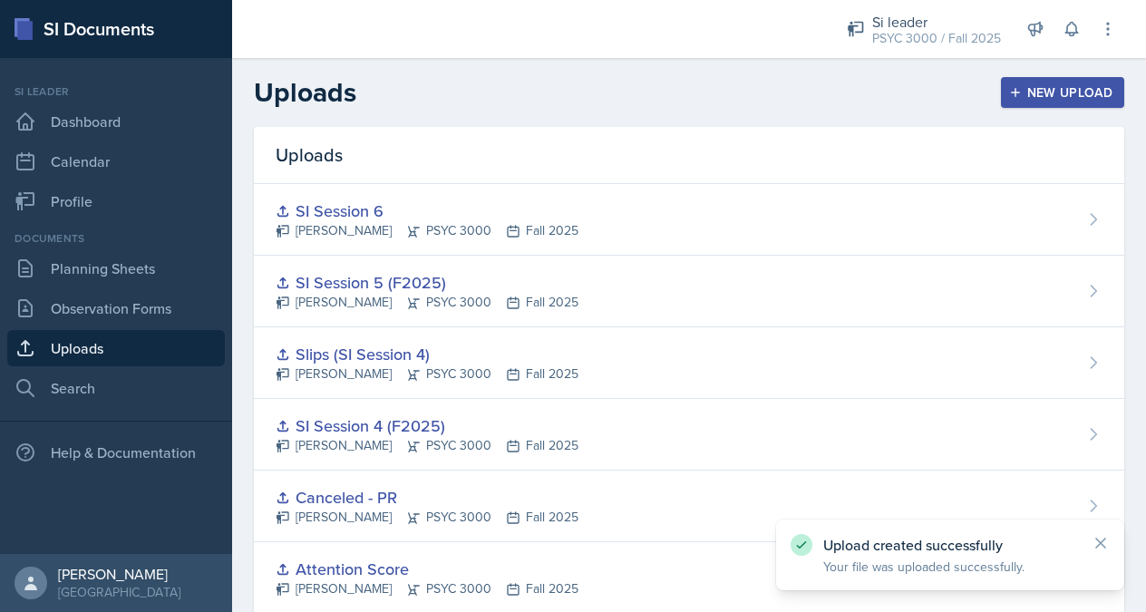
click at [1001, 89] on div "New Upload" at bounding box center [1063, 92] width 101 height 15
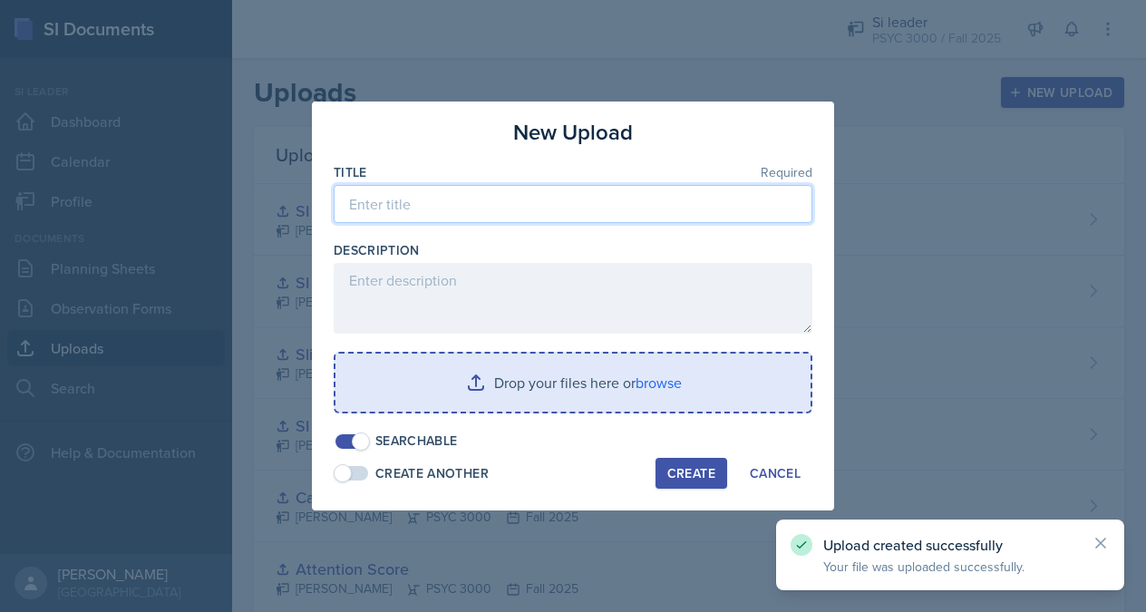
click at [516, 212] on input at bounding box center [573, 204] width 479 height 38
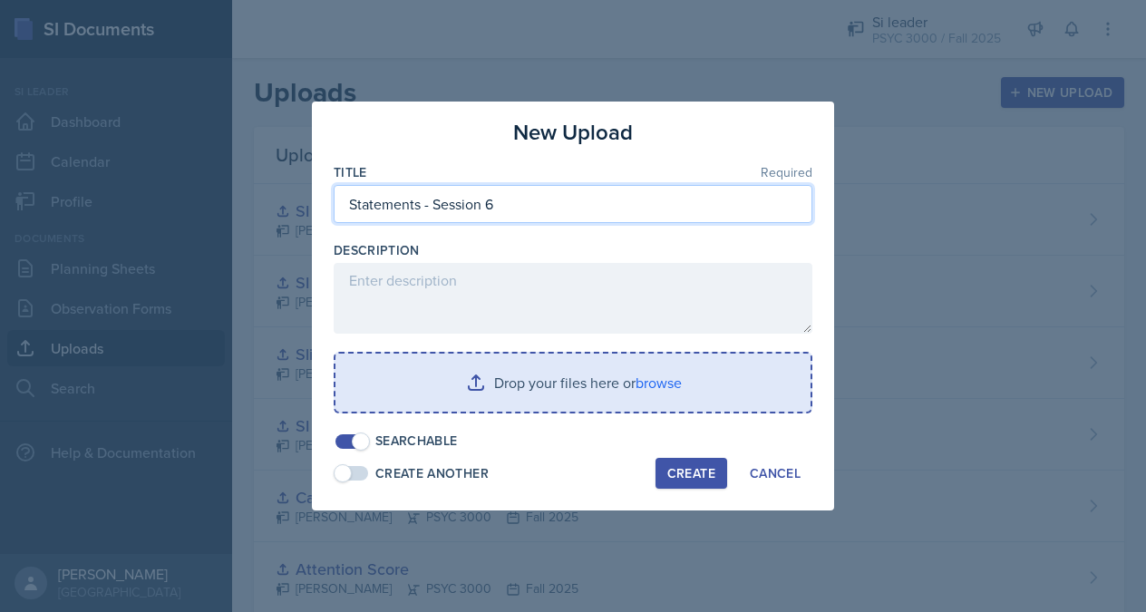
type input "Statements - Session 6"
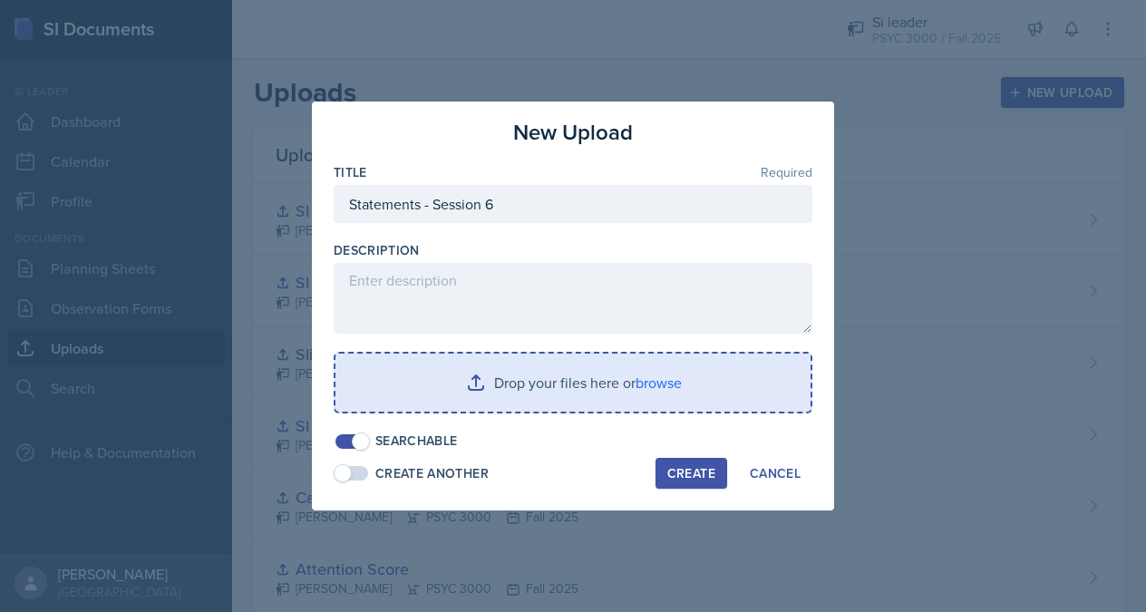
click at [474, 377] on input "file" at bounding box center [572, 383] width 475 height 58
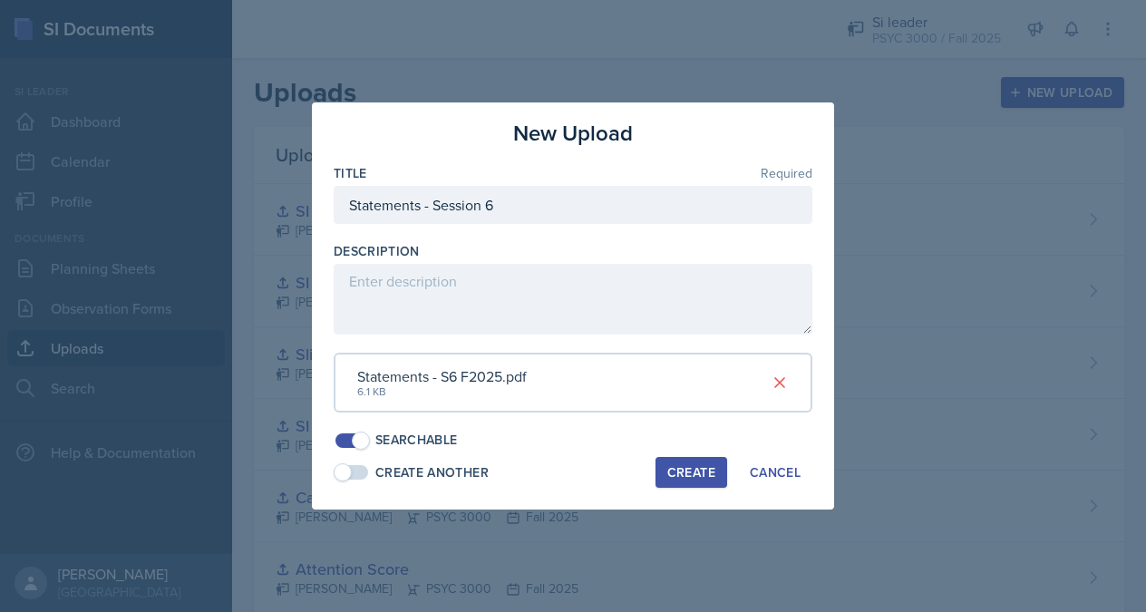
click at [712, 469] on div "Create" at bounding box center [691, 472] width 48 height 15
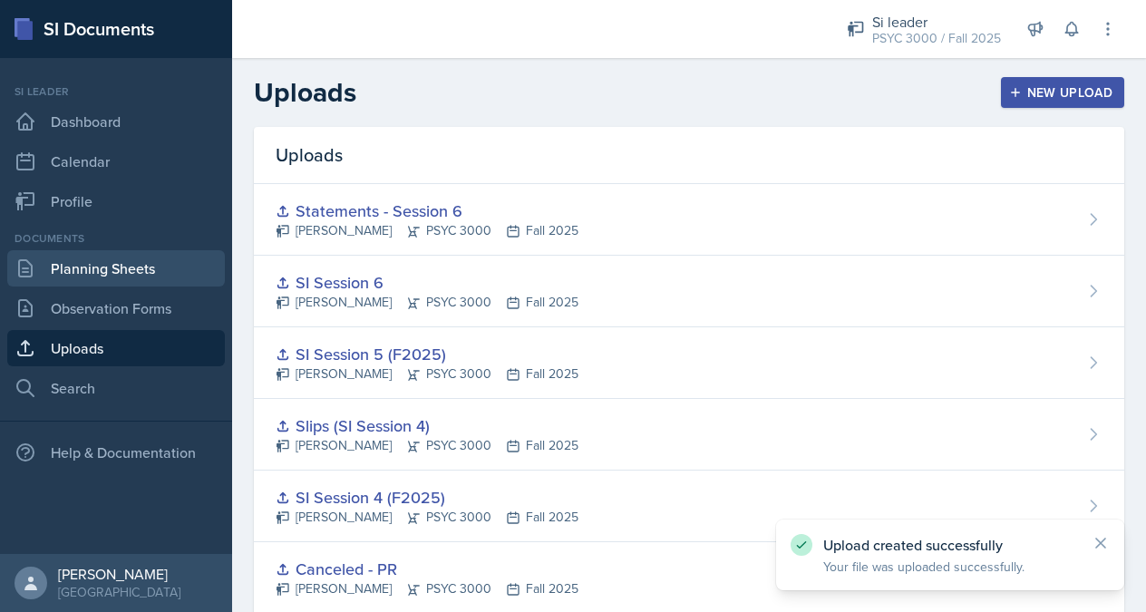
click at [140, 275] on link "Planning Sheets" at bounding box center [116, 268] width 218 height 36
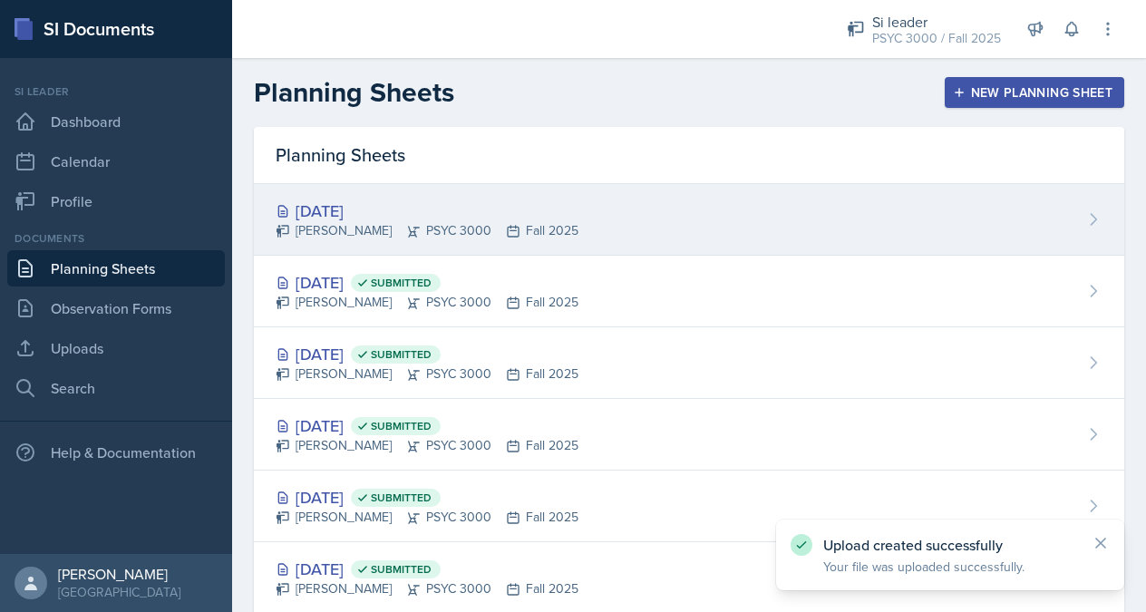
click at [504, 221] on div "[PERSON_NAME] PSYC 3000 Fall 2025" at bounding box center [427, 230] width 303 height 19
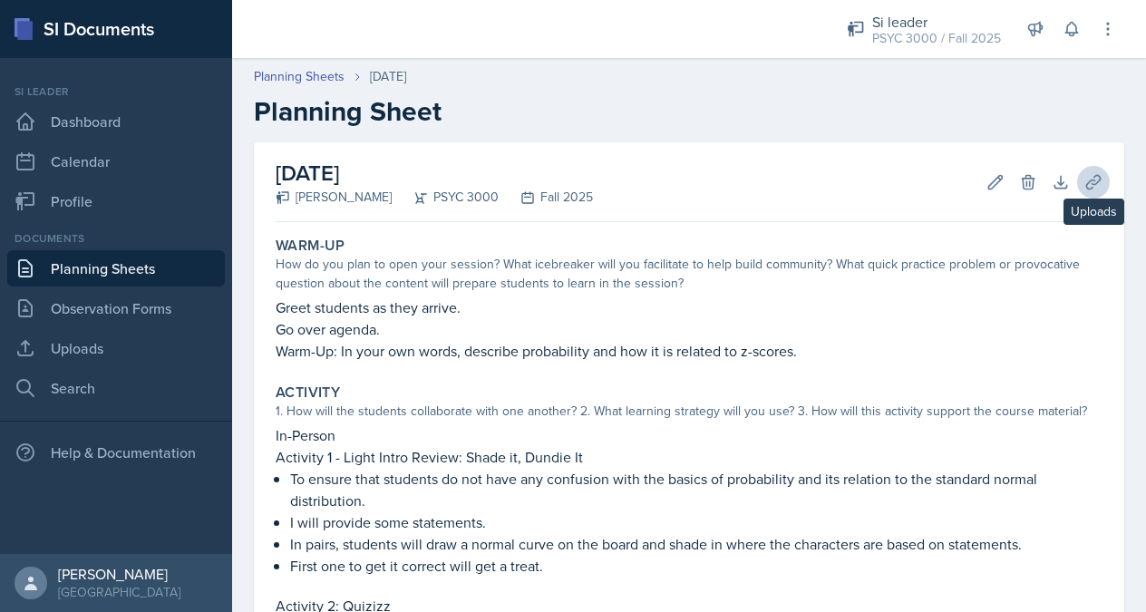
click at [1001, 179] on icon at bounding box center [1093, 182] width 18 height 18
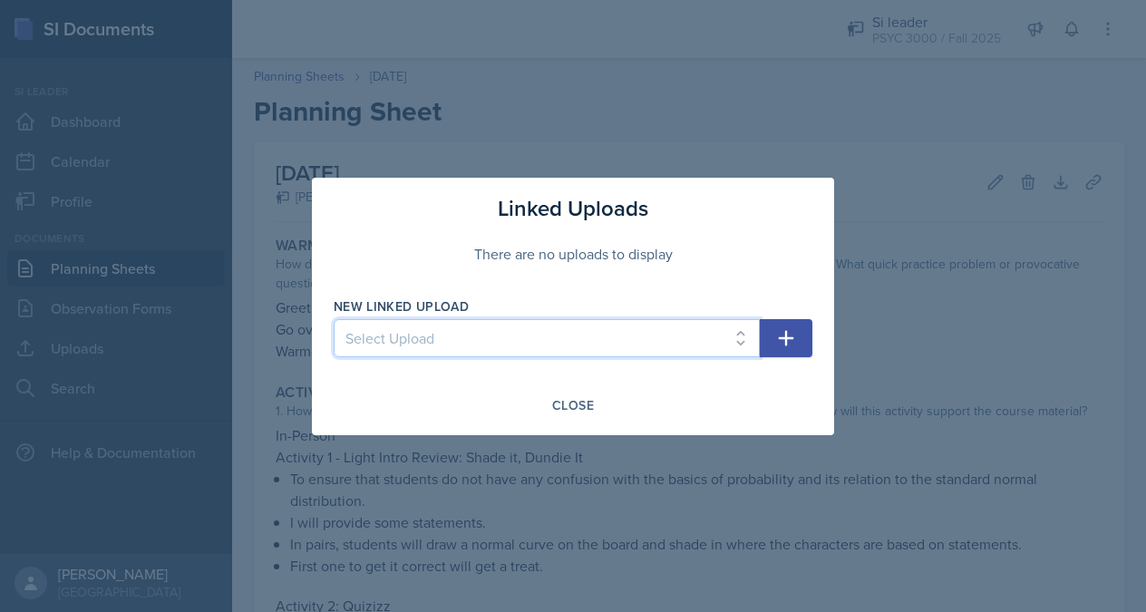
select select "72cf03e9-6794-4b6d-8abf-5f3011183f37"
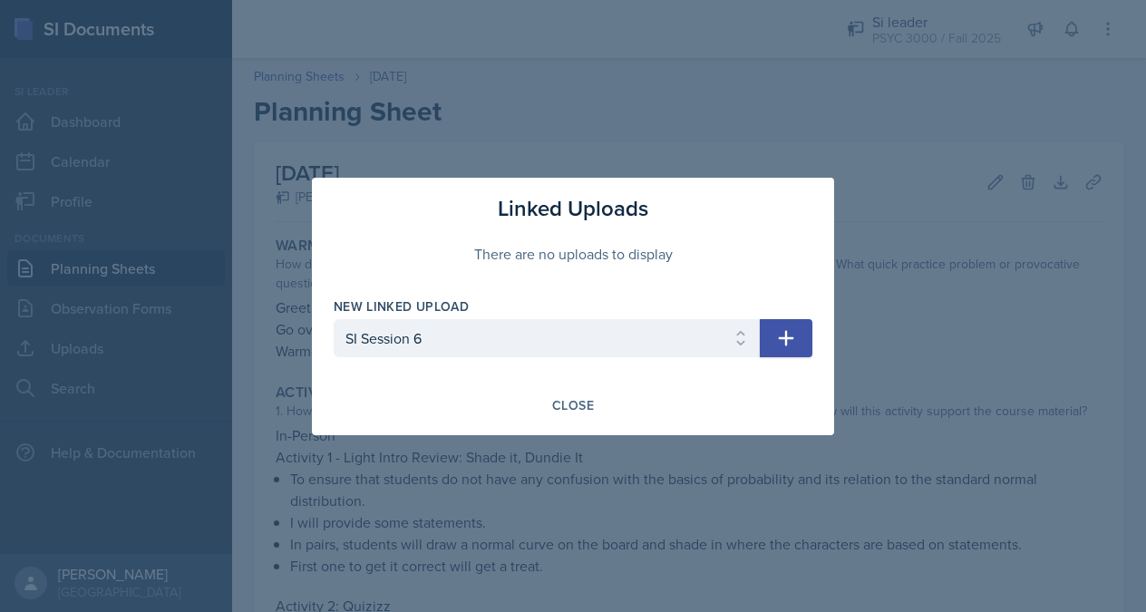
click at [797, 334] on button "button" at bounding box center [786, 338] width 53 height 38
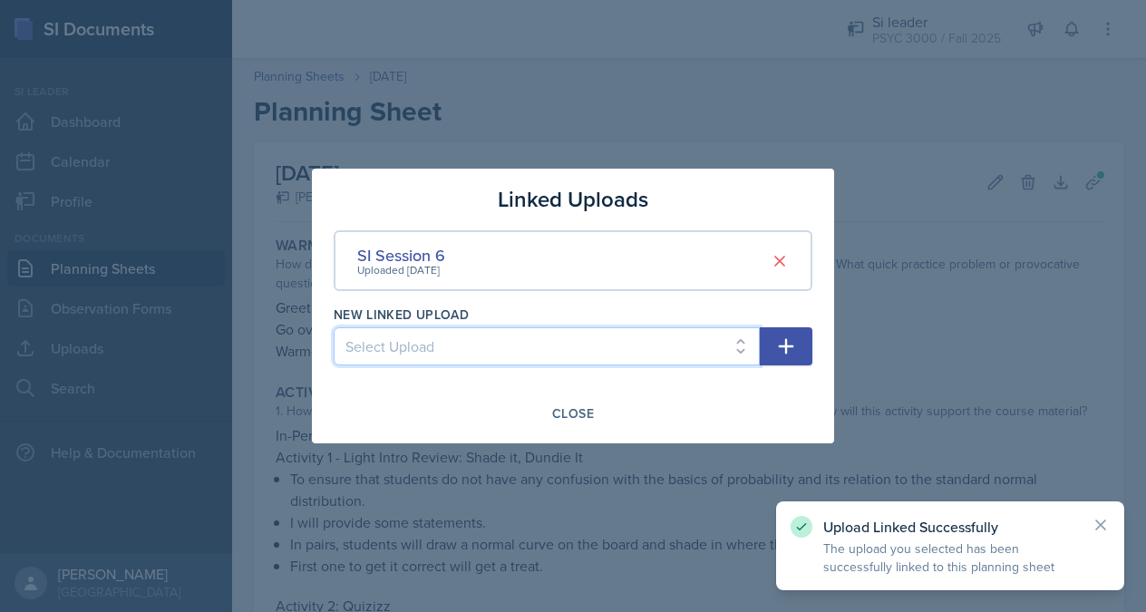
select select "53e548a7-6c22-4f81-89b2-c5fd454203af"
click at [792, 348] on icon "button" at bounding box center [786, 346] width 22 height 22
select select
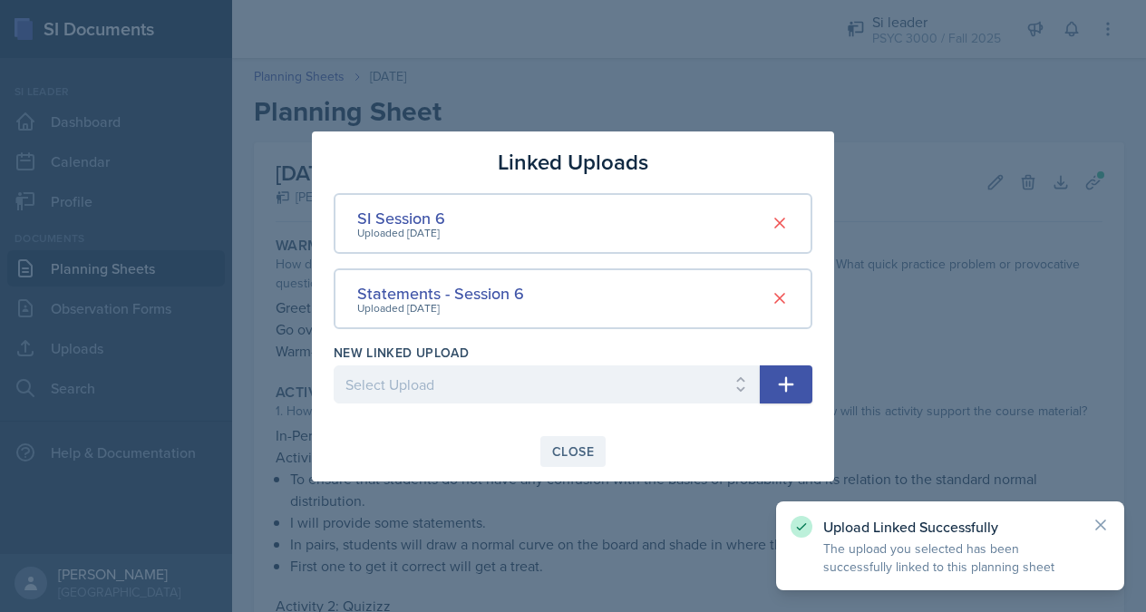
click at [576, 447] on div "Close" at bounding box center [573, 451] width 42 height 15
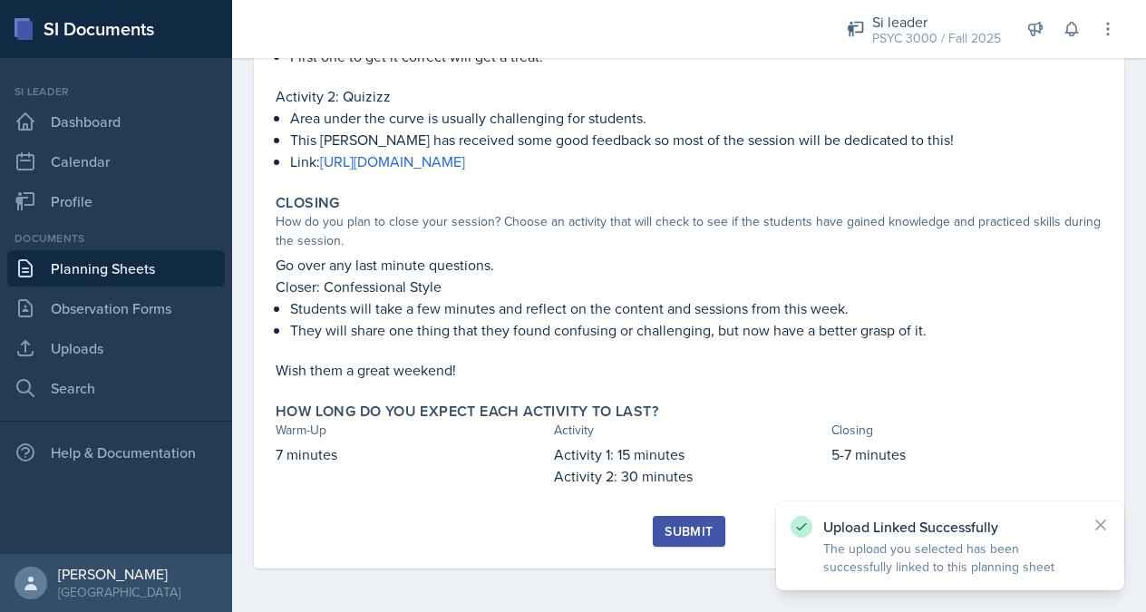
scroll to position [510, 0]
click at [689, 519] on button "Submit" at bounding box center [689, 531] width 72 height 31
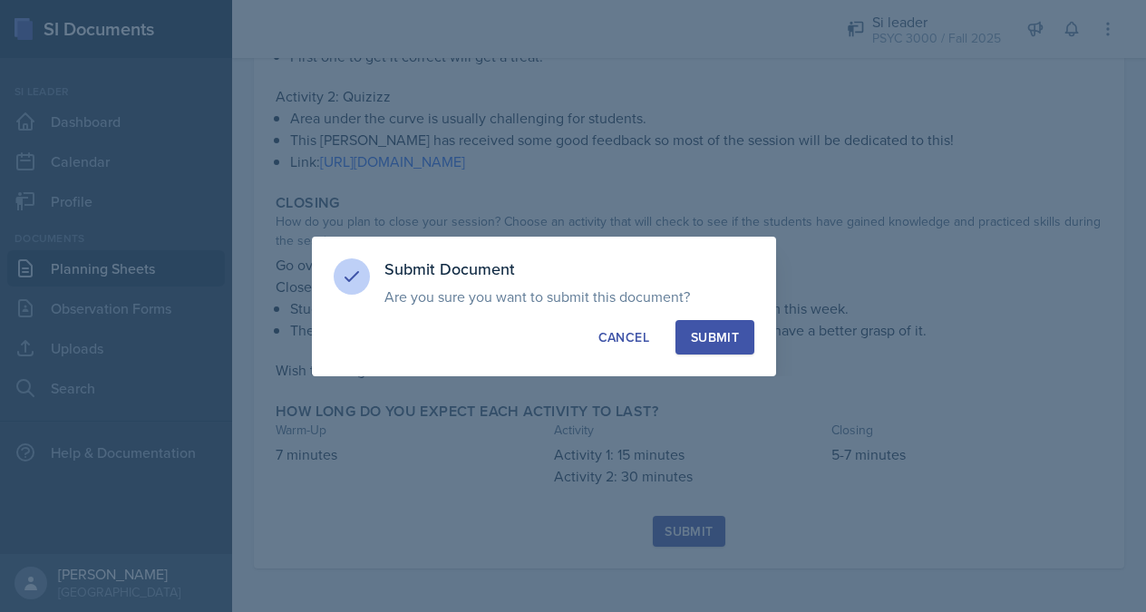
click at [738, 325] on button "Submit" at bounding box center [715, 337] width 79 height 34
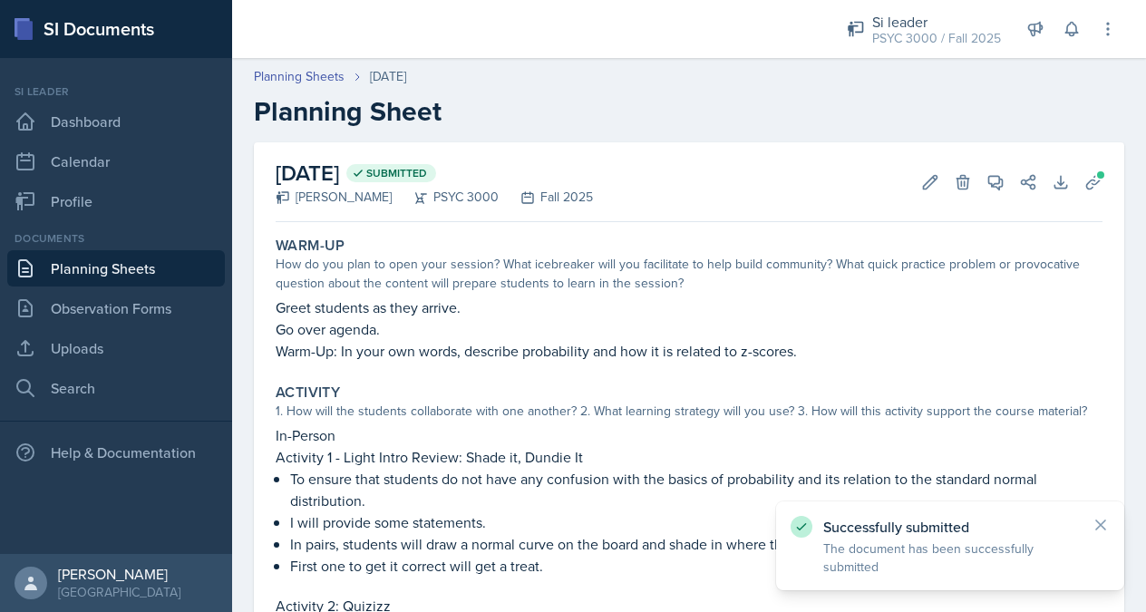
scroll to position [0, 0]
click at [124, 268] on link "Planning Sheets" at bounding box center [116, 268] width 218 height 36
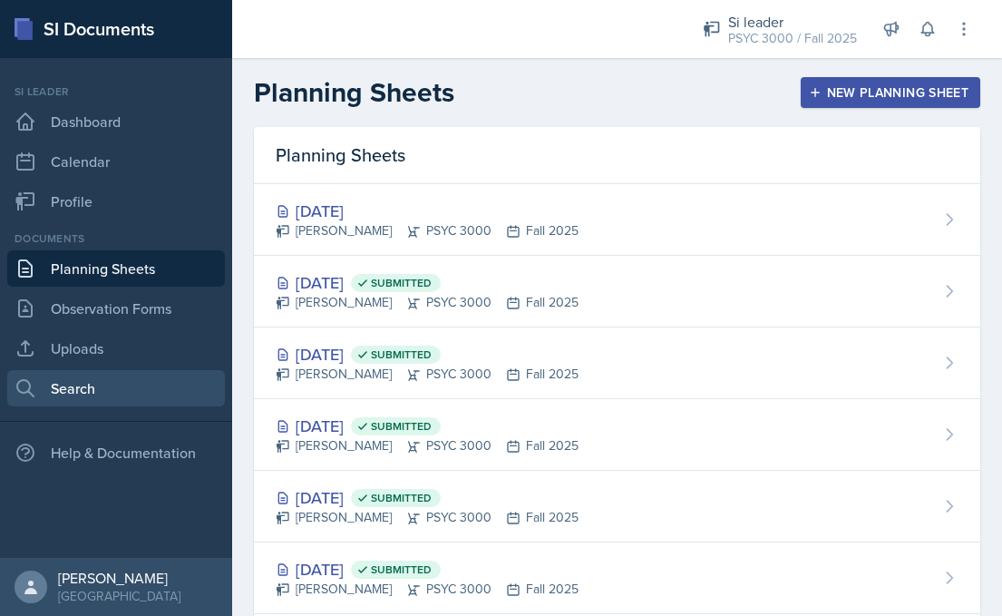
click at [98, 401] on link "Search" at bounding box center [116, 388] width 218 height 36
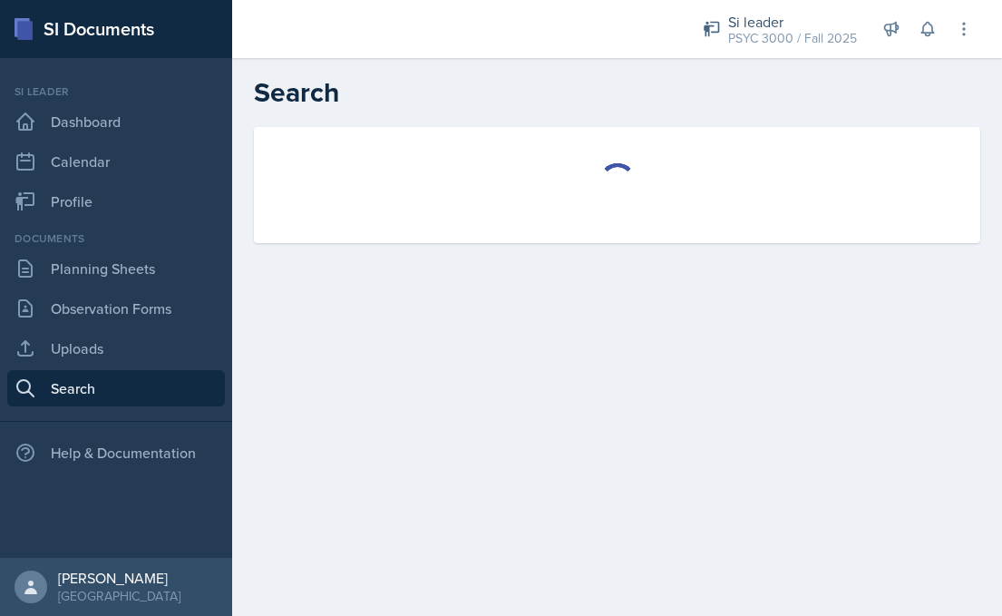
select select "all"
select select "1"
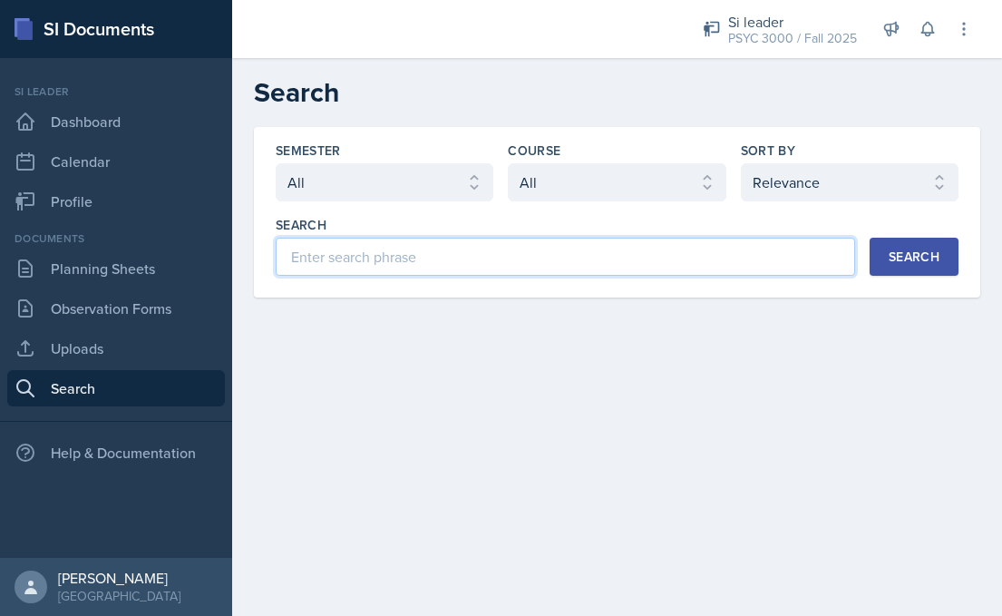
click at [428, 258] on input at bounding box center [565, 257] width 579 height 38
type input "probability"
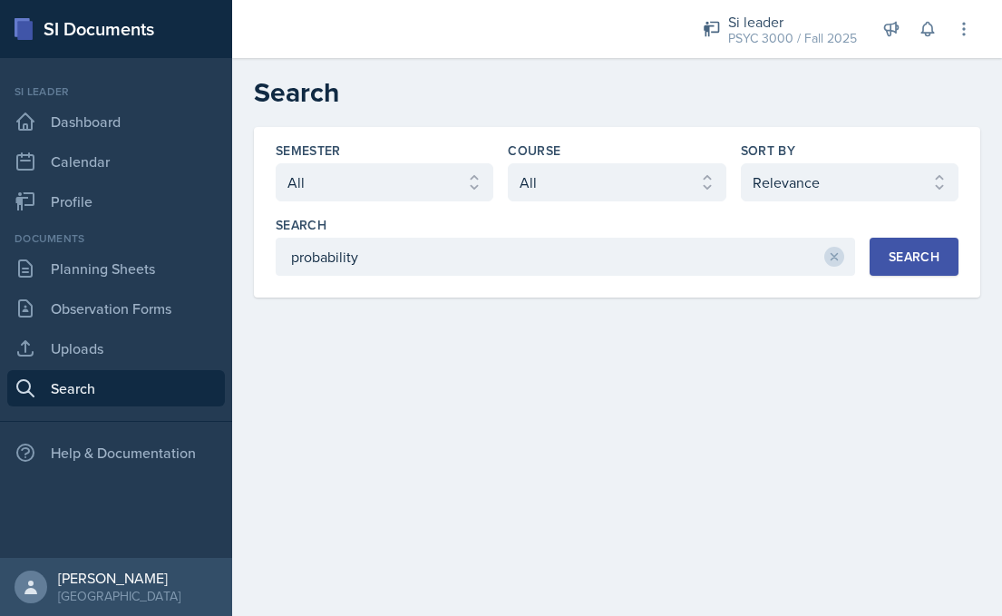
click at [926, 249] on div "Search" at bounding box center [914, 256] width 51 height 15
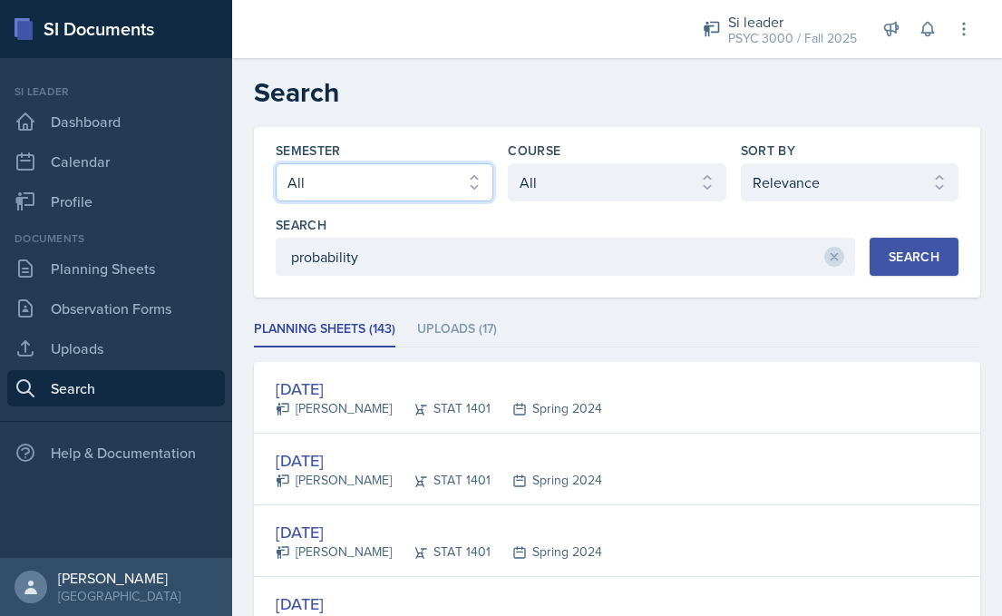
select select "e2039551-f485-4c1b-a525-5b9893bb04c4"
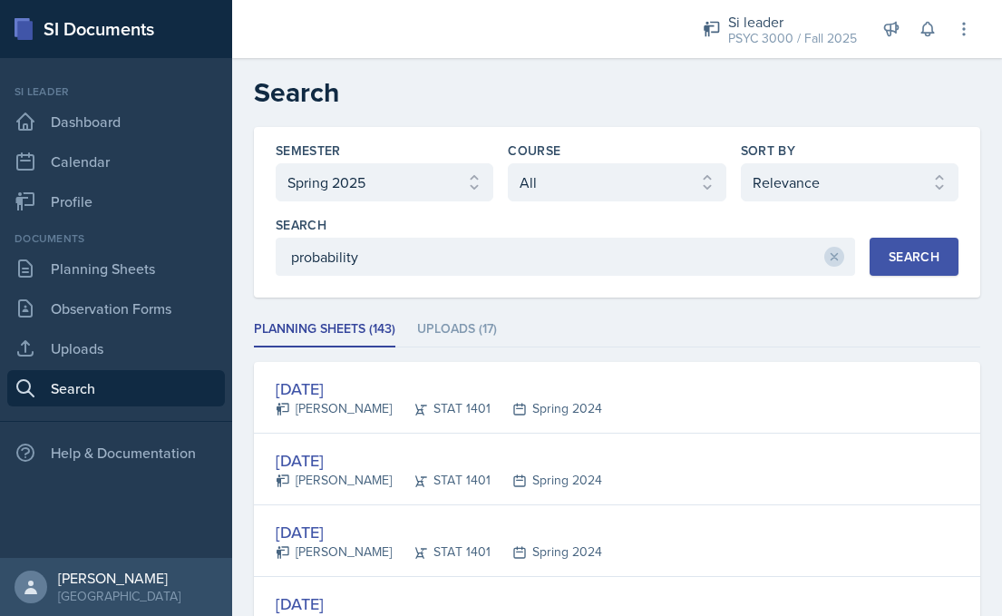
click at [938, 264] on div "Search" at bounding box center [914, 256] width 51 height 15
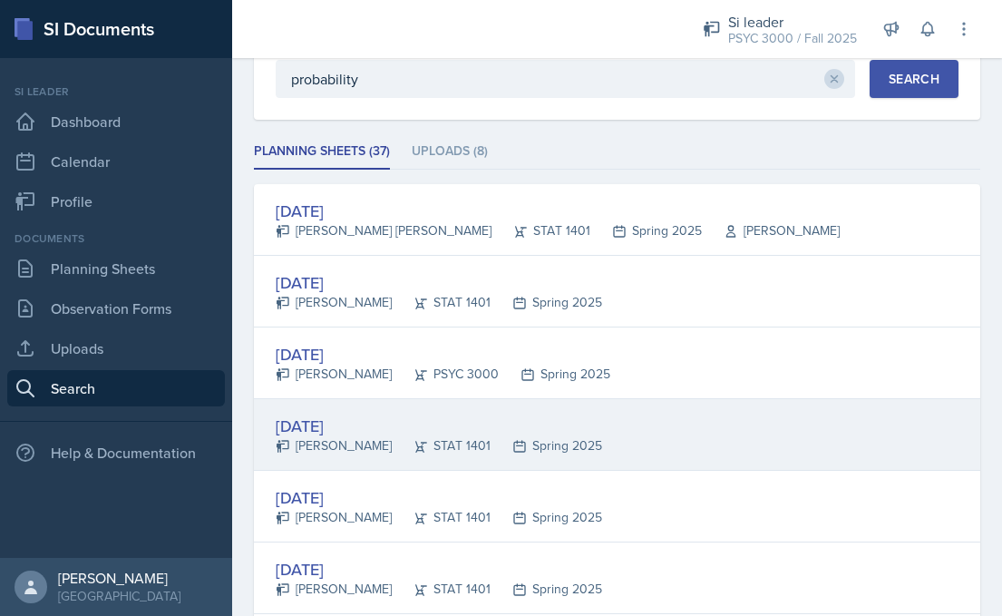
scroll to position [194, 0]
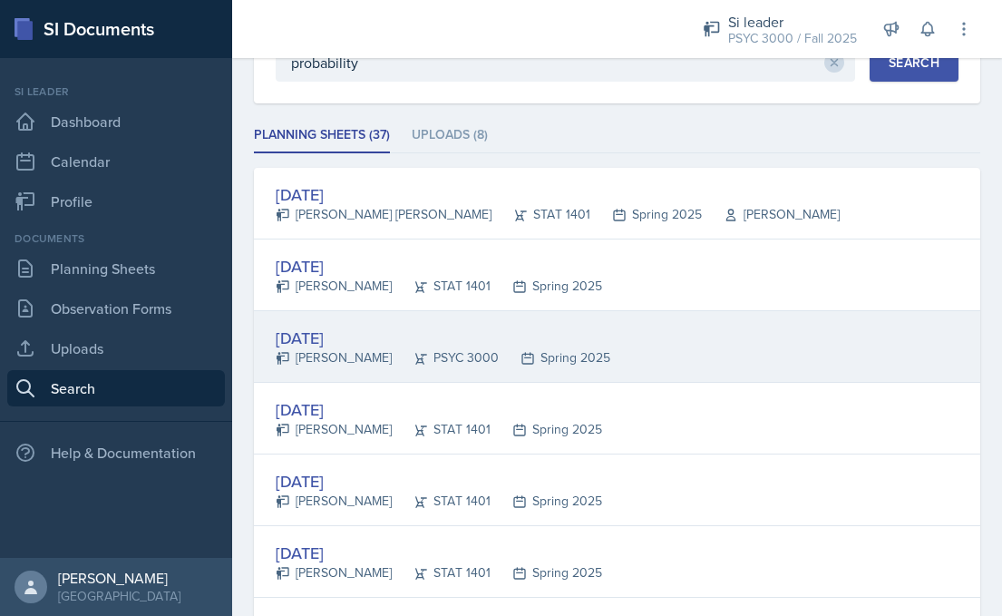
click at [759, 351] on div "Feb 5th, 2025 Maci DeMott PSYC 3000 Spring 2025" at bounding box center [617, 347] width 726 height 72
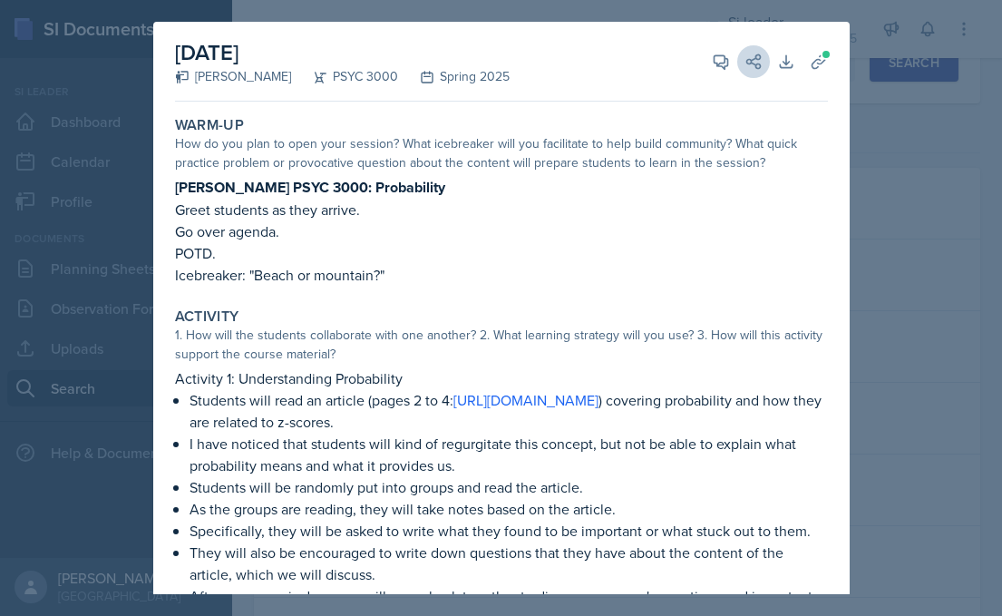
scroll to position [0, 0]
click at [724, 64] on icon at bounding box center [721, 62] width 18 height 18
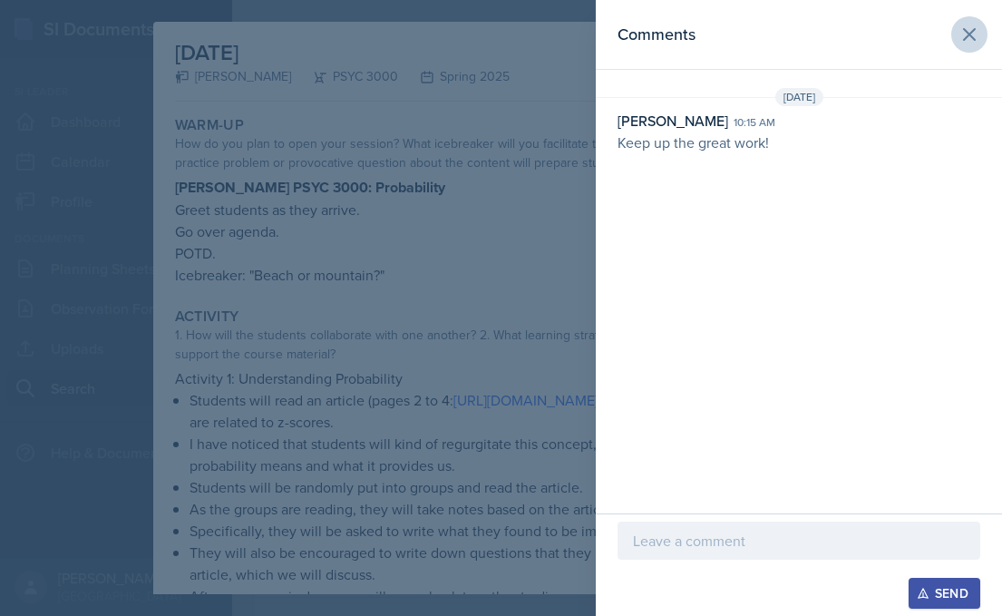
click at [968, 35] on icon at bounding box center [969, 34] width 11 height 11
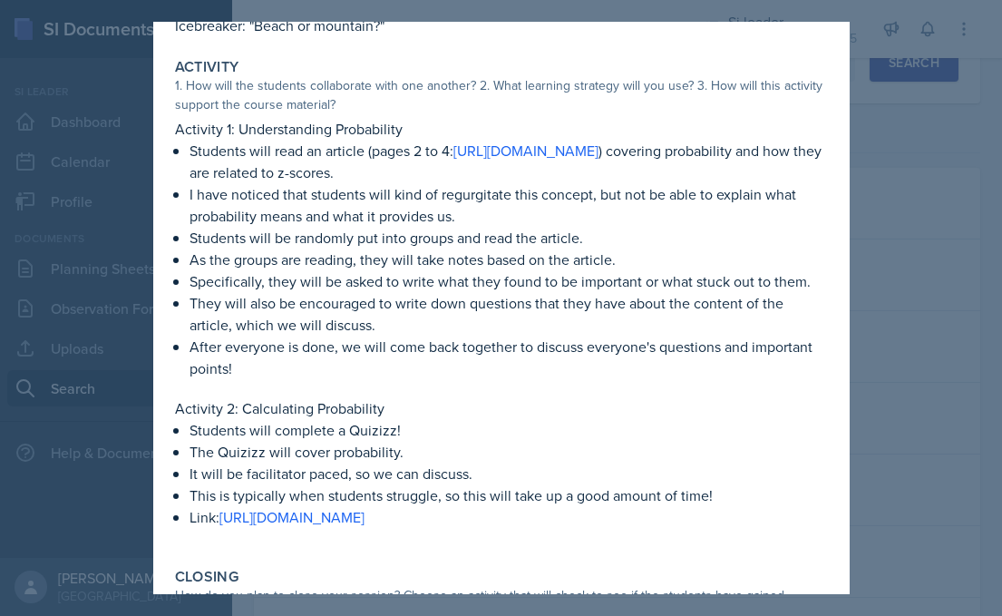
scroll to position [283, 0]
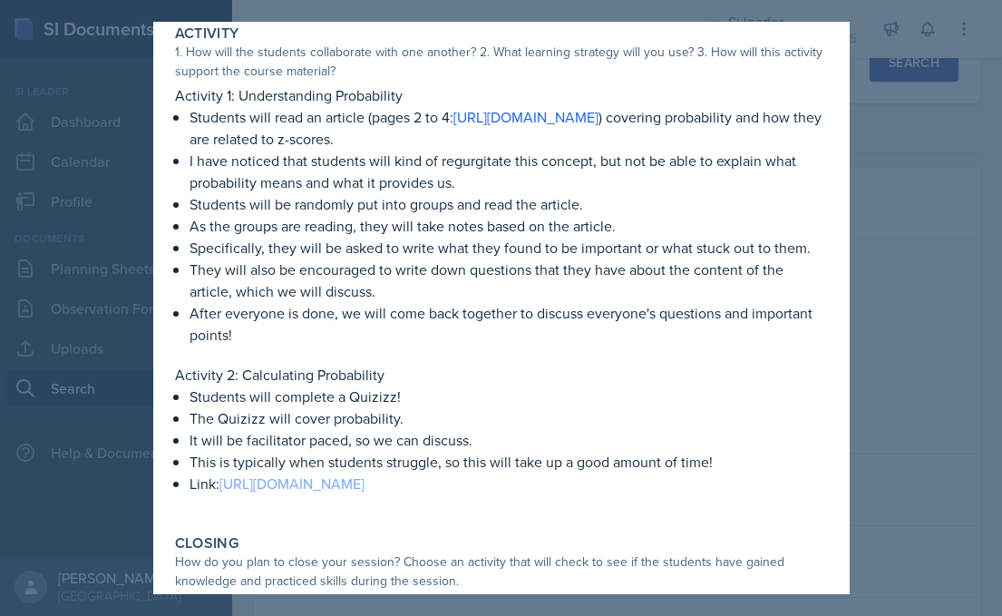
click at [331, 487] on link "https://quizizz.com/admin/quiz/65bfc360a4ff2d1a3ac57889?source=quiz_share" at bounding box center [291, 483] width 145 height 20
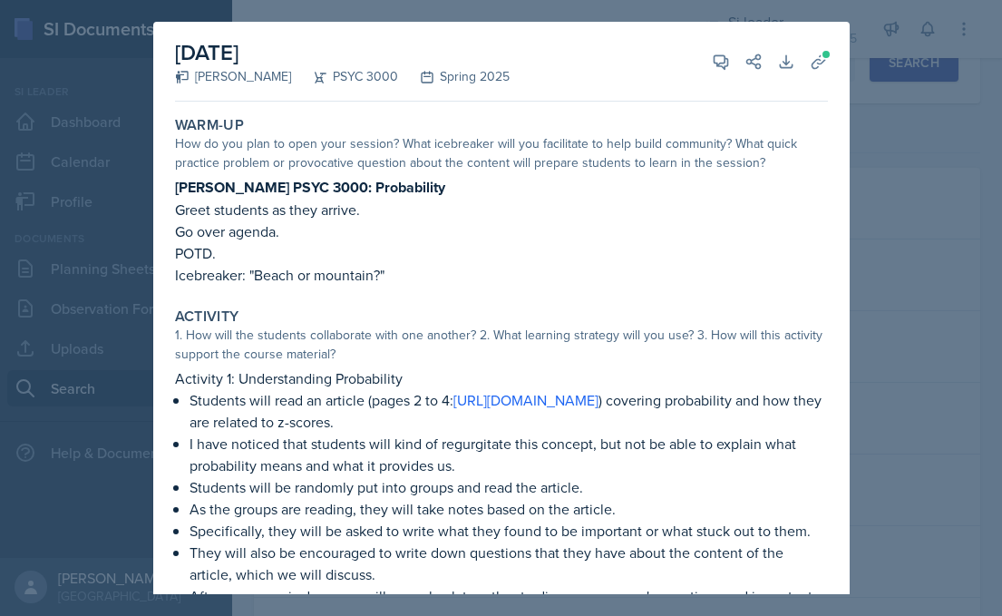
scroll to position [0, 0]
click at [886, 102] on div at bounding box center [501, 308] width 1002 height 616
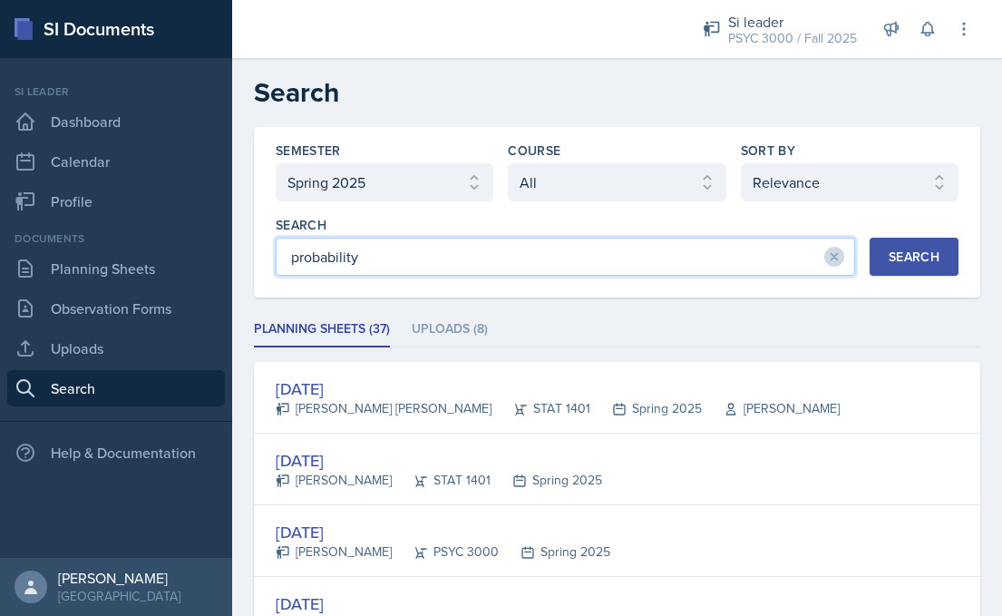
click at [386, 270] on input "probability" at bounding box center [565, 257] width 579 height 38
type input "z-score"
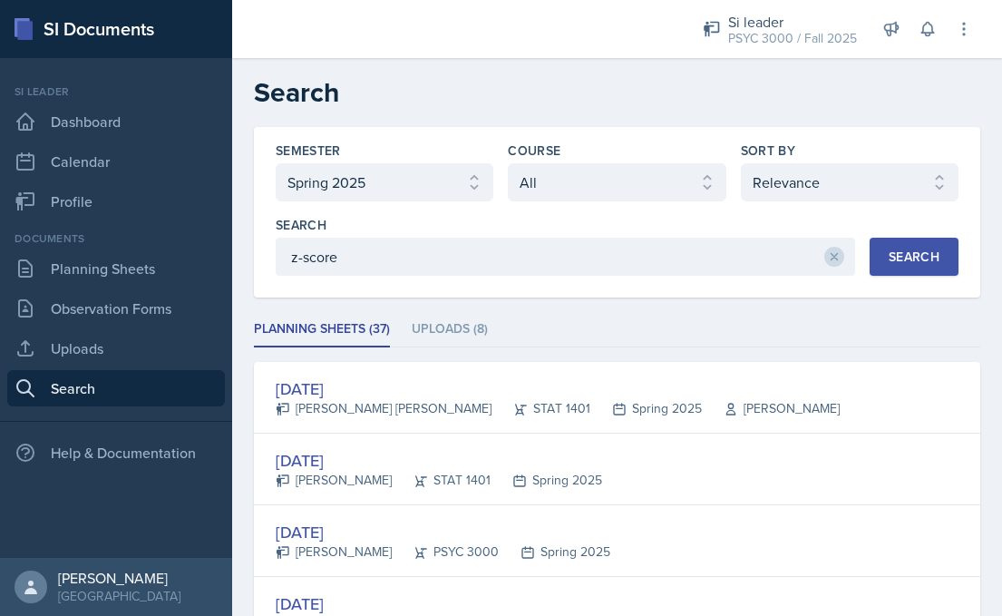
click at [887, 256] on button "Search" at bounding box center [914, 257] width 89 height 38
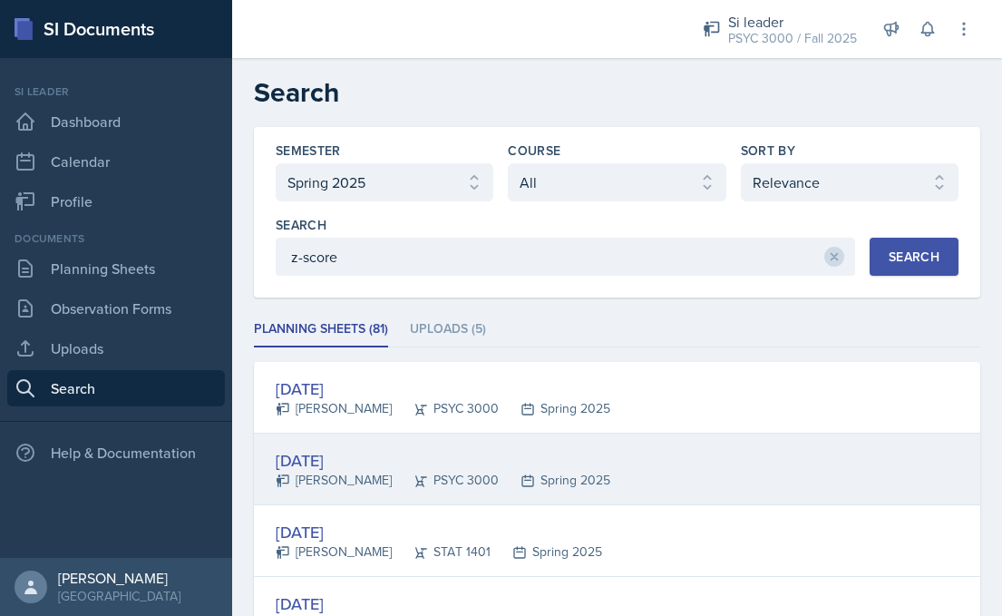
click at [466, 471] on div "PSYC 3000" at bounding box center [445, 480] width 107 height 19
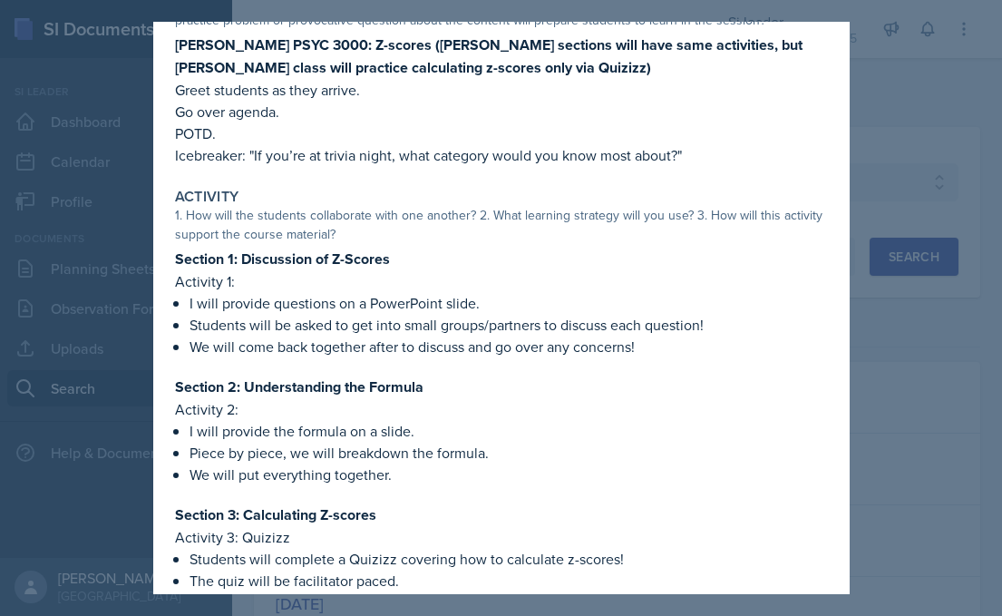
scroll to position [143, 0]
click at [903, 309] on div at bounding box center [501, 308] width 1002 height 616
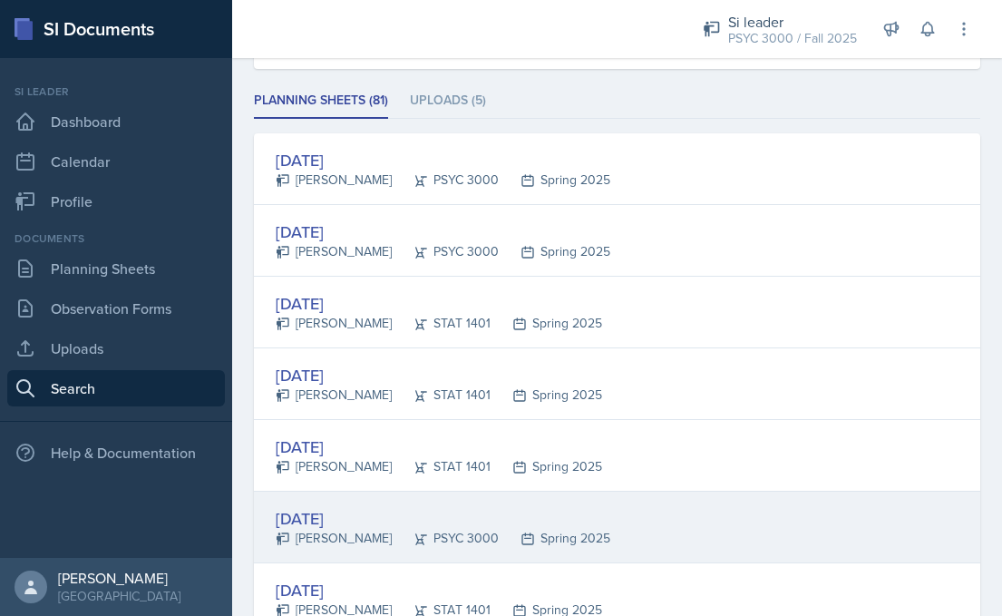
scroll to position [229, 0]
click at [620, 495] on div "Jan 30th, 2025 Maci DeMott PSYC 3000 Spring 2025" at bounding box center [617, 527] width 726 height 72
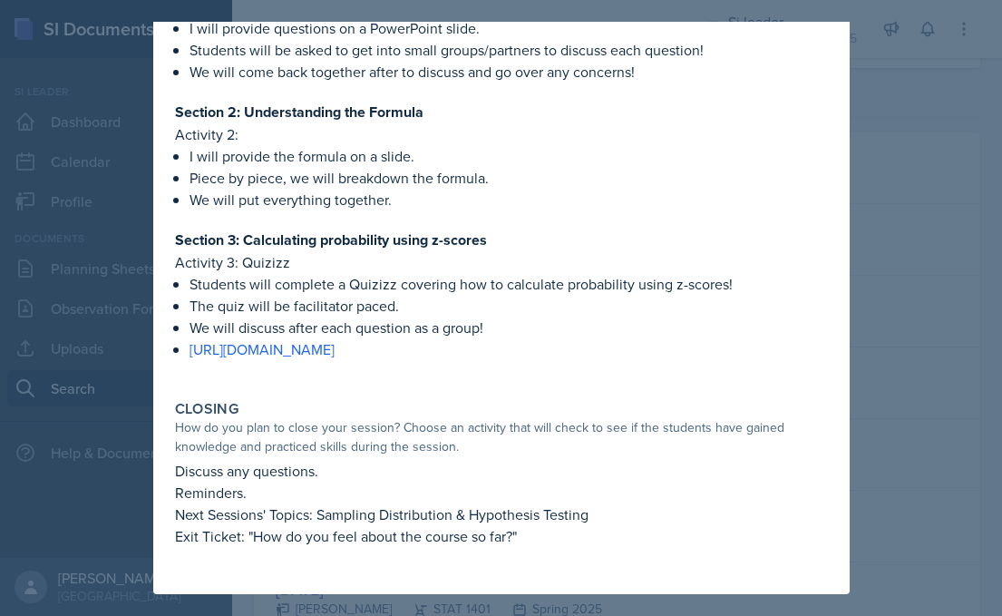
scroll to position [440, 0]
click at [919, 369] on div at bounding box center [501, 308] width 1002 height 616
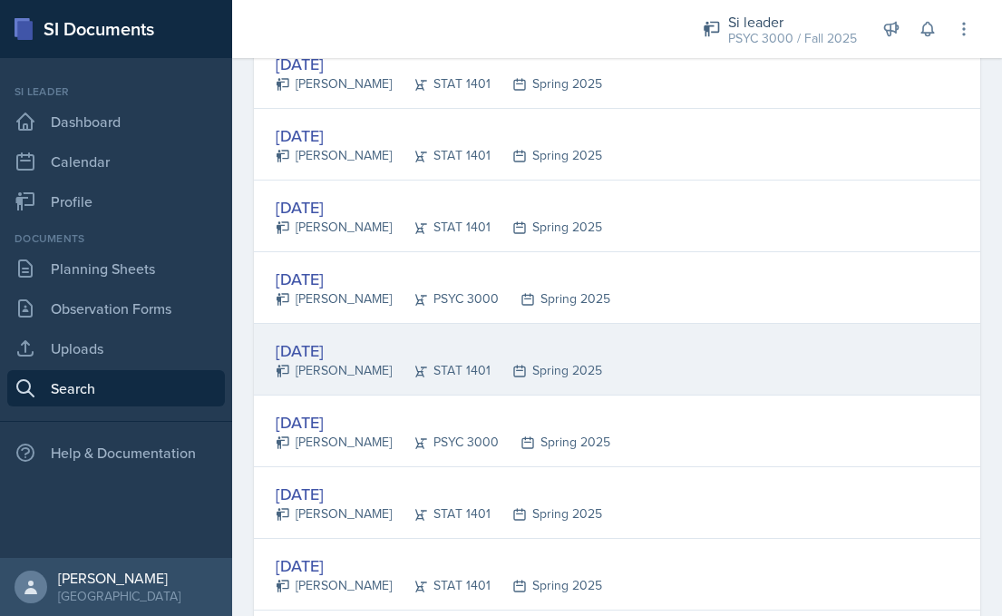
scroll to position [491, 0]
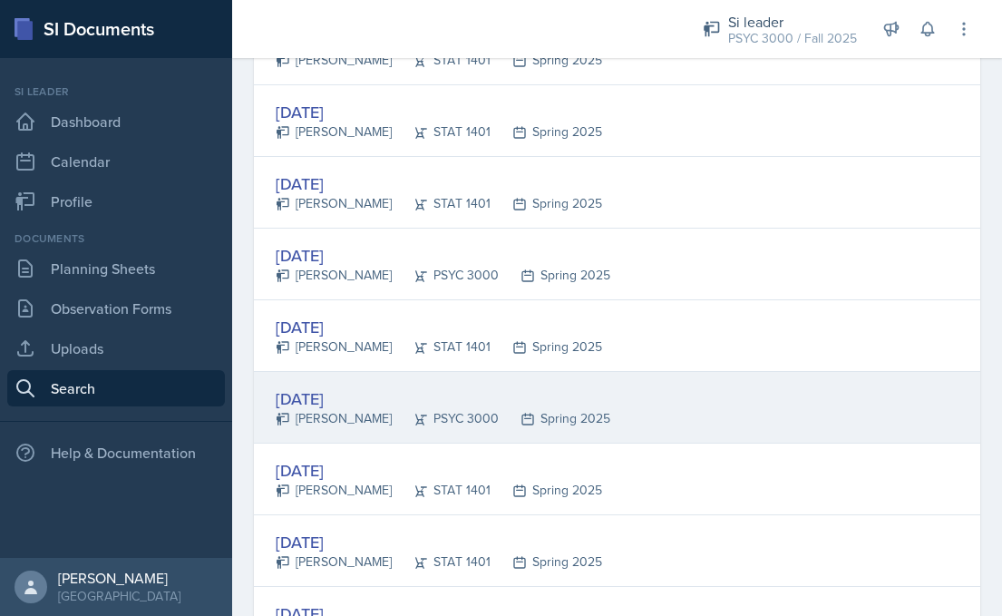
click at [710, 423] on div "Feb 11th, 2025 Maci DeMott PSYC 3000 Spring 2025" at bounding box center [617, 408] width 726 height 72
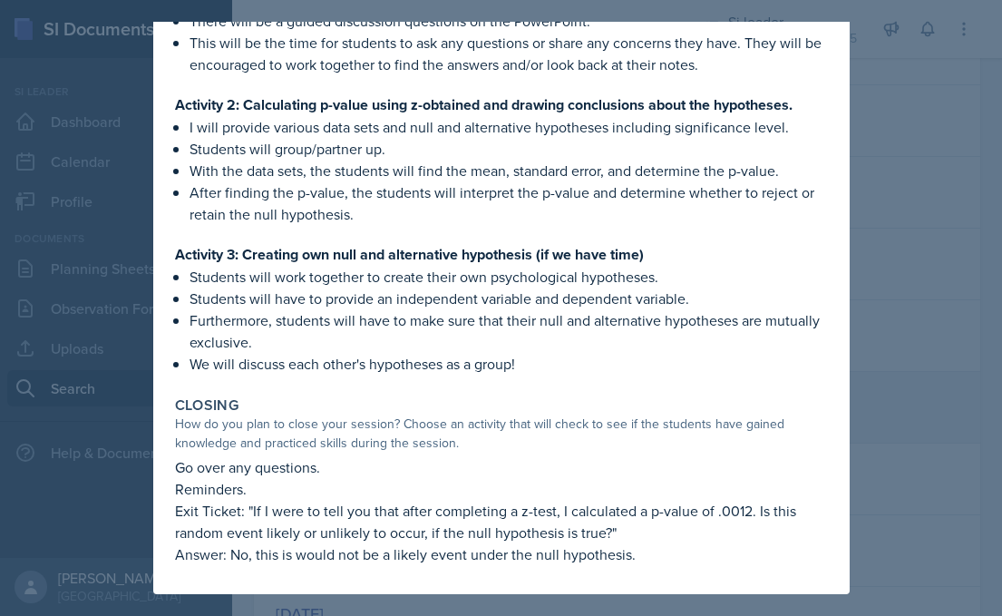
scroll to position [402, 0]
click at [885, 328] on div at bounding box center [501, 308] width 1002 height 616
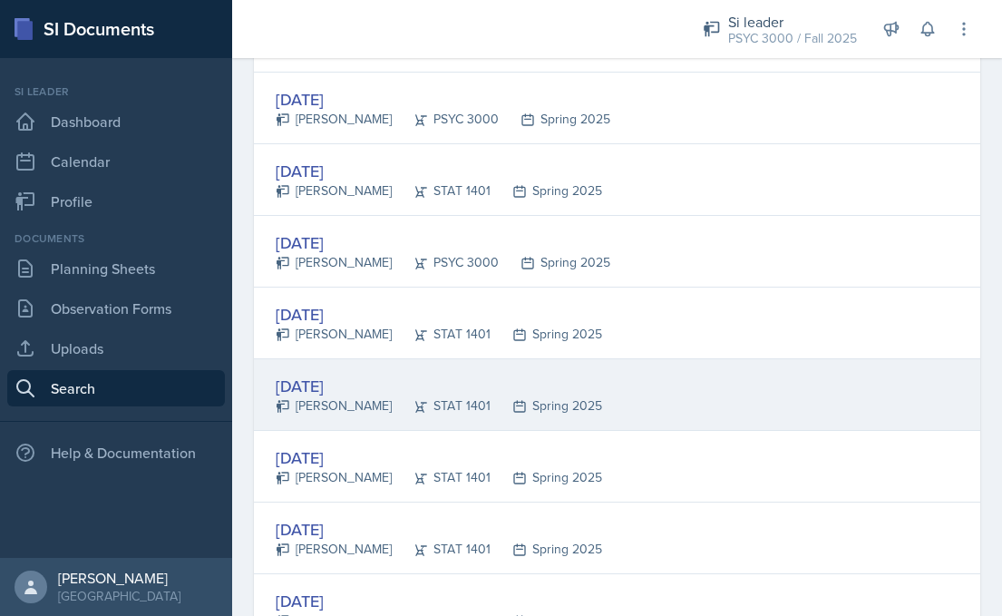
scroll to position [651, 0]
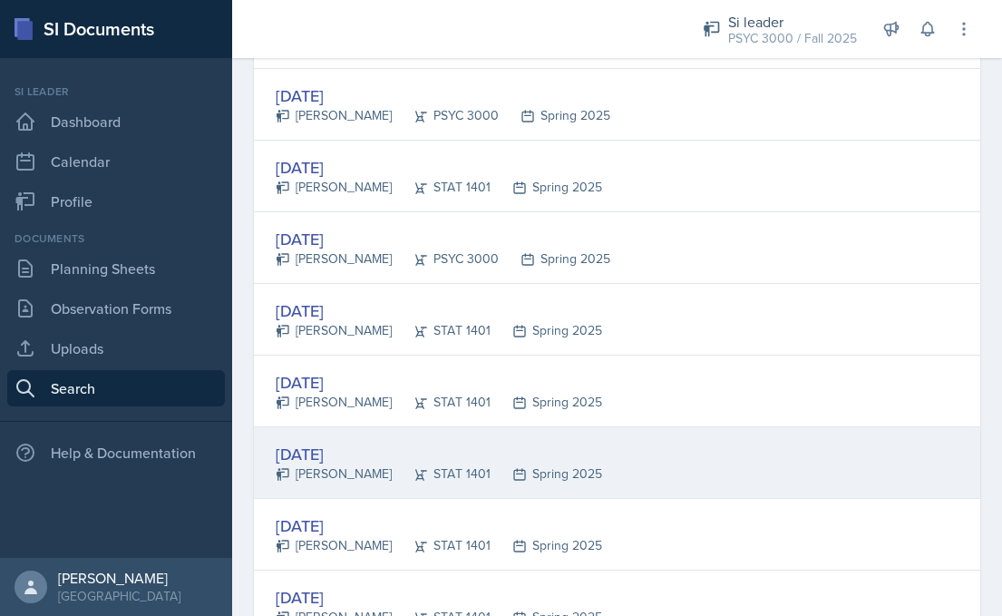
click at [599, 452] on div "Feb 4th, 2025" at bounding box center [439, 454] width 326 height 24
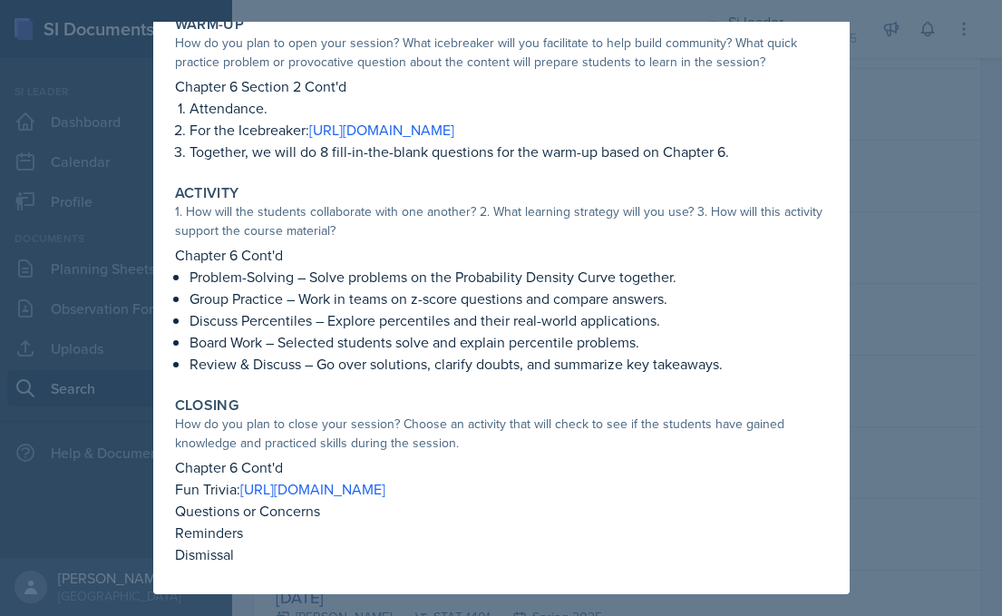
scroll to position [101, 0]
click at [923, 381] on div at bounding box center [501, 308] width 1002 height 616
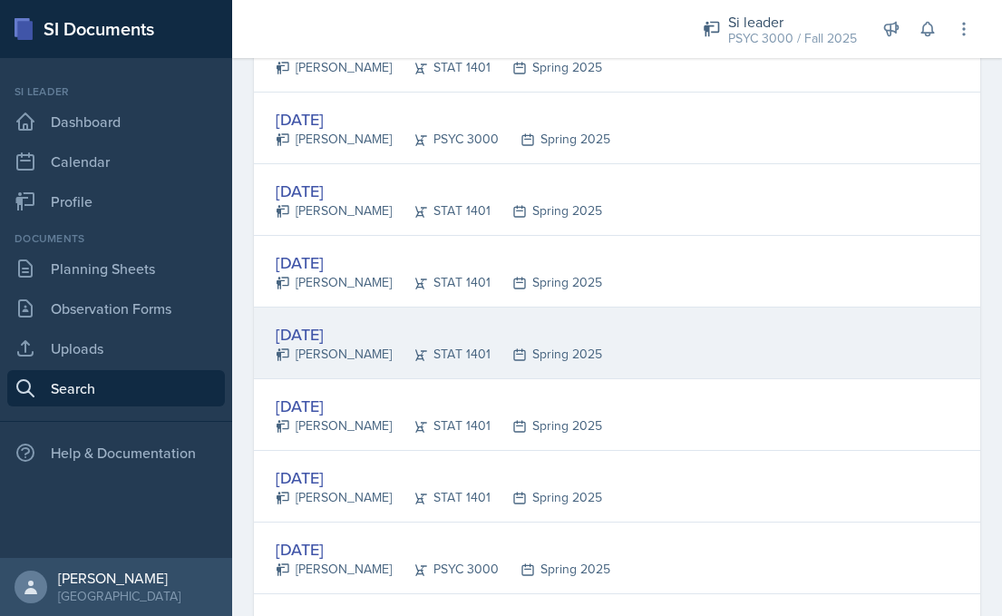
scroll to position [822, 0]
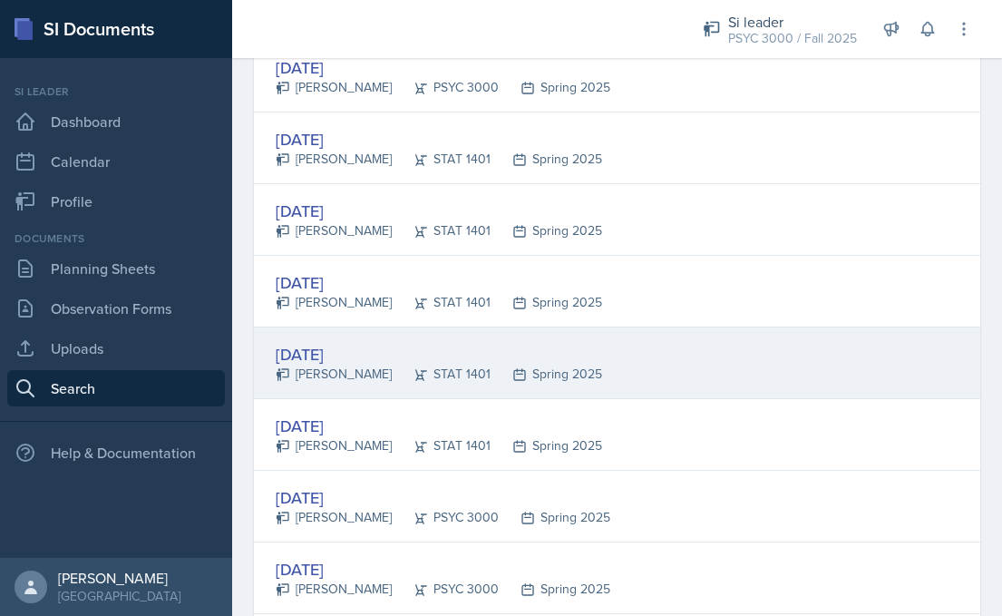
click at [557, 395] on div "Feb 6th, 2025 Lilly Adan STAT 1401 Spring 2025" at bounding box center [617, 363] width 726 height 72
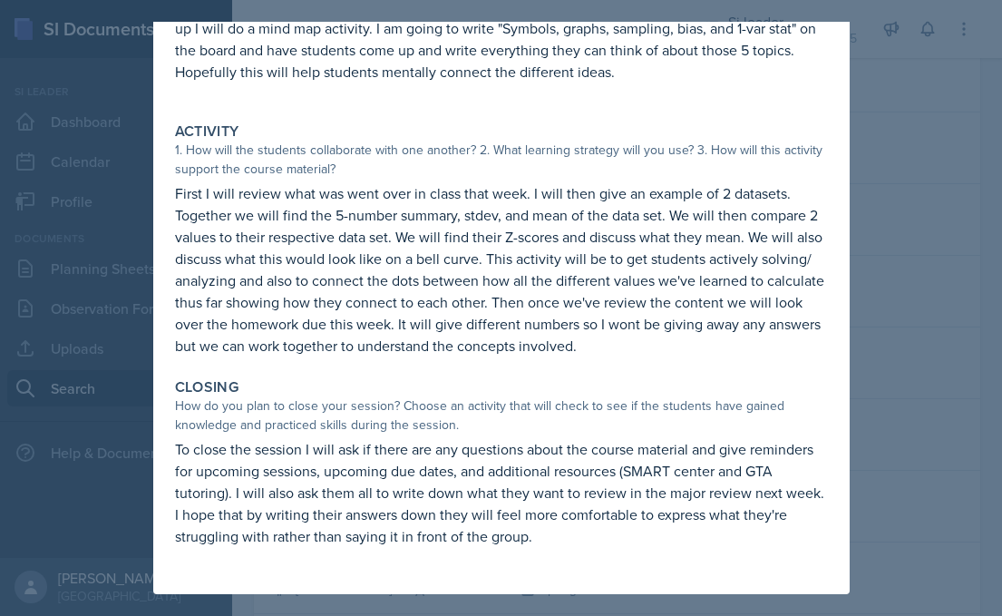
scroll to position [180, 0]
click at [863, 476] on div at bounding box center [501, 308] width 1002 height 616
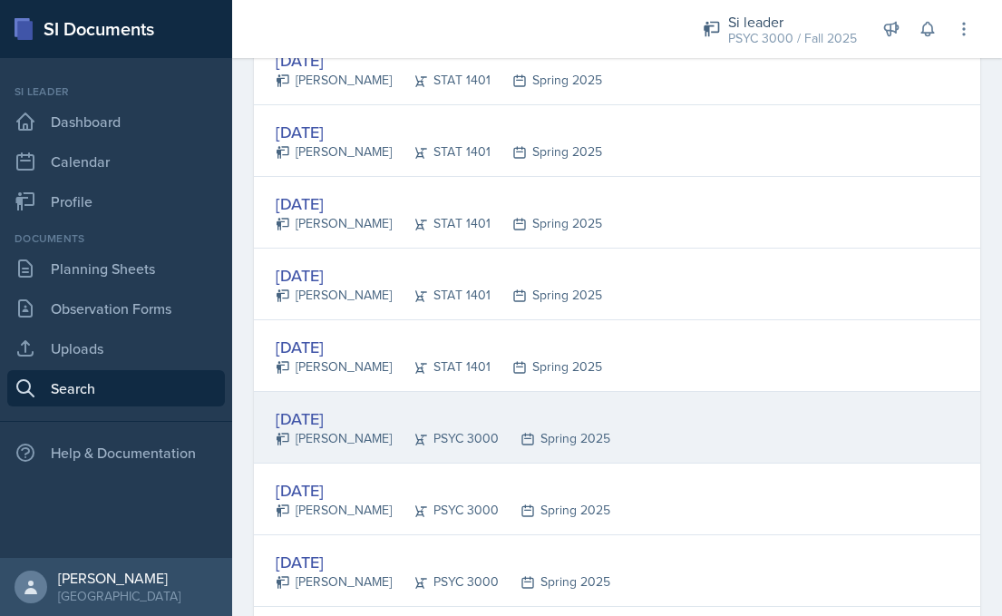
scroll to position [1015, 0]
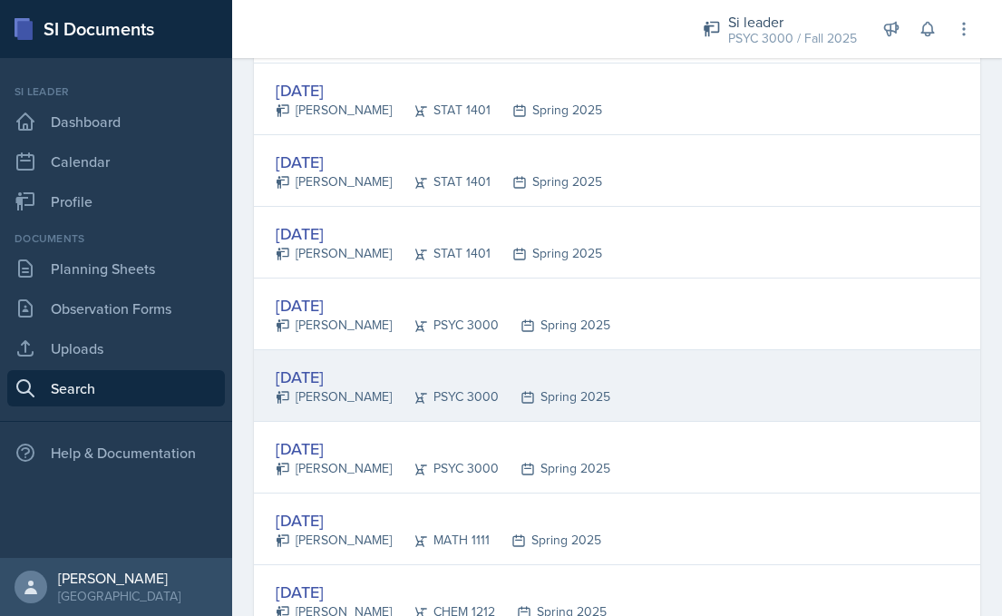
click at [847, 399] on div "Feb 13th, 2025 Maci DeMott PSYC 3000 Spring 2025" at bounding box center [617, 386] width 726 height 72
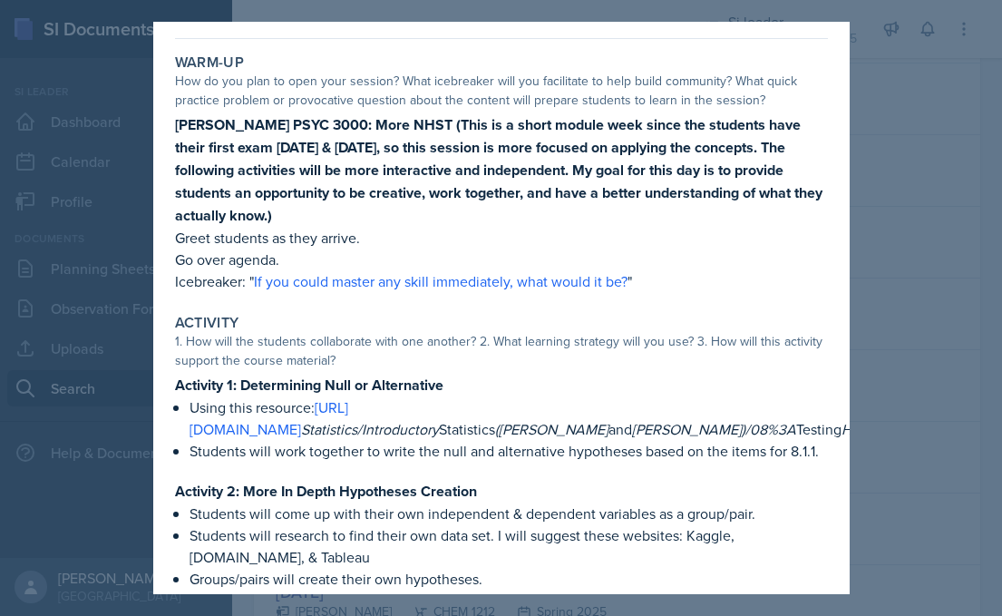
scroll to position [61, 0]
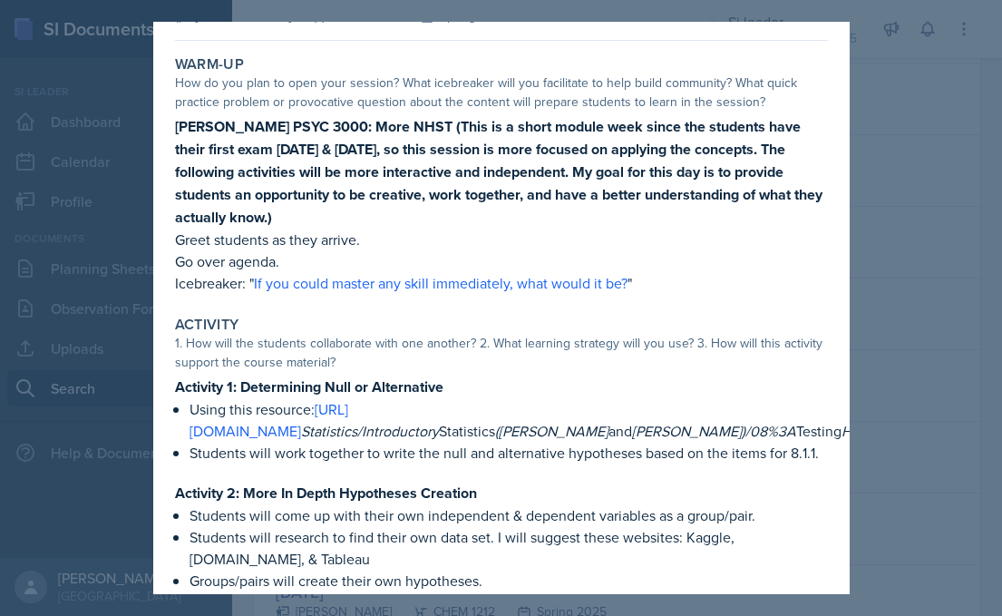
click at [939, 425] on div at bounding box center [501, 308] width 1002 height 616
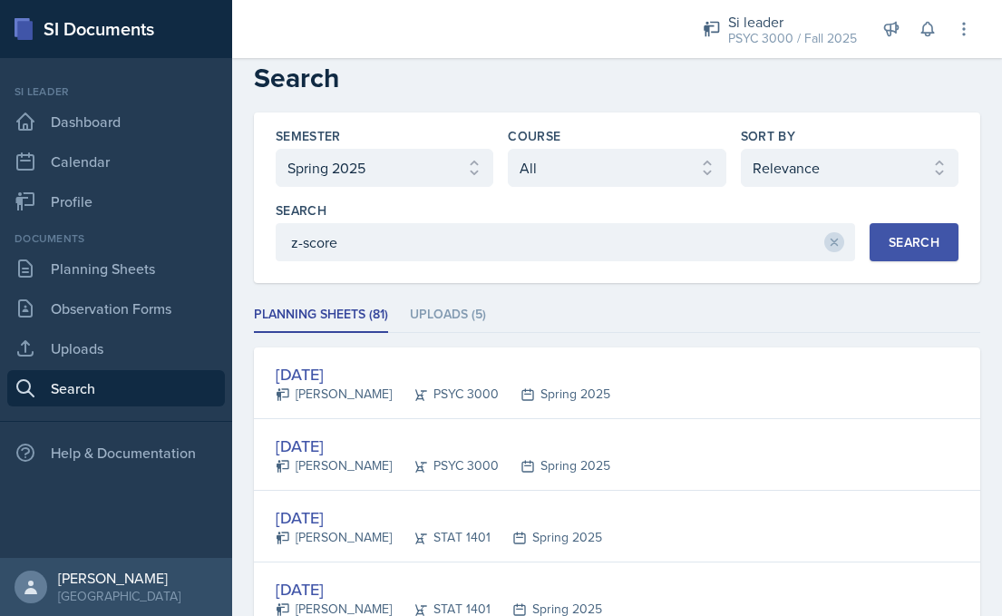
scroll to position [19, 0]
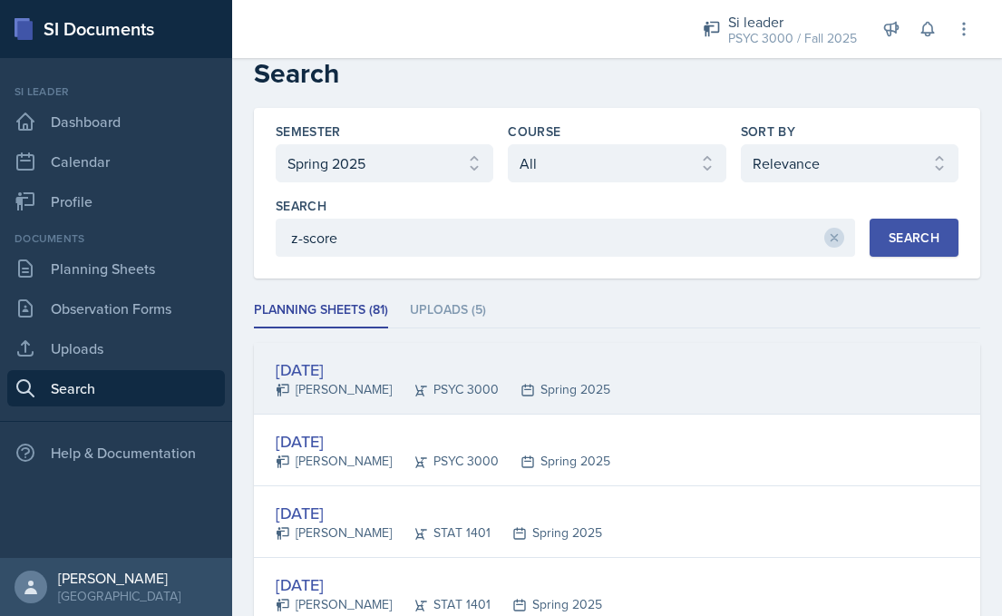
click at [499, 380] on div "Spring 2025" at bounding box center [555, 389] width 112 height 19
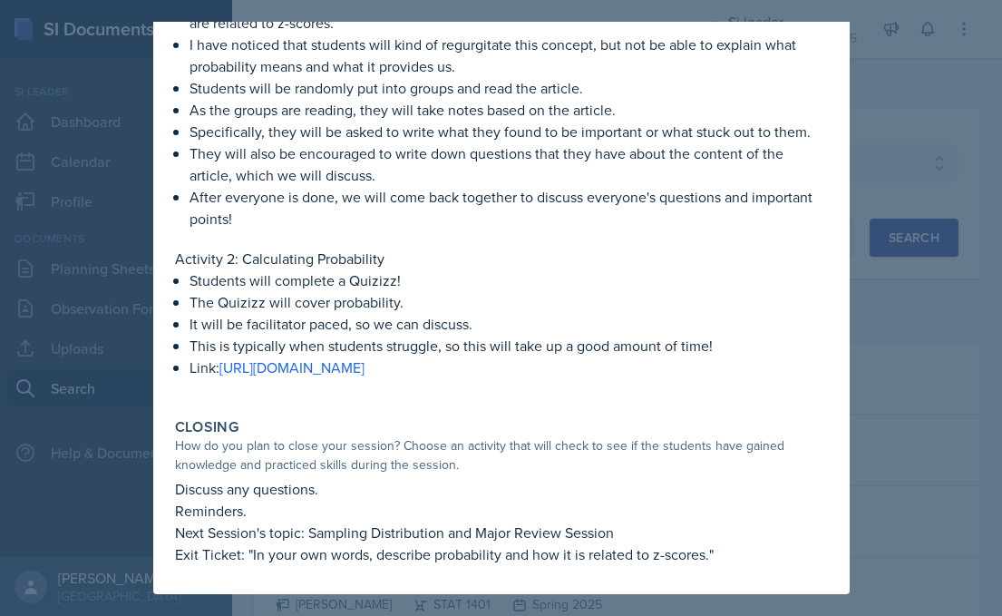
scroll to position [399, 0]
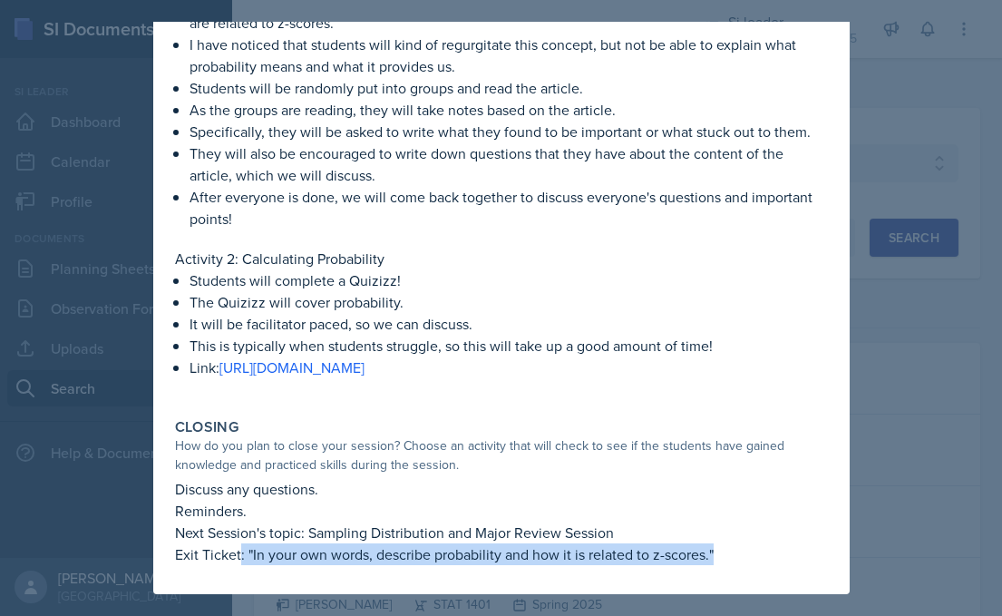
drag, startPoint x: 714, startPoint y: 554, endPoint x: 239, endPoint y: 560, distance: 474.3
click at [239, 560] on p "Exit Ticket: "In your own words, describe probability and how it is related to …" at bounding box center [501, 554] width 653 height 22
copy p ": "In your own words, describe probability and how it is related to z-scores.""
